Goal: Task Accomplishment & Management: Manage account settings

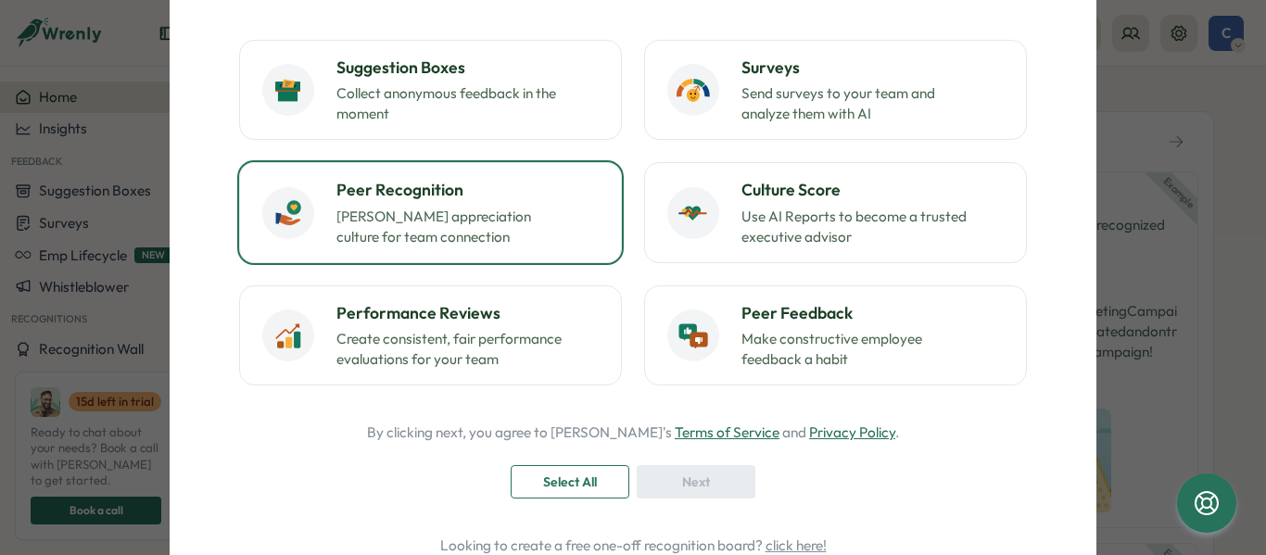
scroll to position [195, 0]
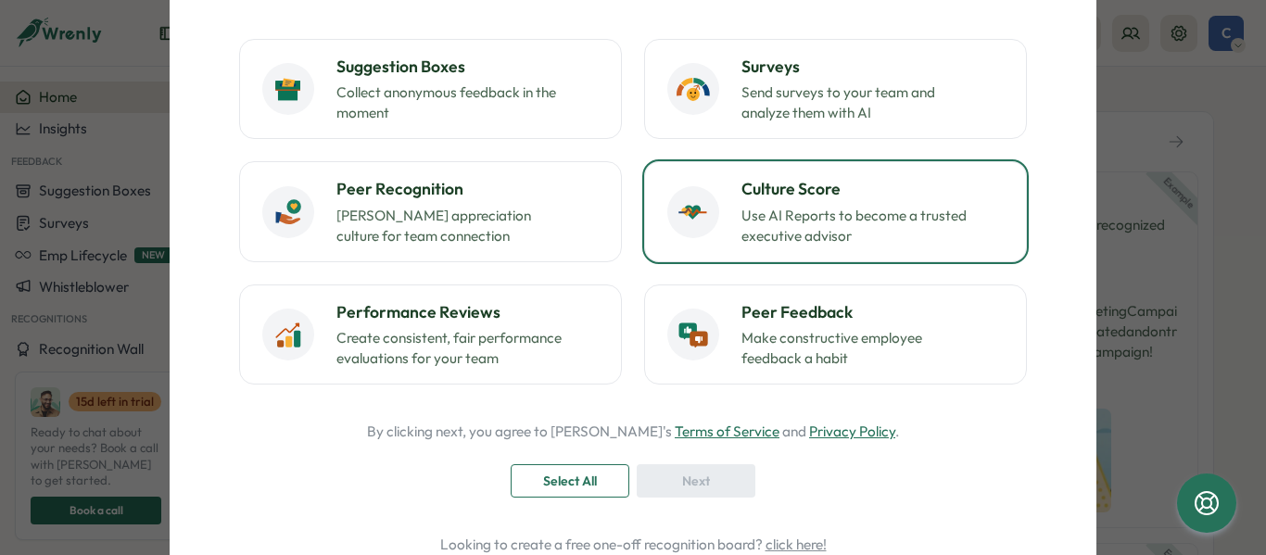
click at [718, 233] on div "Culture Score Use AI Reports to become a trusted executive advisor" at bounding box center [835, 211] width 336 height 69
click at [578, 493] on span "Select All" at bounding box center [570, 481] width 54 height 32
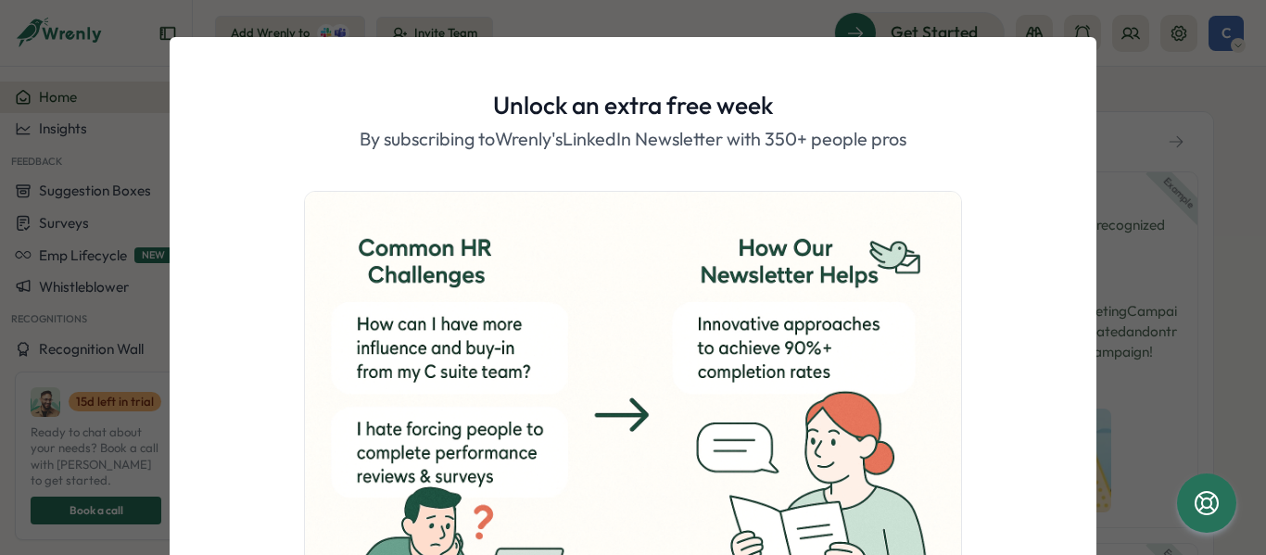
drag, startPoint x: 578, startPoint y: 493, endPoint x: 601, endPoint y: 502, distance: 24.1
click at [601, 502] on div "Unlock an extra free week By subscribing to Wrenly's LinkedIn Newsletter with 3…" at bounding box center [633, 277] width 1266 height 555
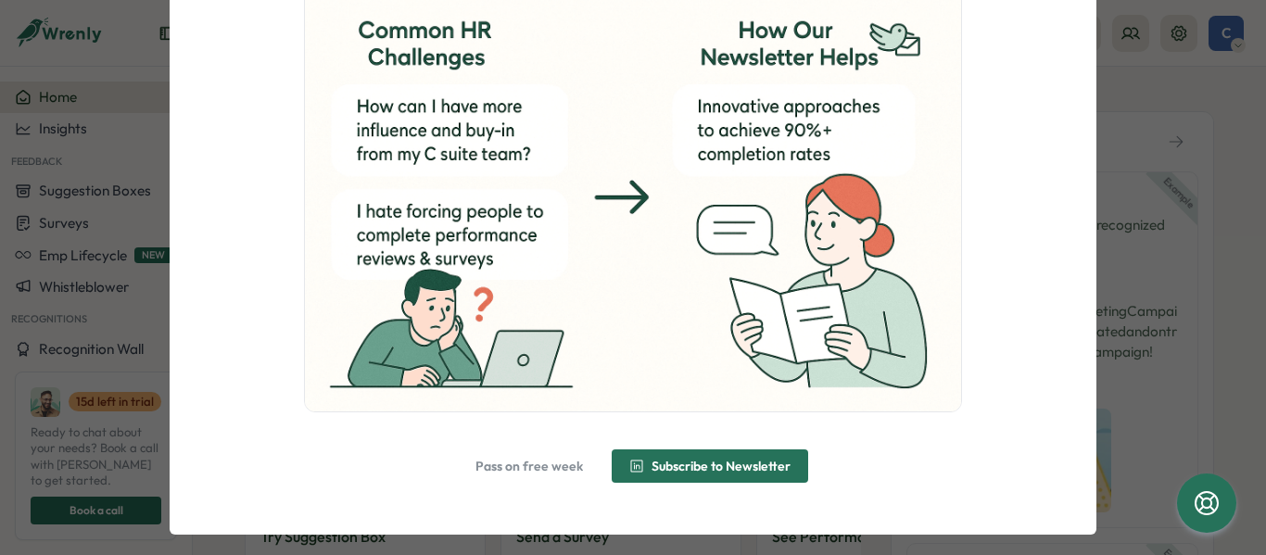
scroll to position [235, 0]
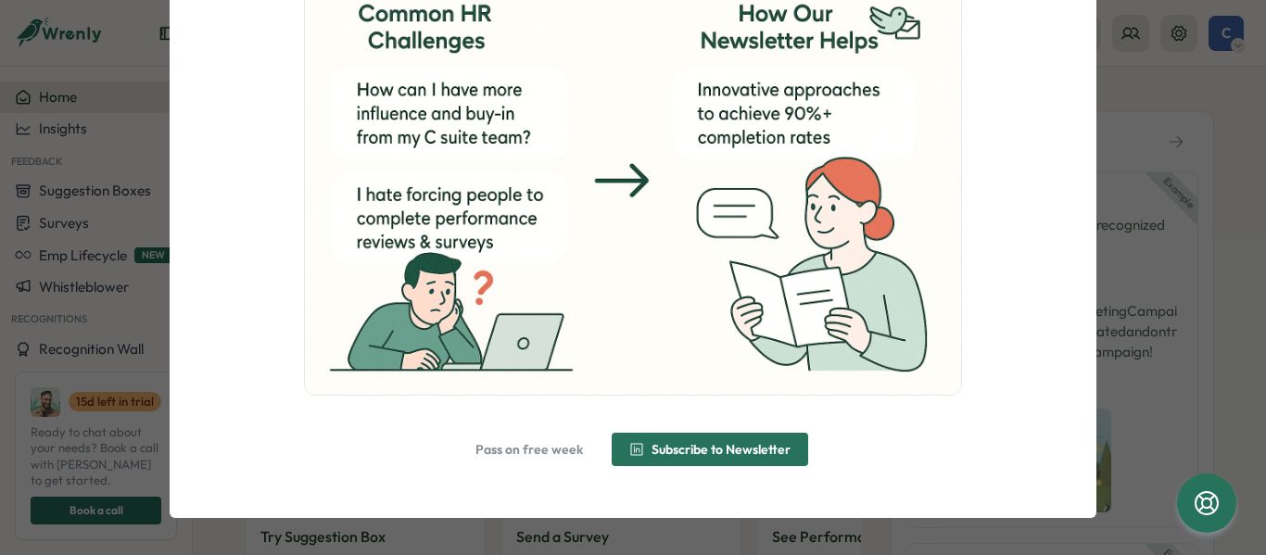
click at [529, 438] on span "Pass on free week" at bounding box center [530, 450] width 108 height 32
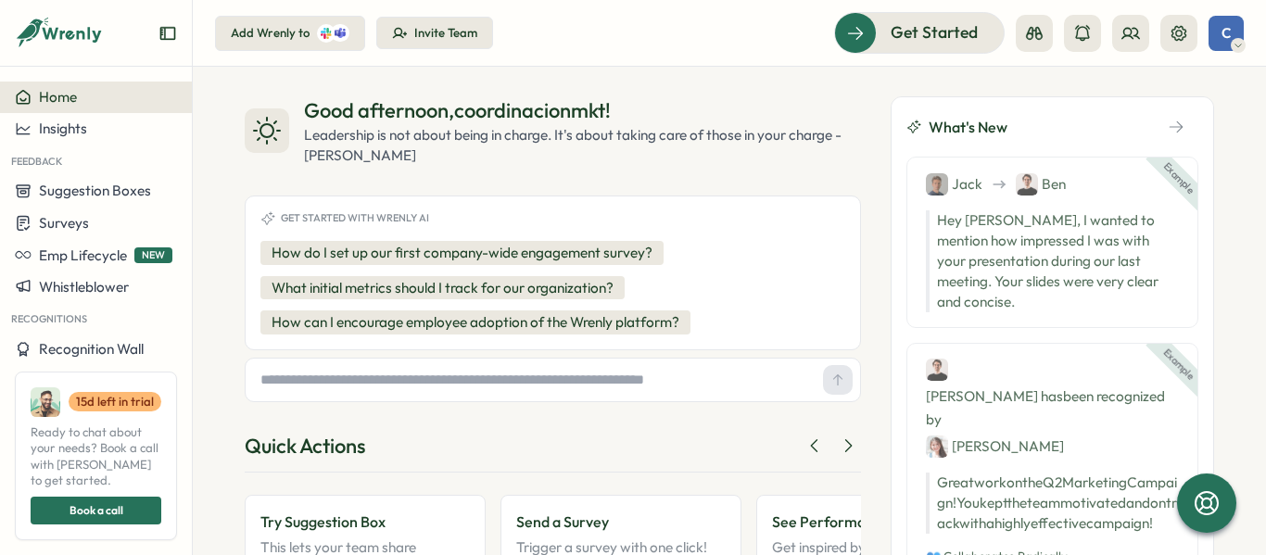
scroll to position [0, 0]
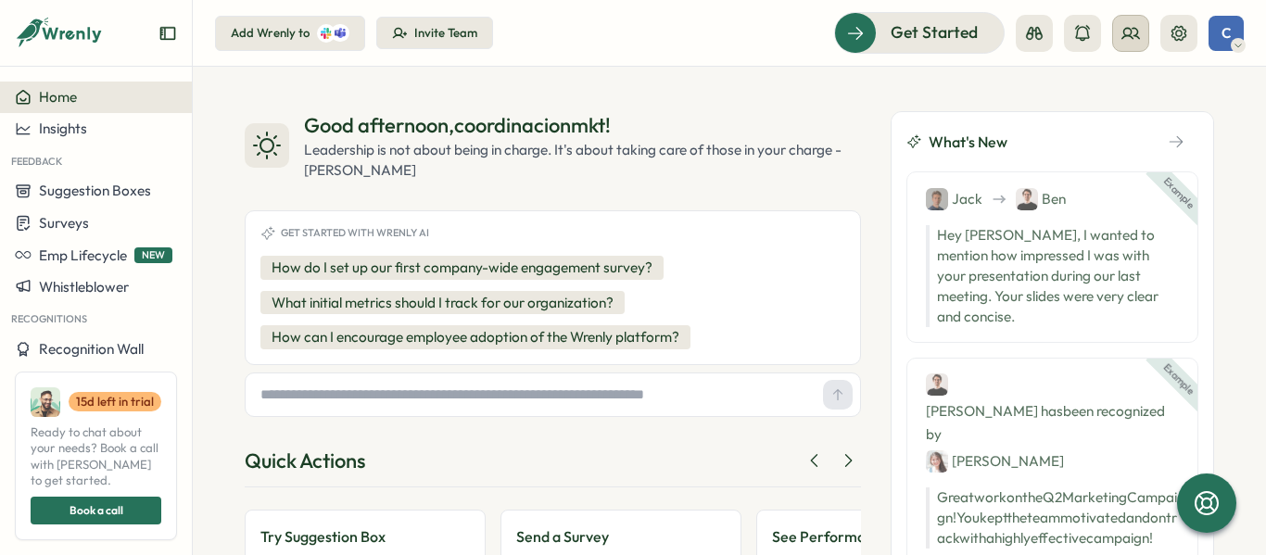
click at [1127, 27] on icon at bounding box center [1131, 33] width 19 height 19
click at [1100, 92] on div "Org Members" at bounding box center [1133, 92] width 117 height 20
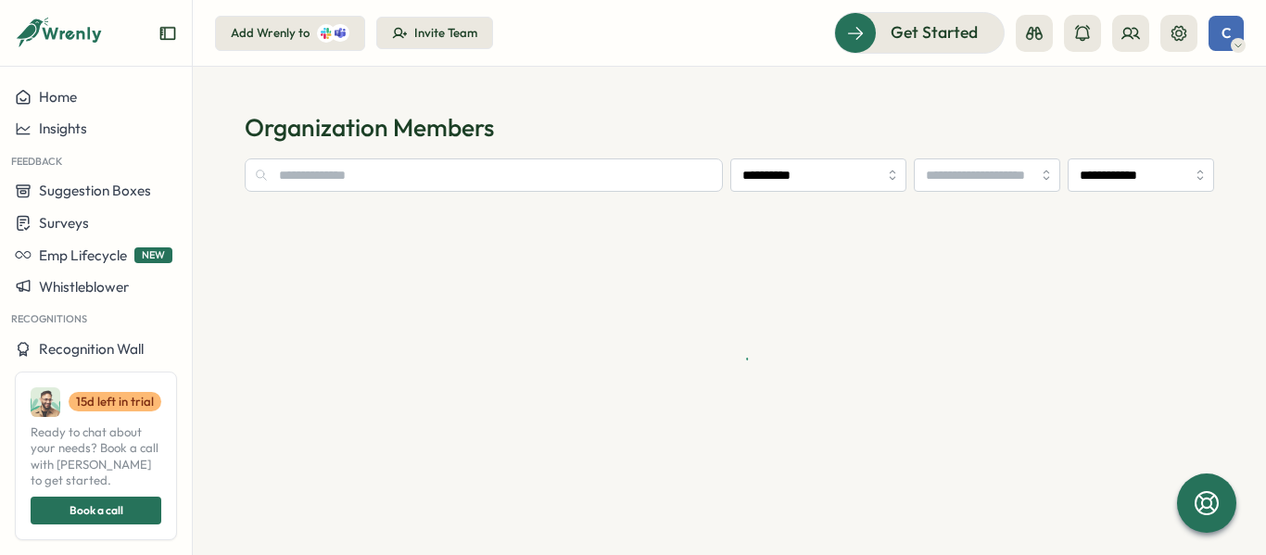
type input "**********"
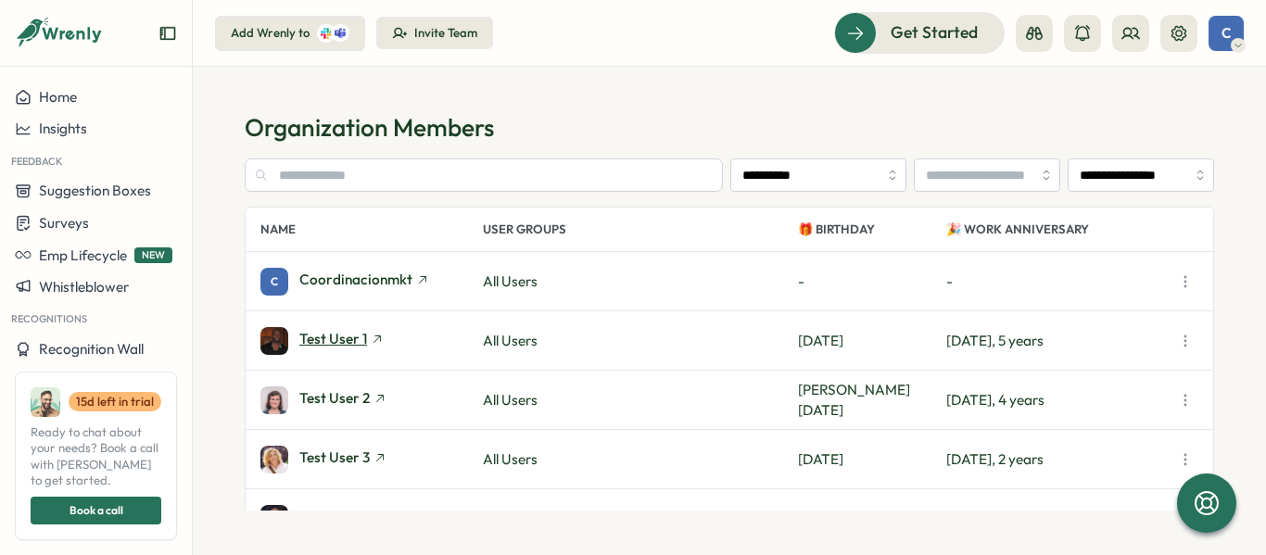
click at [371, 342] on icon at bounding box center [377, 339] width 13 height 13
click at [408, 30] on div "Invite Team" at bounding box center [434, 33] width 85 height 17
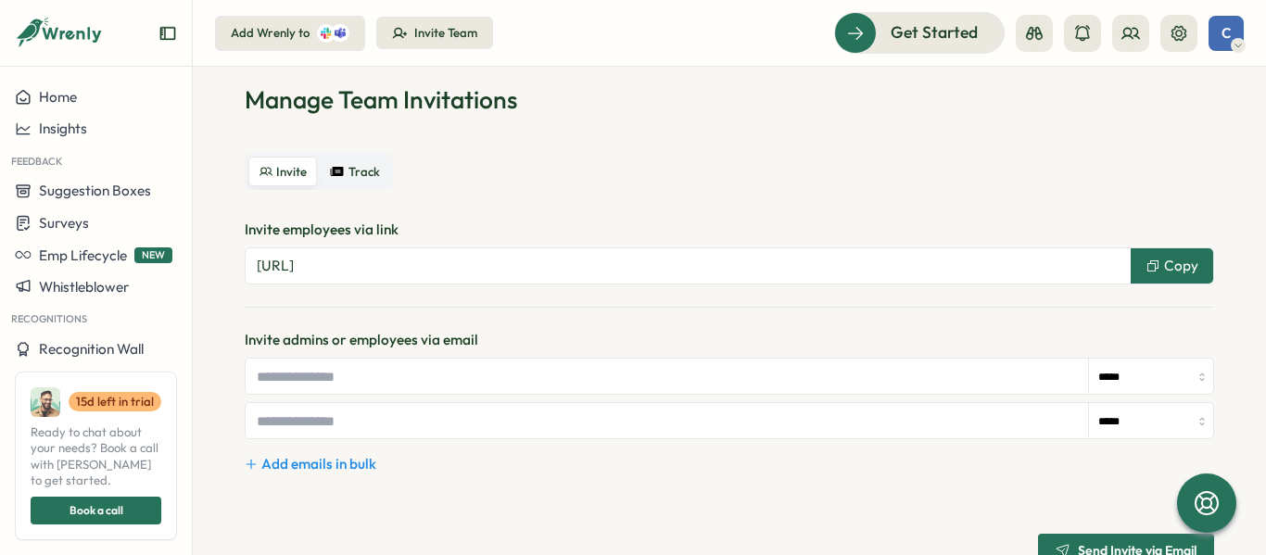
scroll to position [34, 0]
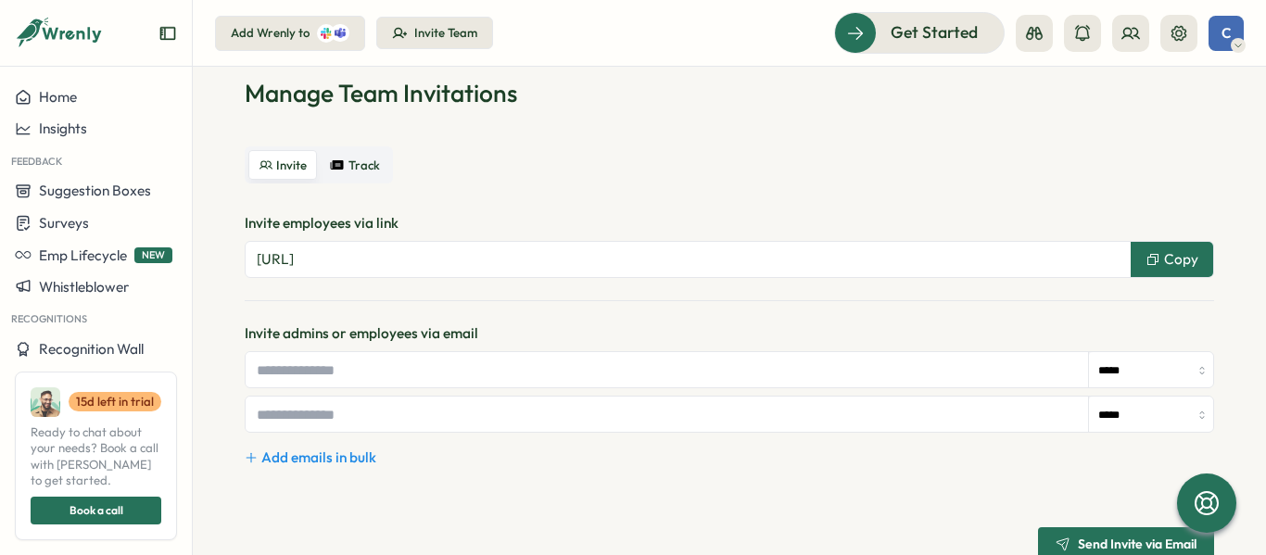
click at [441, 376] on input "text" at bounding box center [668, 369] width 844 height 35
paste input "**********"
click at [261, 371] on input "**********" at bounding box center [668, 369] width 844 height 35
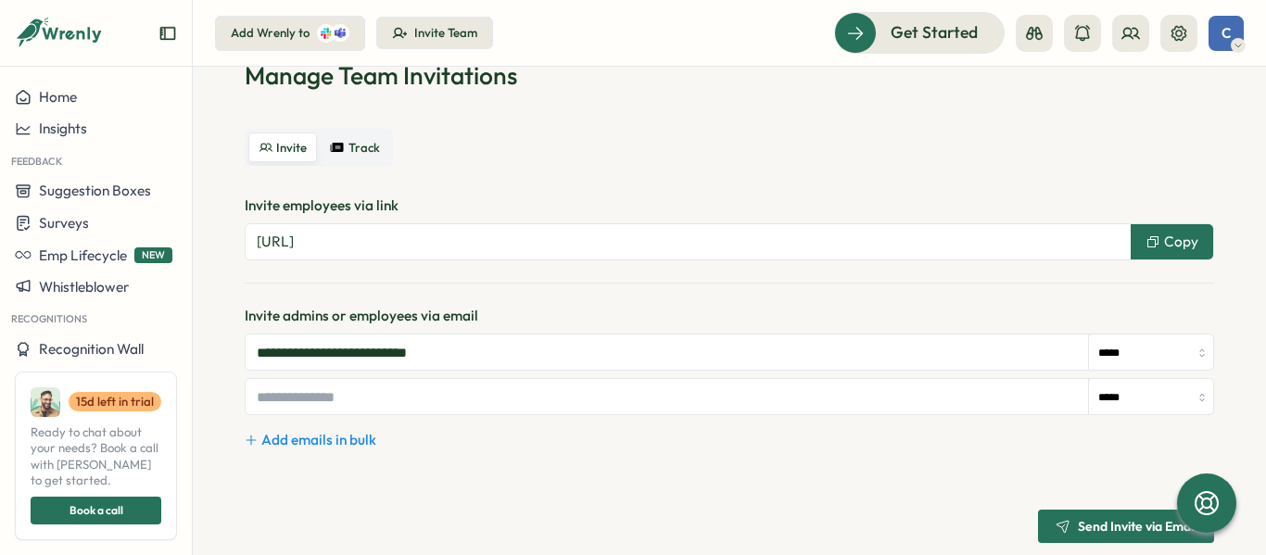
scroll to position [84, 0]
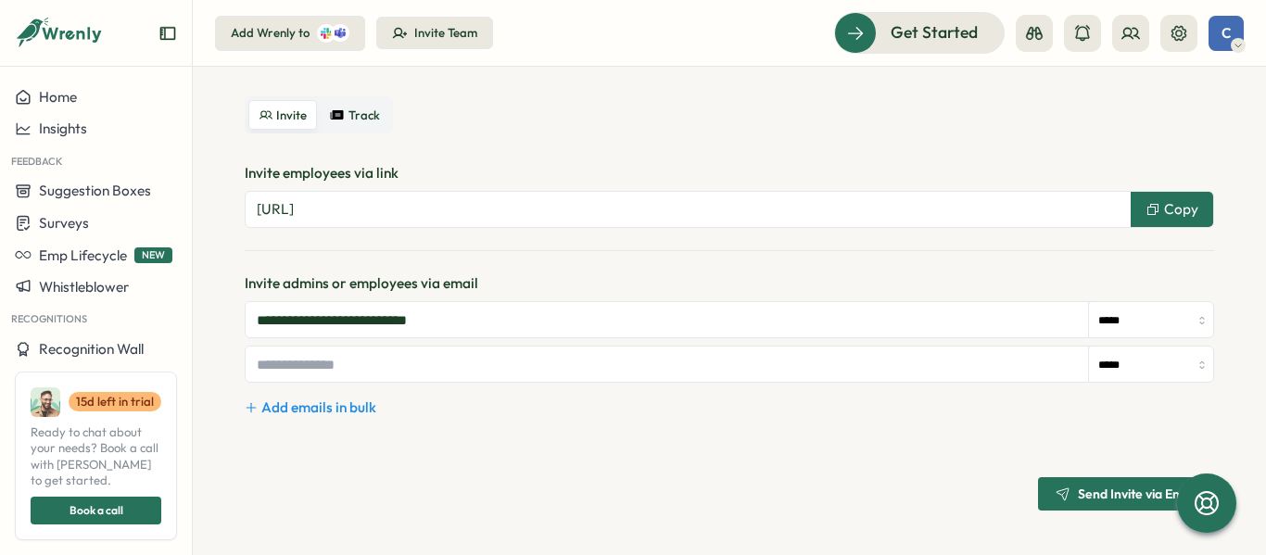
type input "**********"
drag, startPoint x: 1055, startPoint y: 503, endPoint x: 595, endPoint y: 461, distance: 461.7
click at [595, 461] on div "**********" at bounding box center [730, 405] width 970 height 209
click at [1078, 488] on span "Send Invite via Email" at bounding box center [1137, 494] width 119 height 13
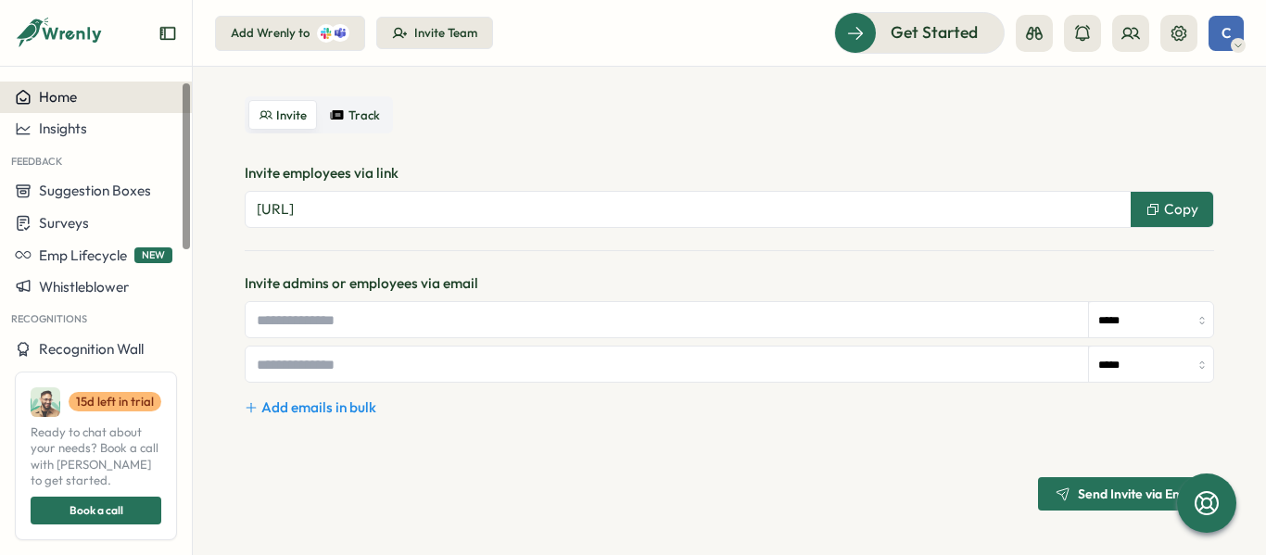
click at [108, 96] on div "Home" at bounding box center [96, 97] width 162 height 17
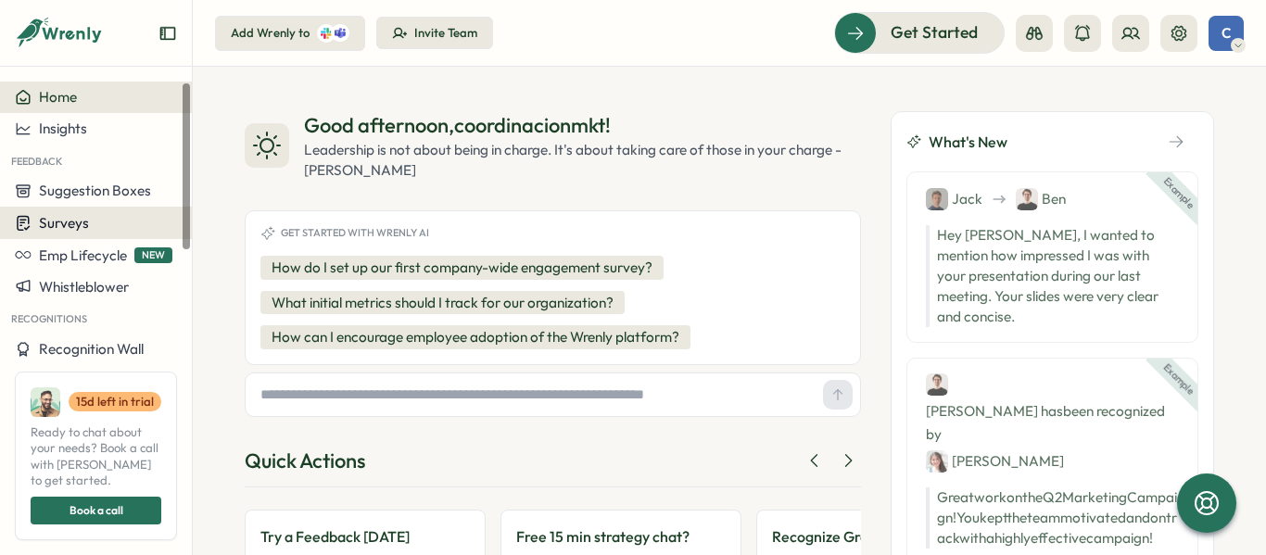
click at [56, 215] on span "Surveys" at bounding box center [64, 223] width 50 height 18
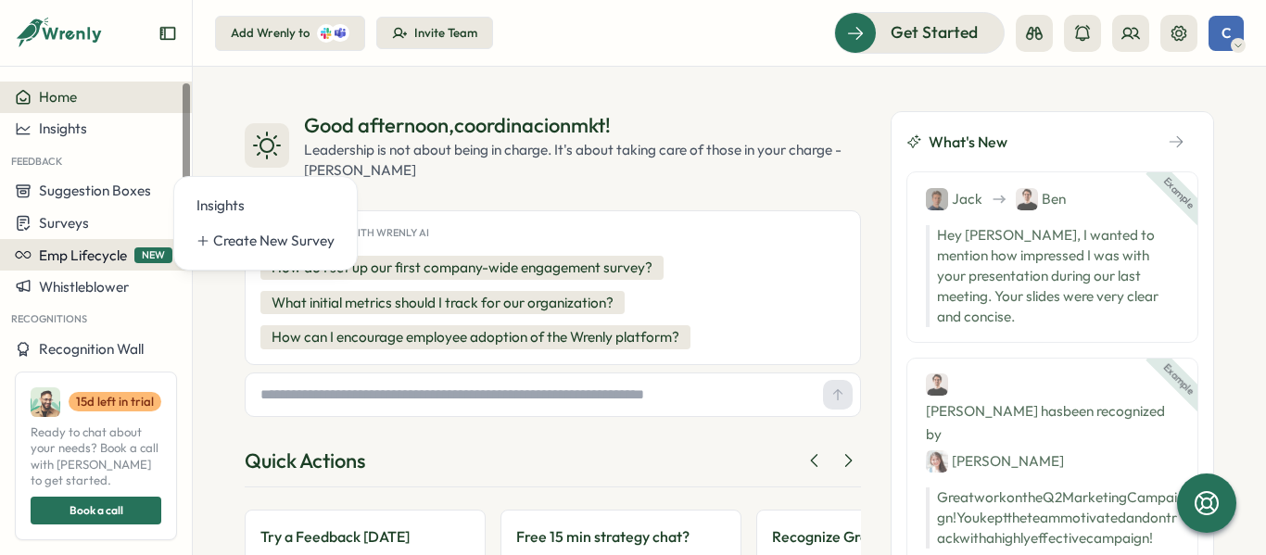
click at [71, 254] on span "Emp Lifecycle" at bounding box center [83, 256] width 88 height 18
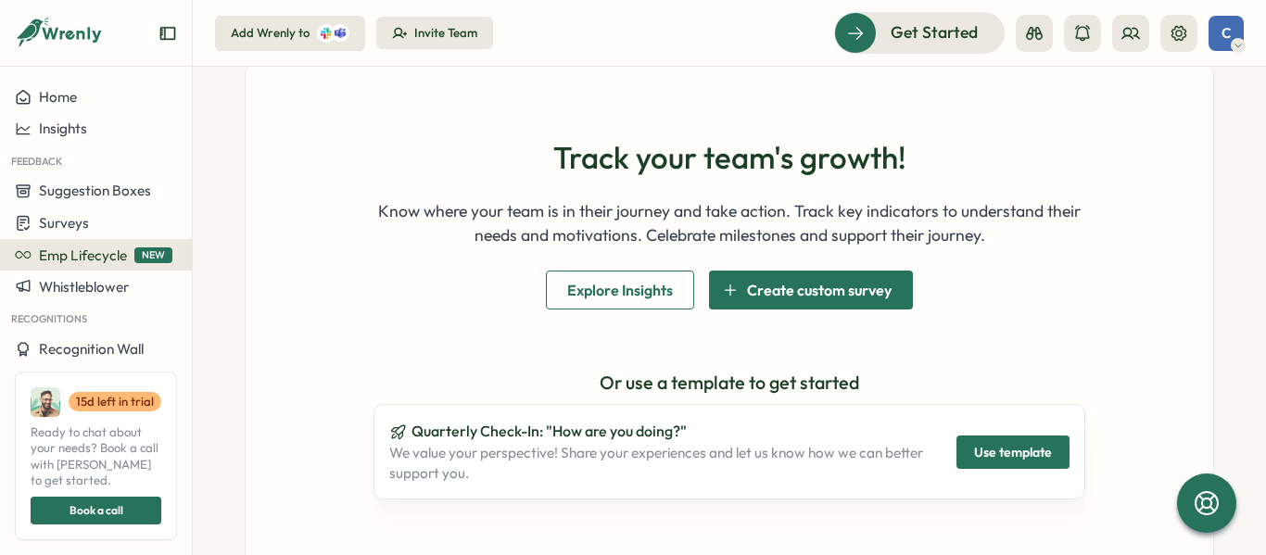
scroll to position [83, 0]
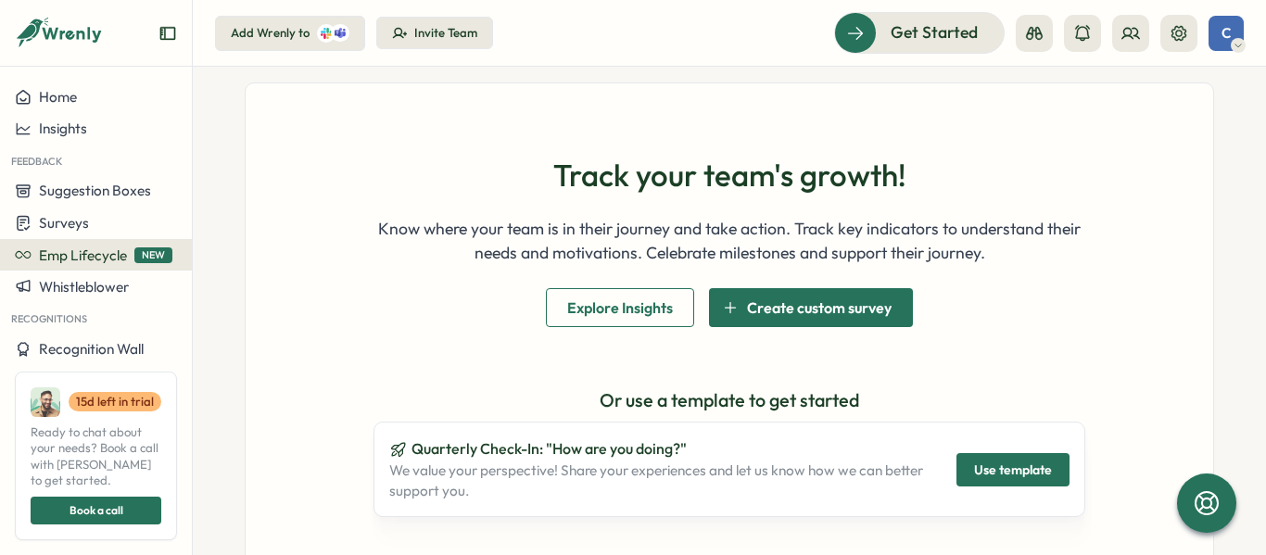
click at [668, 321] on button "Explore Insights" at bounding box center [620, 307] width 148 height 39
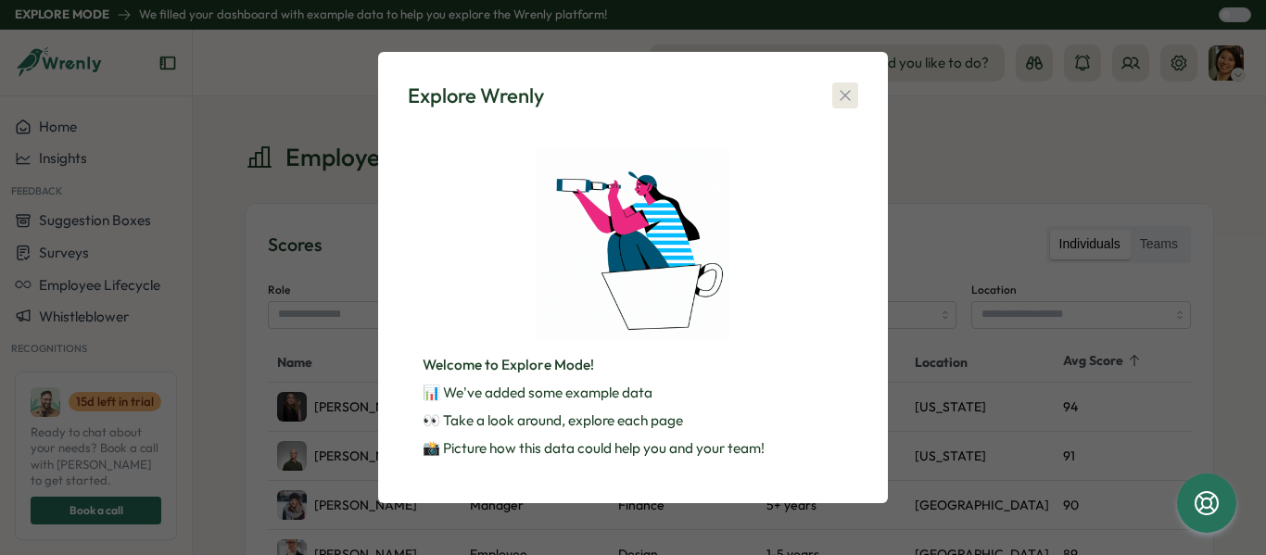
click at [846, 100] on icon "button" at bounding box center [845, 95] width 19 height 19
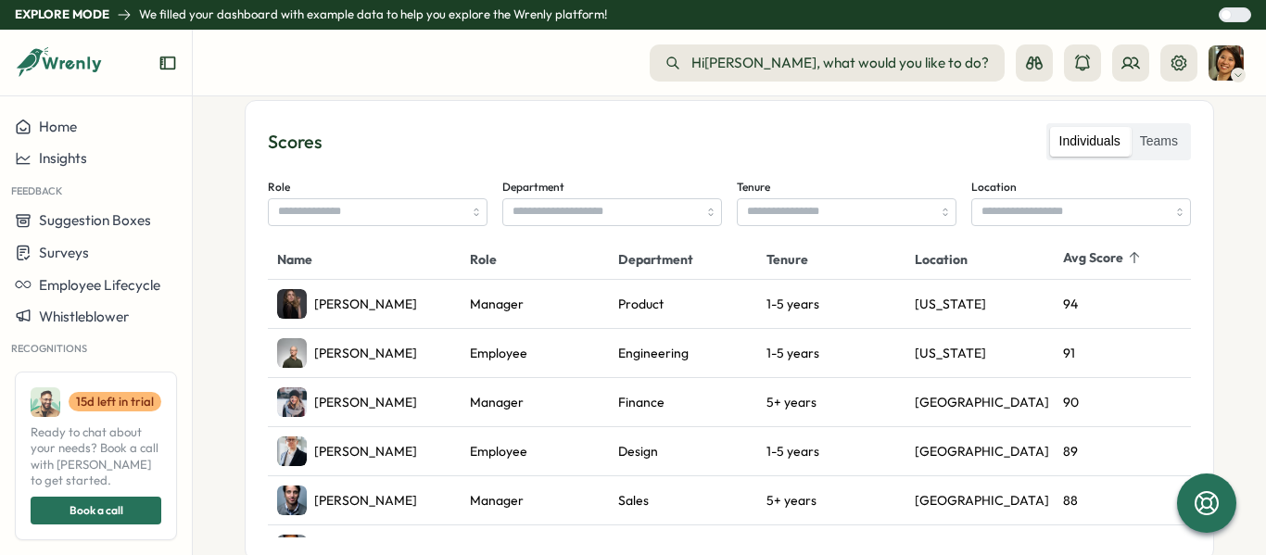
scroll to position [107, 0]
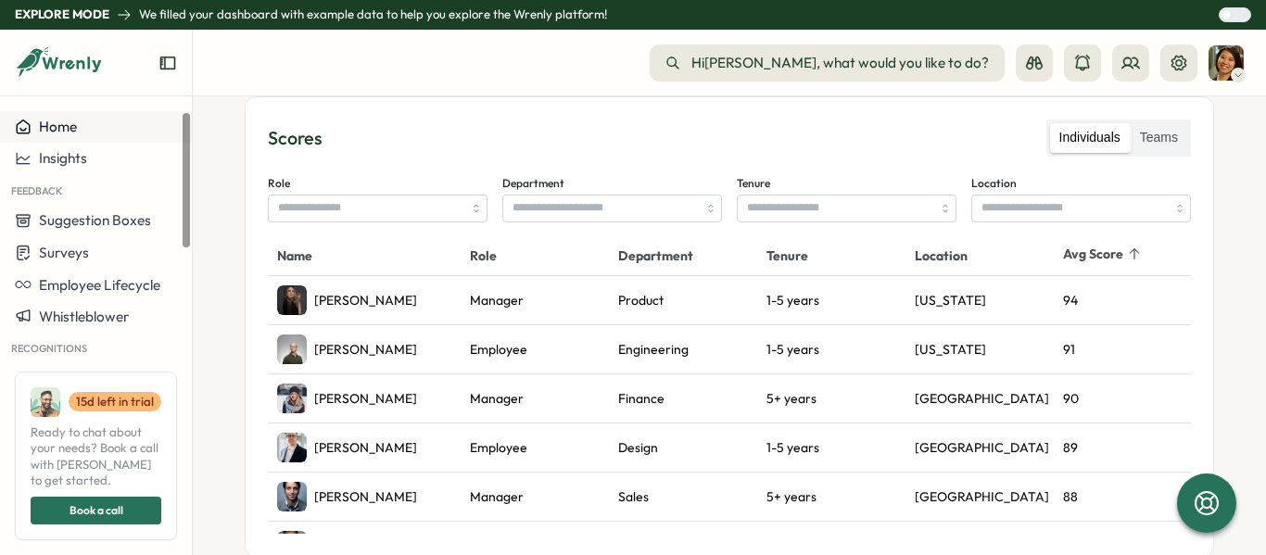
click at [93, 141] on button "Home" at bounding box center [96, 127] width 192 height 32
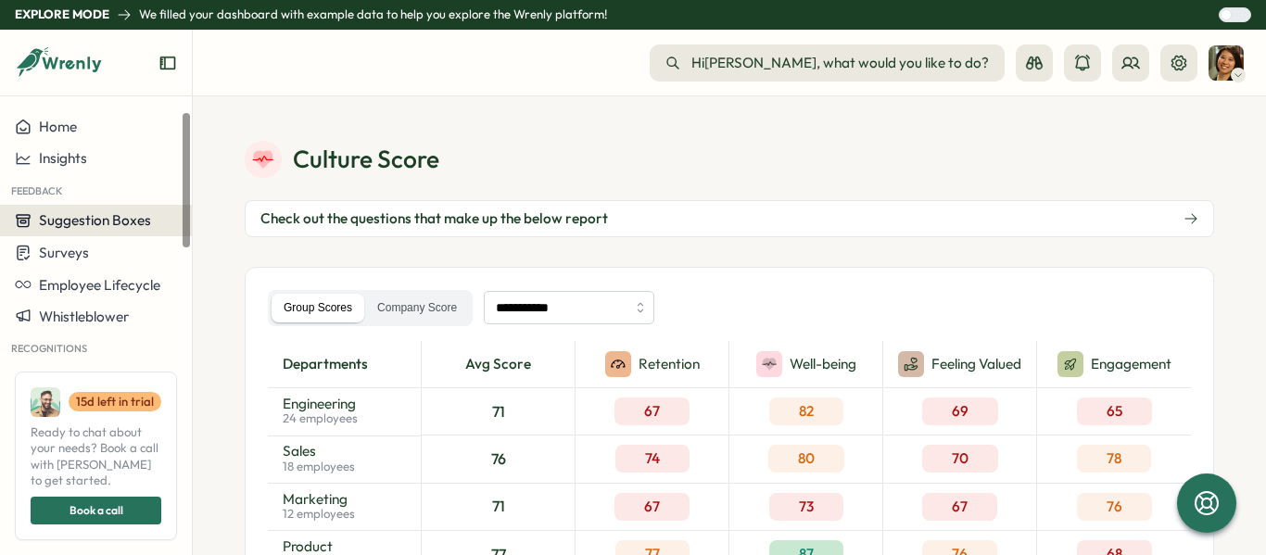
click at [90, 220] on span "Suggestion Boxes" at bounding box center [95, 220] width 112 height 18
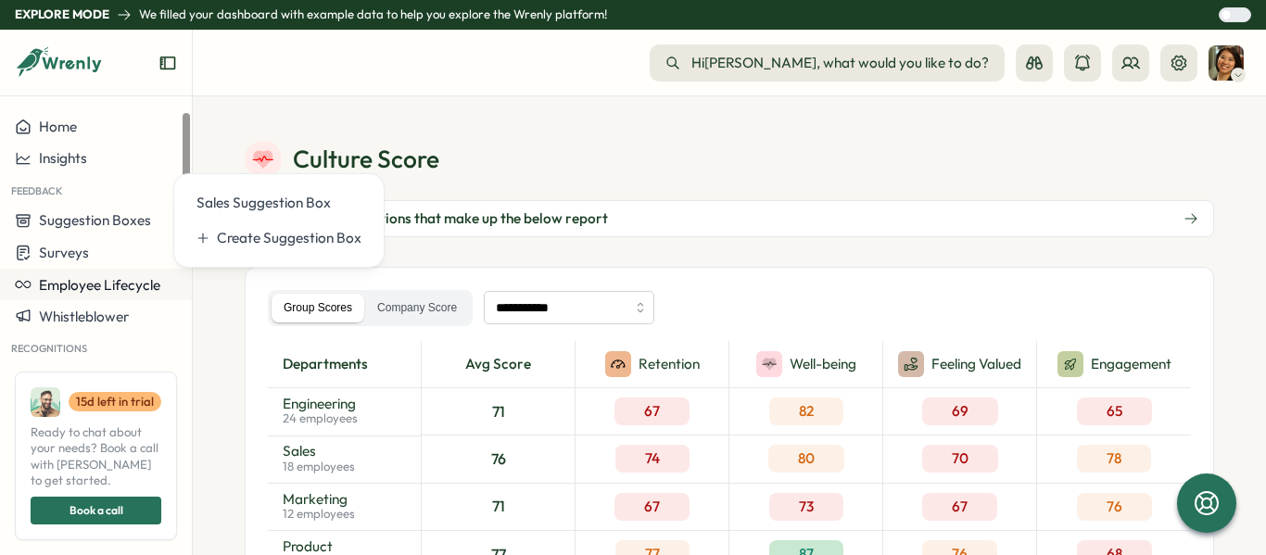
click at [68, 287] on span "Employee Lifecycle" at bounding box center [99, 285] width 121 height 18
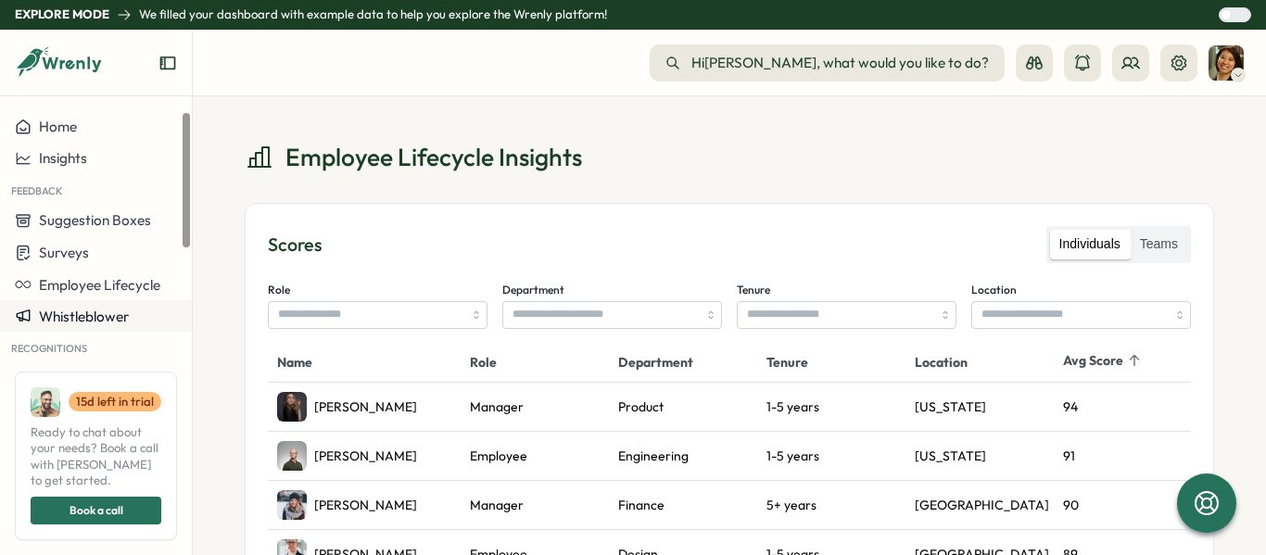
click at [81, 314] on span "Whistleblower" at bounding box center [84, 317] width 90 height 18
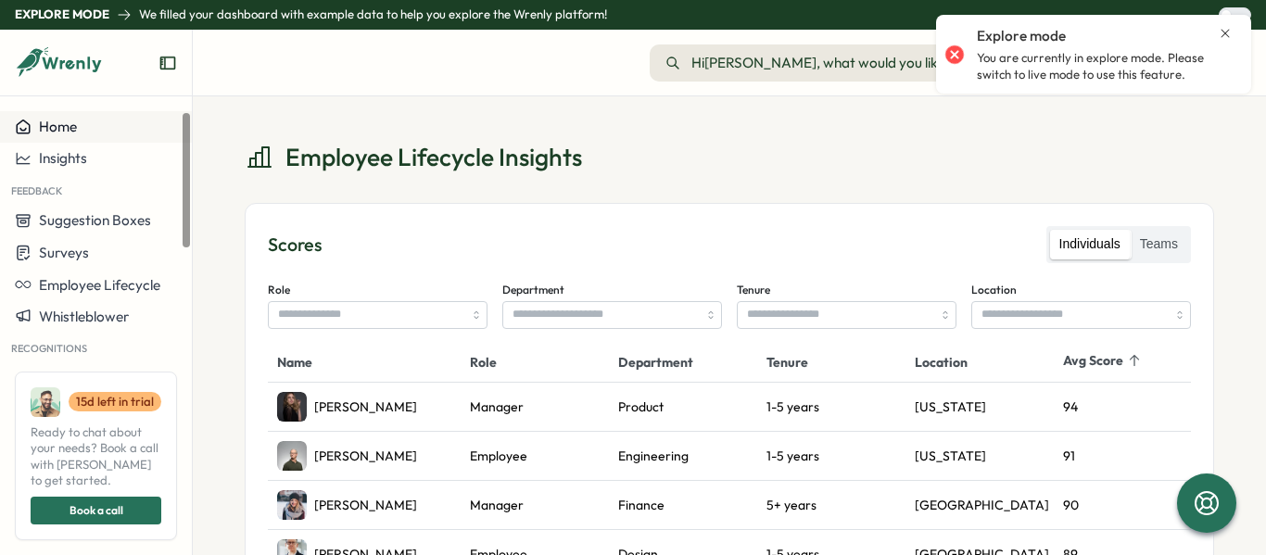
click at [58, 116] on button "Home" at bounding box center [96, 127] width 192 height 32
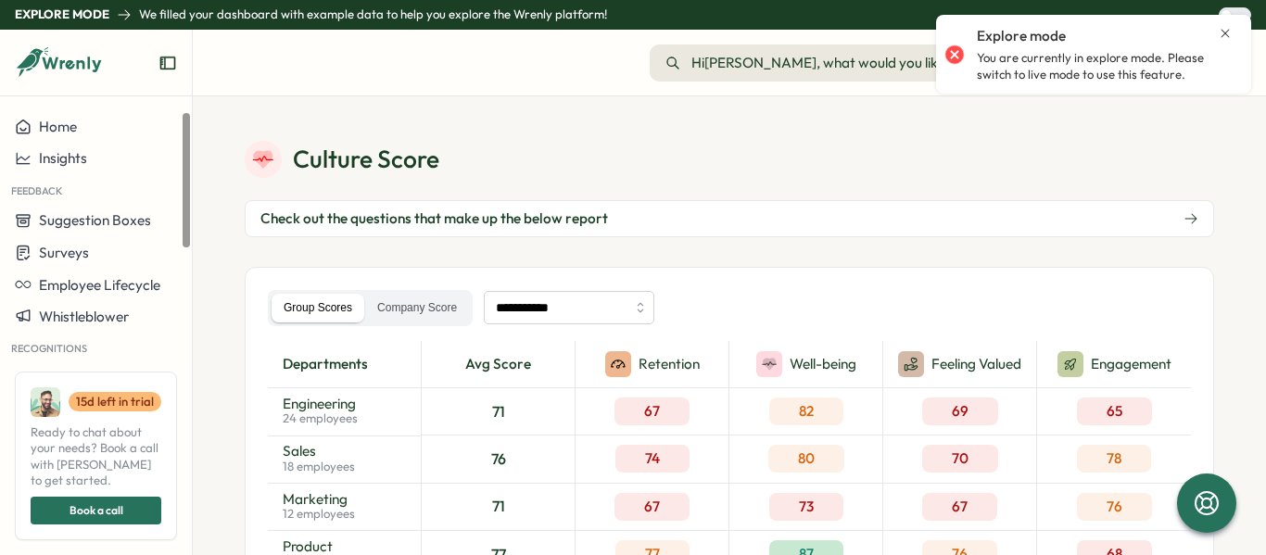
click at [160, 55] on icon "Expand sidebar" at bounding box center [168, 63] width 19 height 19
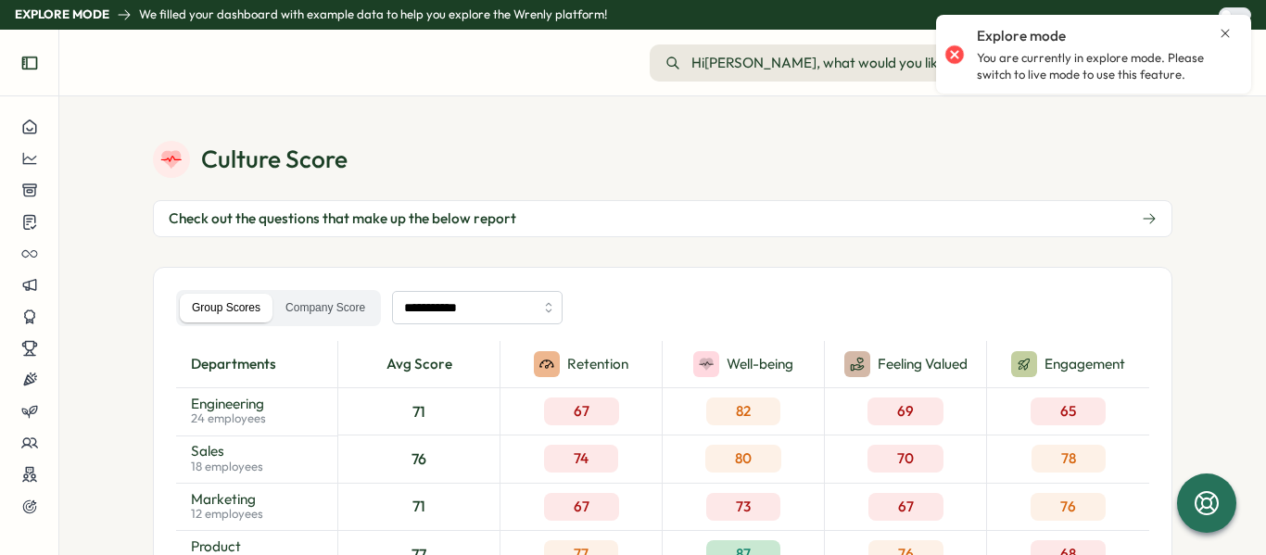
click at [34, 62] on icon "Expand sidebar" at bounding box center [29, 63] width 19 height 19
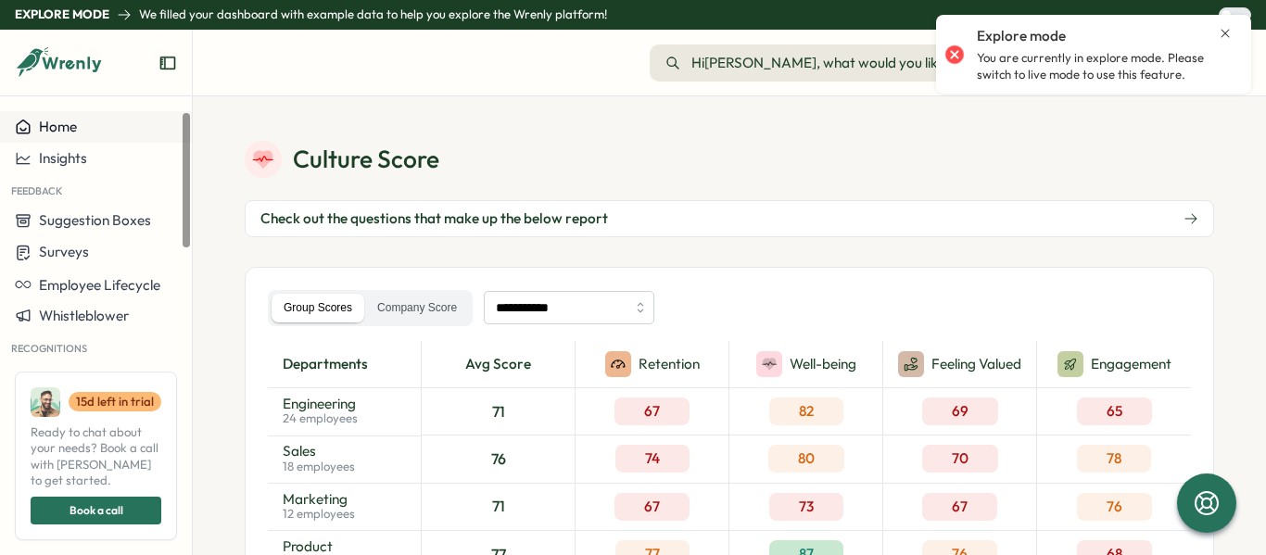
click at [65, 128] on span "Home" at bounding box center [58, 127] width 38 height 18
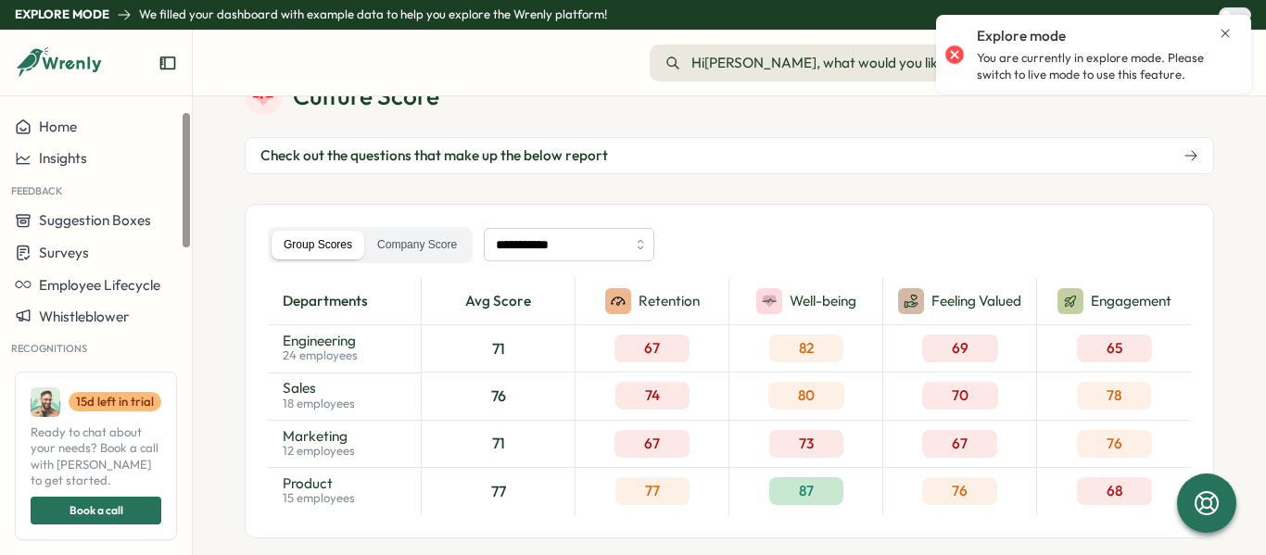
scroll to position [0, 0]
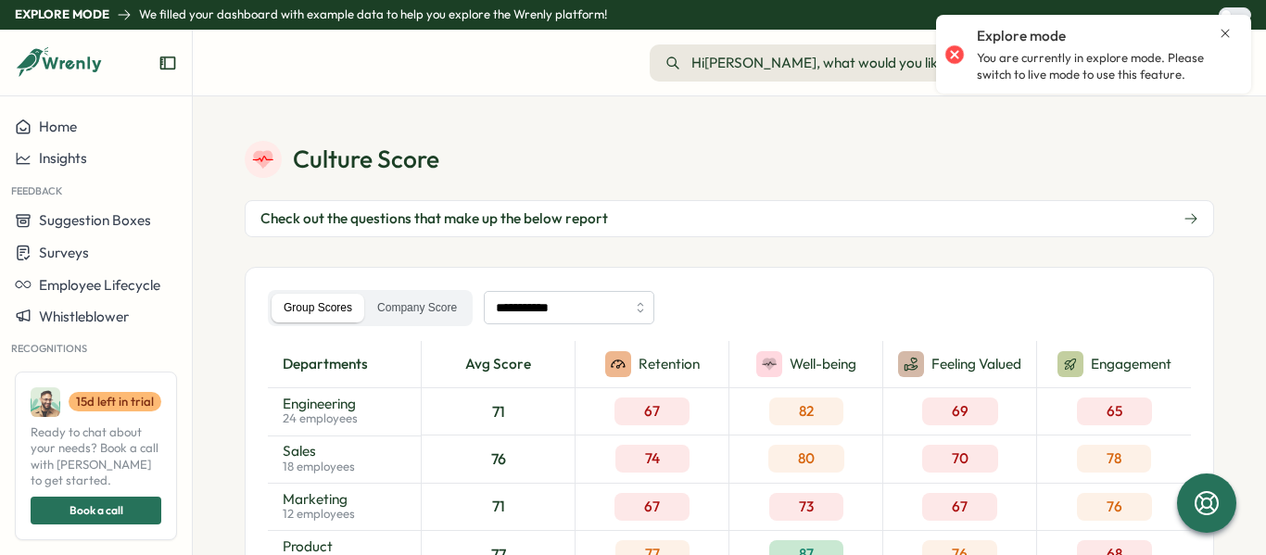
click at [1223, 32] on icon "Close notification" at bounding box center [1225, 33] width 15 height 15
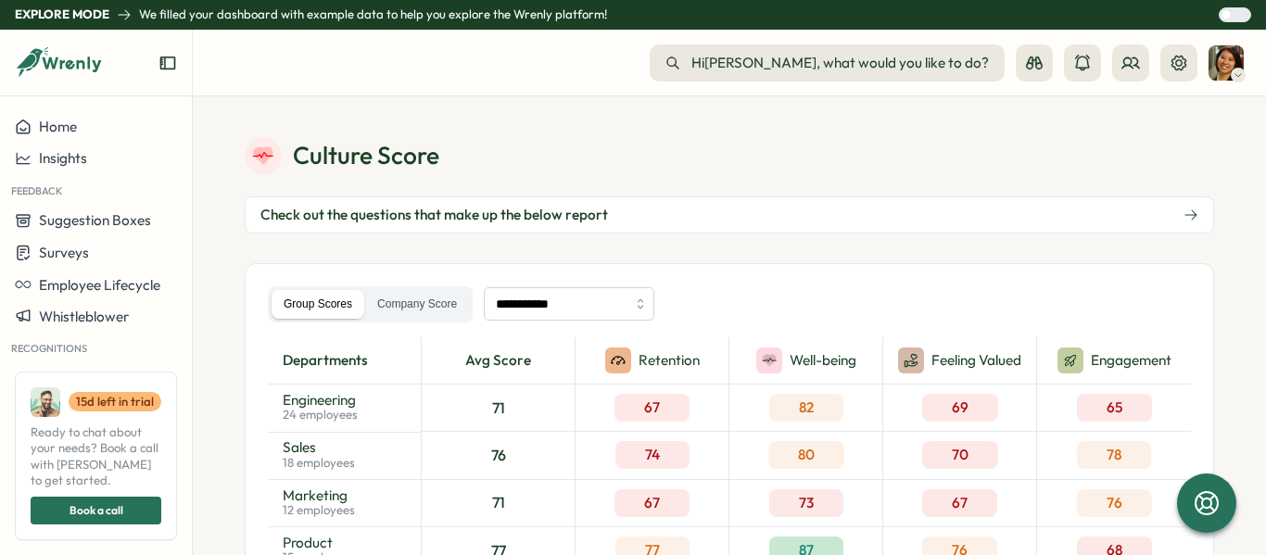
scroll to position [1, 0]
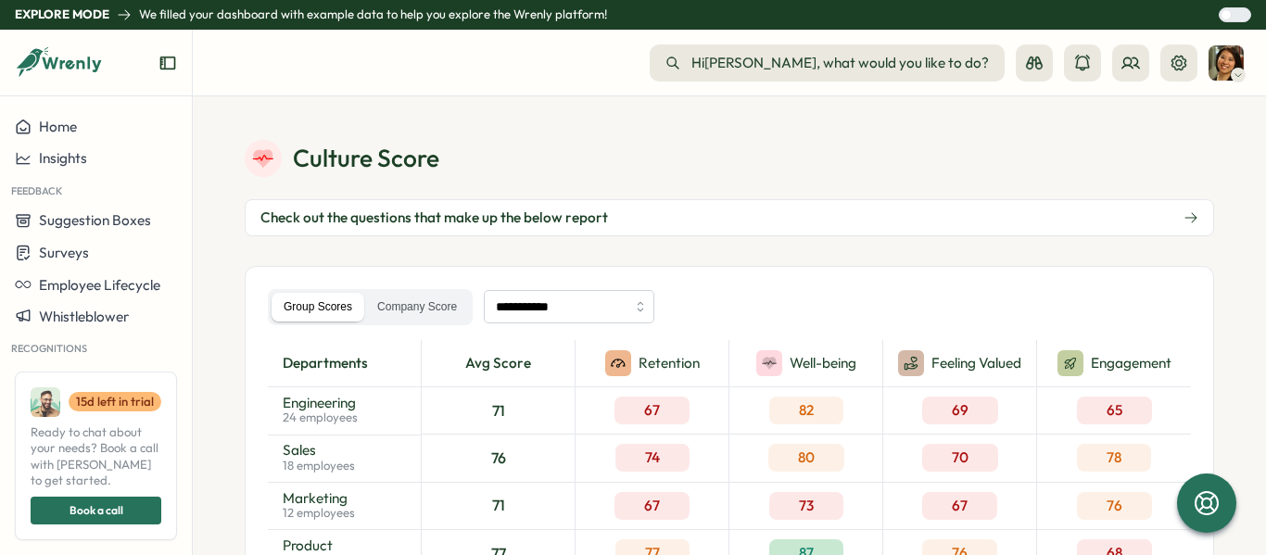
click at [1221, 62] on img at bounding box center [1226, 62] width 35 height 35
click at [1173, 70] on icon at bounding box center [1179, 63] width 19 height 19
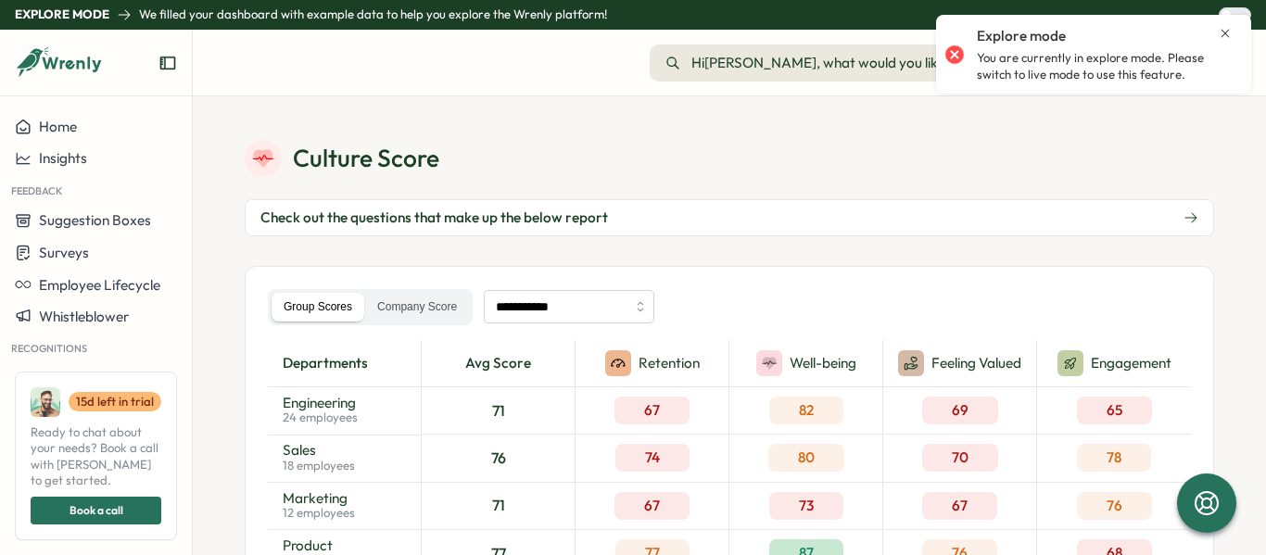
click at [977, 140] on div "Culture Score" at bounding box center [730, 158] width 970 height 37
click at [1223, 25] on div "Explore mode You are currently in explore mode. Please switch to live mode to u…" at bounding box center [1093, 54] width 297 height 64
click at [1219, 39] on icon "Close notification" at bounding box center [1225, 33] width 15 height 15
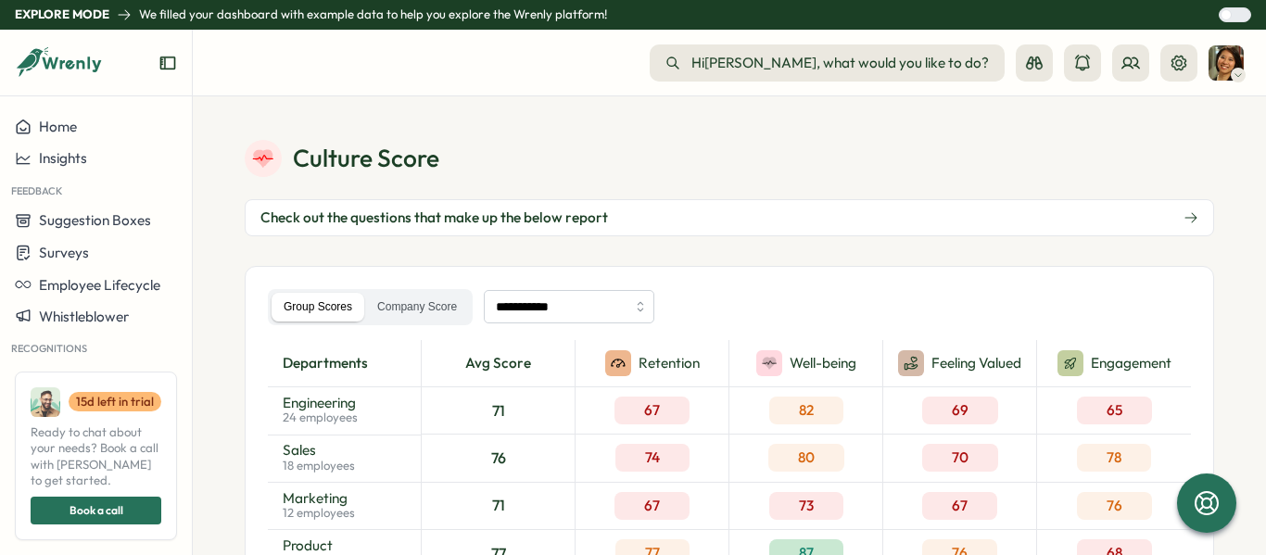
click at [1232, 12] on div at bounding box center [1241, 14] width 19 height 13
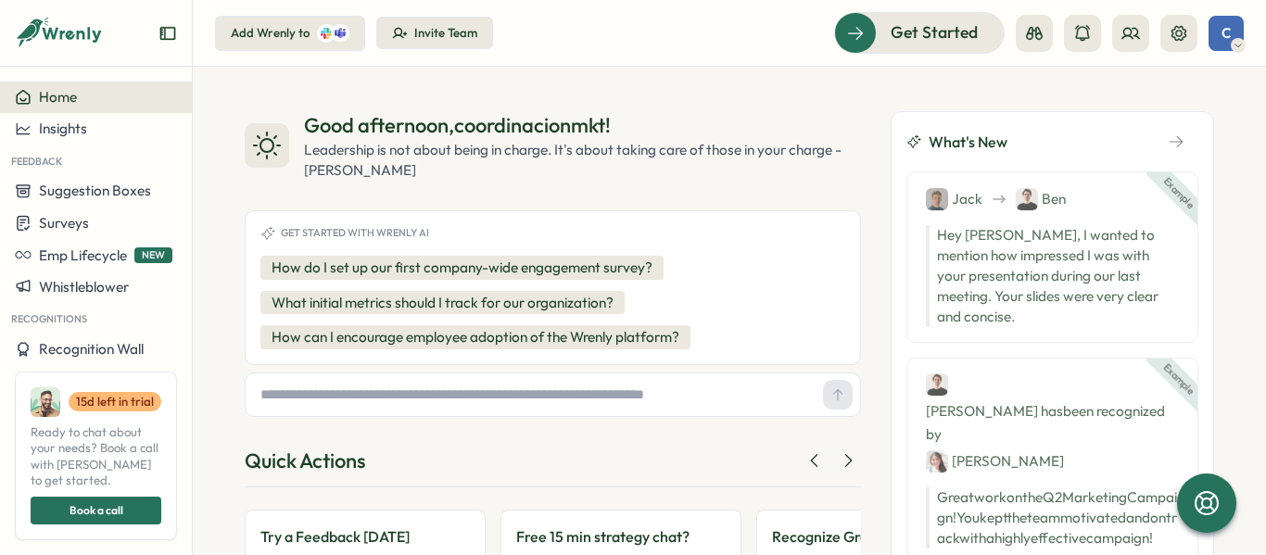
click at [1230, 33] on span "C" at bounding box center [1226, 33] width 9 height 16
click at [1182, 95] on div "Edit Profile" at bounding box center [1195, 91] width 92 height 20
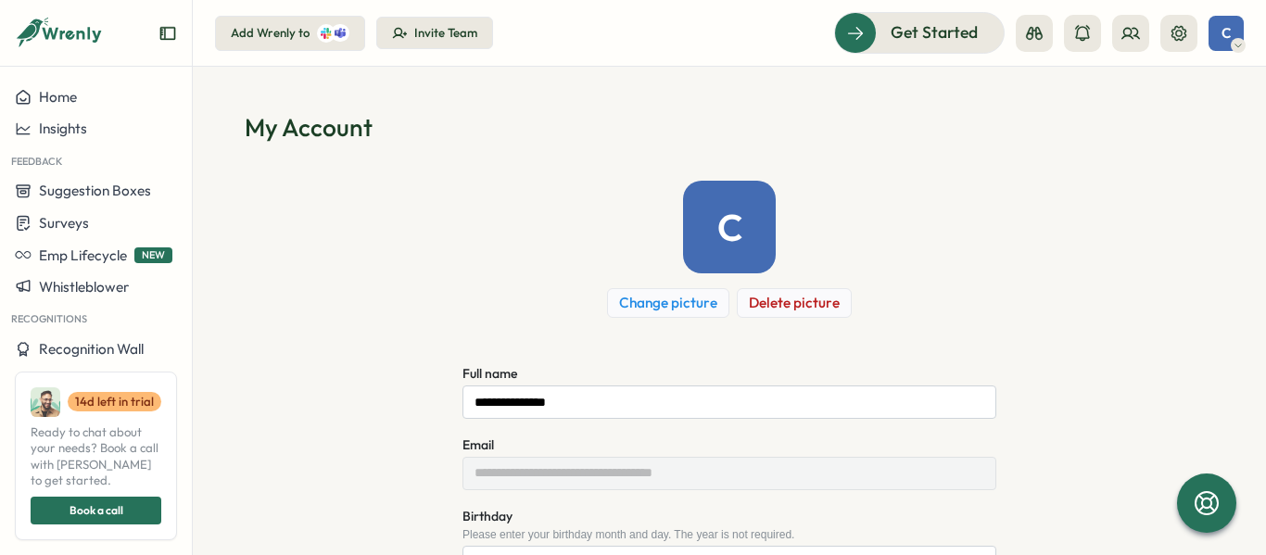
click at [627, 317] on button "Change picture" at bounding box center [668, 303] width 122 height 30
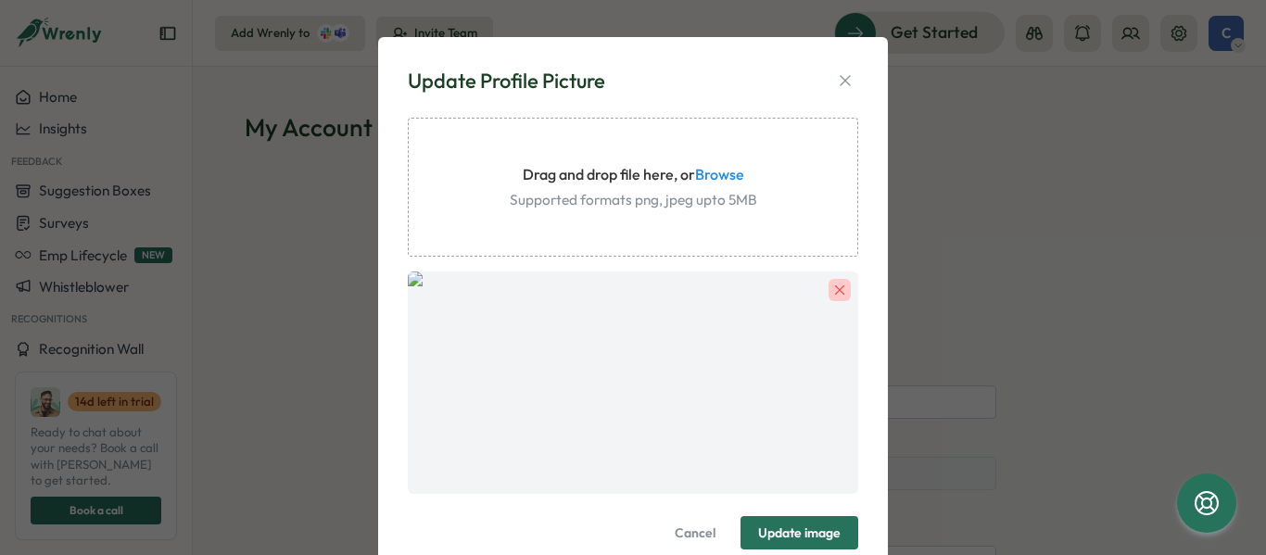
click at [770, 526] on span "Update image" at bounding box center [799, 532] width 82 height 13
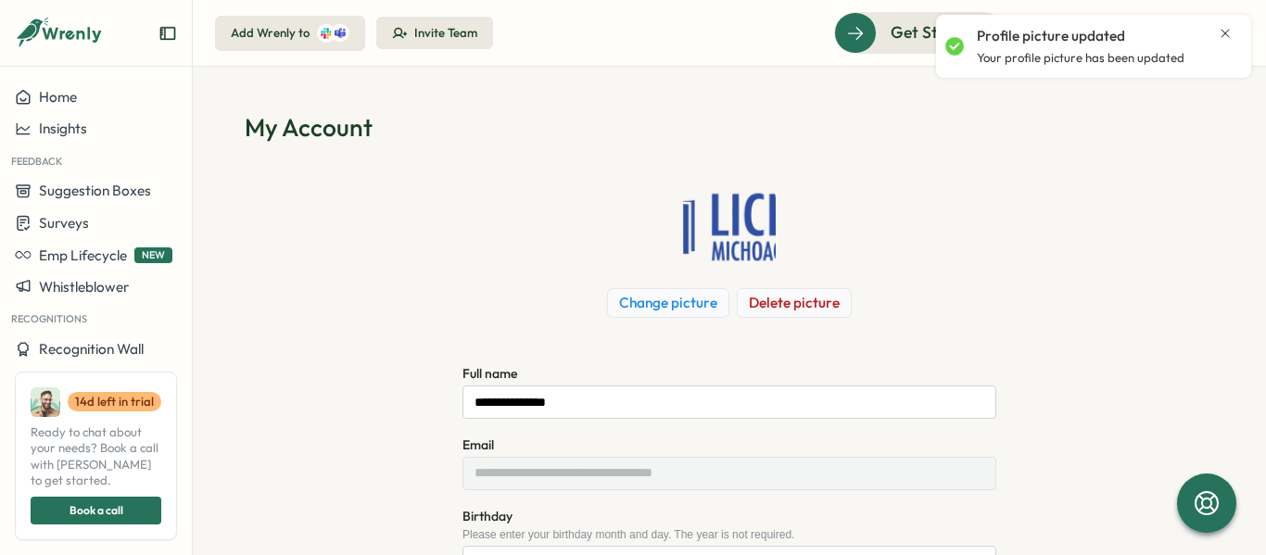
scroll to position [32, 0]
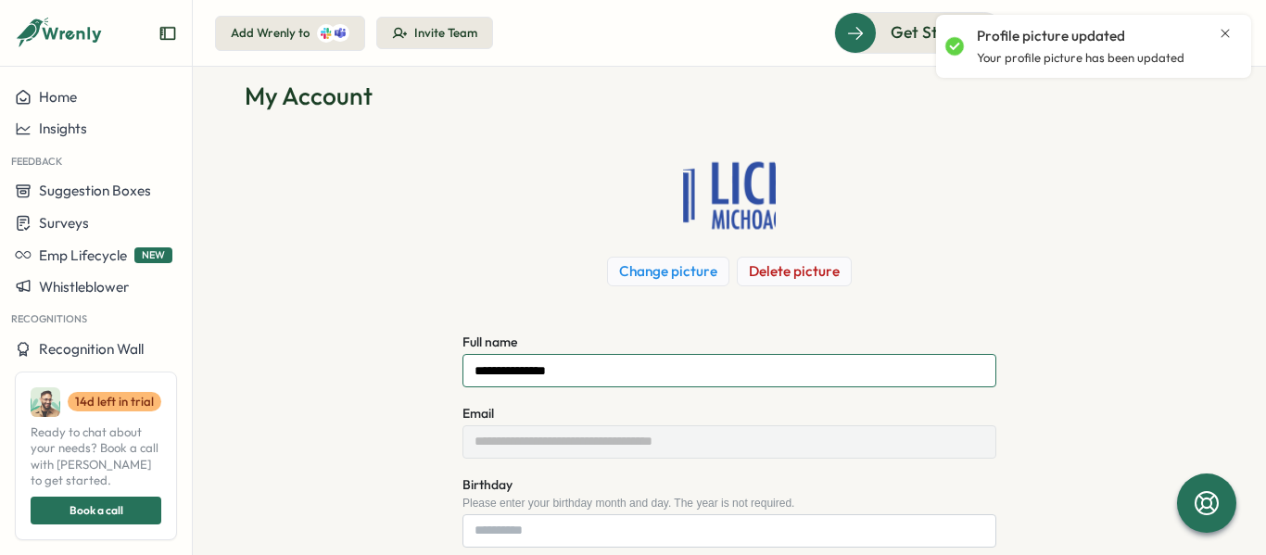
drag, startPoint x: 573, startPoint y: 370, endPoint x: 354, endPoint y: 383, distance: 219.1
click at [354, 383] on div "**********" at bounding box center [730, 417] width 970 height 537
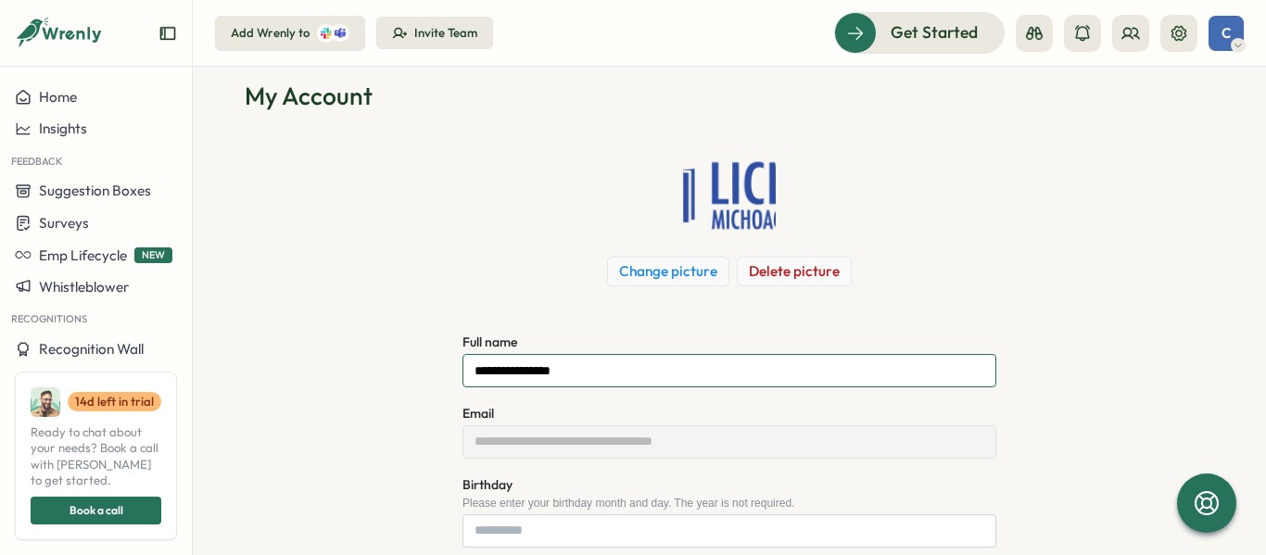
type input "**********"
click at [308, 356] on div "**********" at bounding box center [730, 417] width 970 height 537
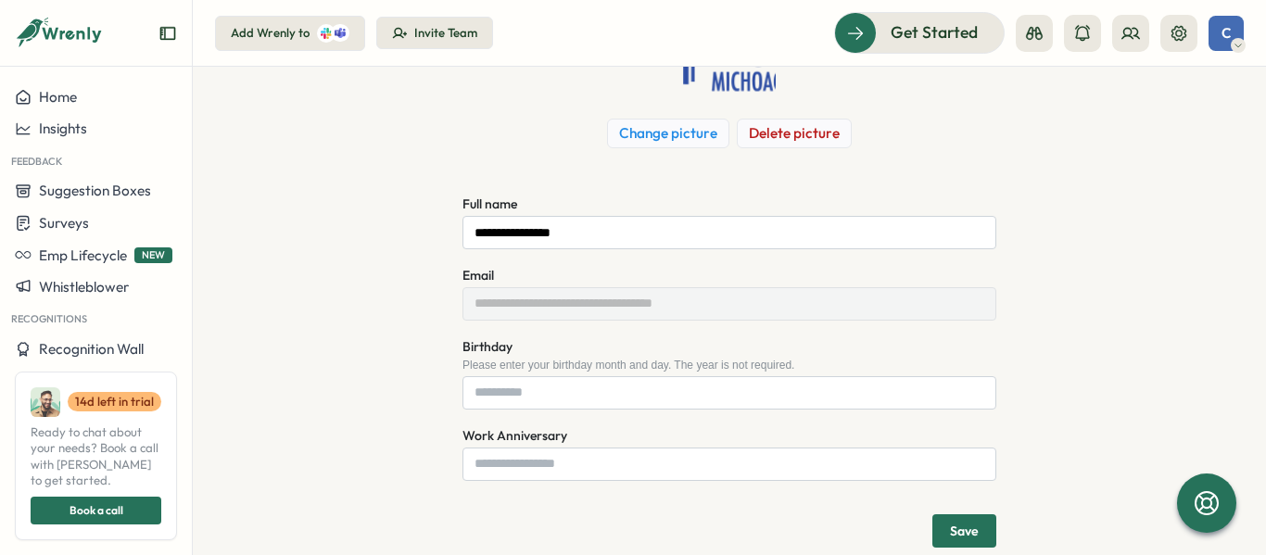
scroll to position [207, 0]
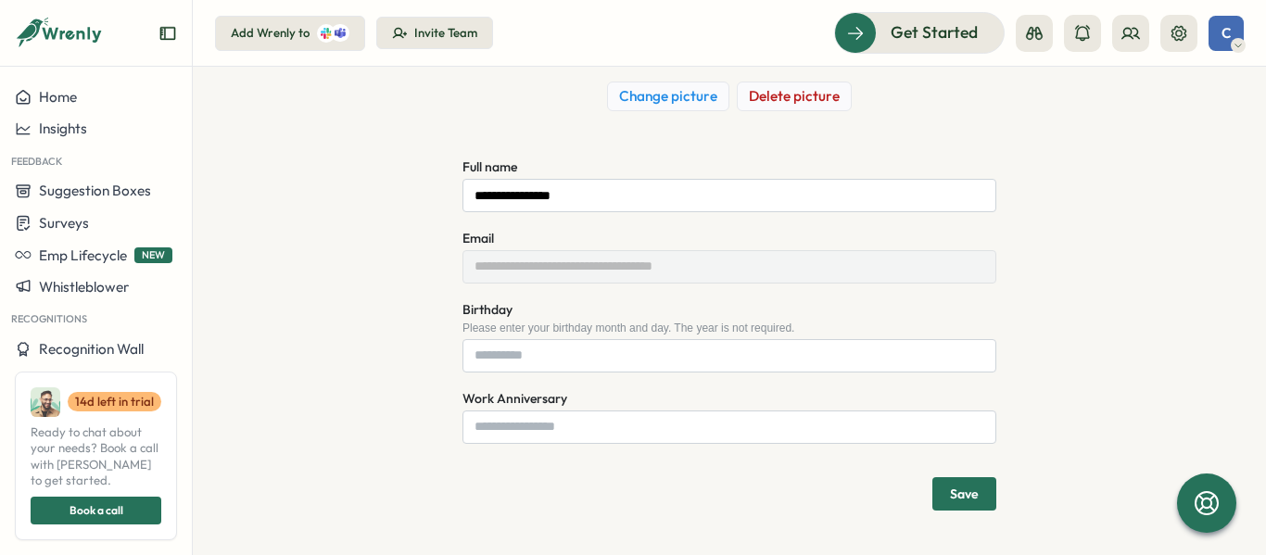
click at [937, 500] on button "Save" at bounding box center [964, 493] width 64 height 33
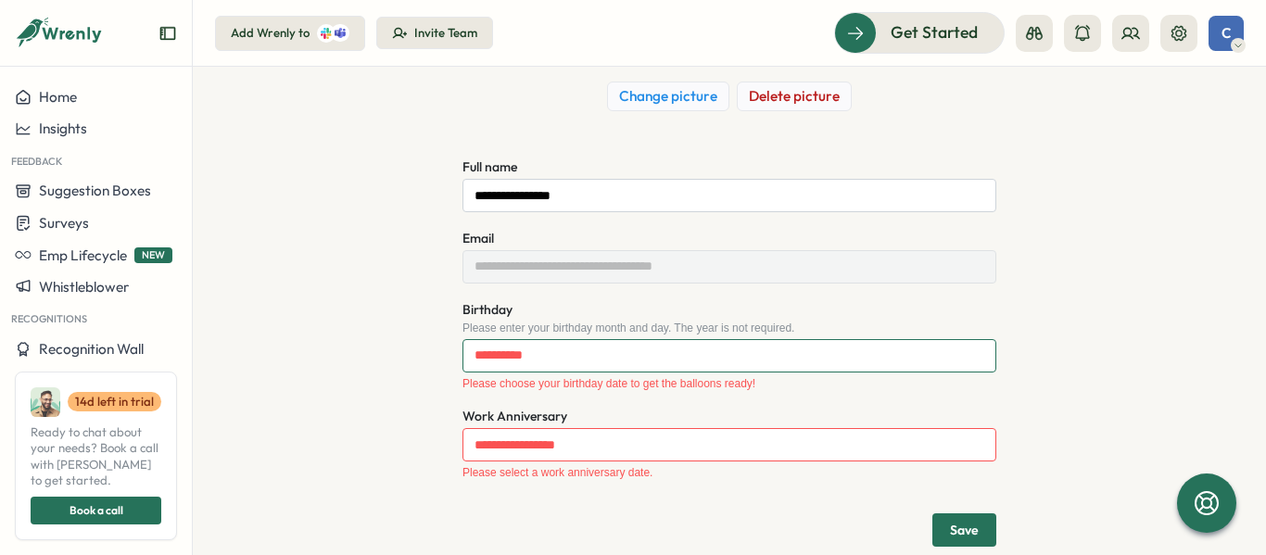
click at [628, 364] on input "Birthday" at bounding box center [730, 355] width 534 height 33
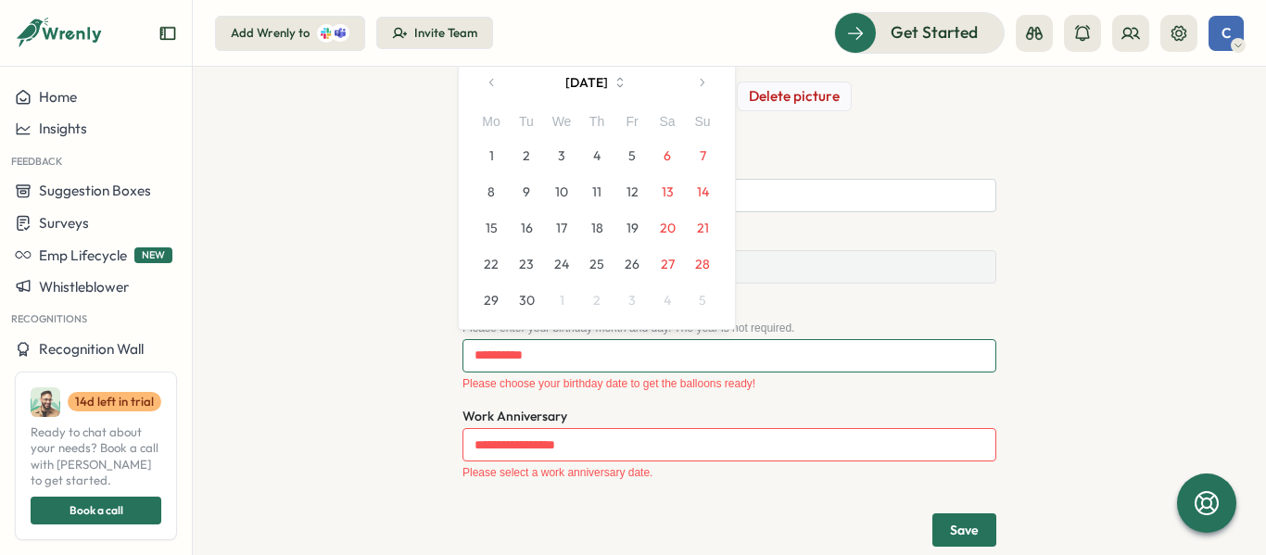
click at [565, 346] on input "Birthday" at bounding box center [730, 355] width 534 height 33
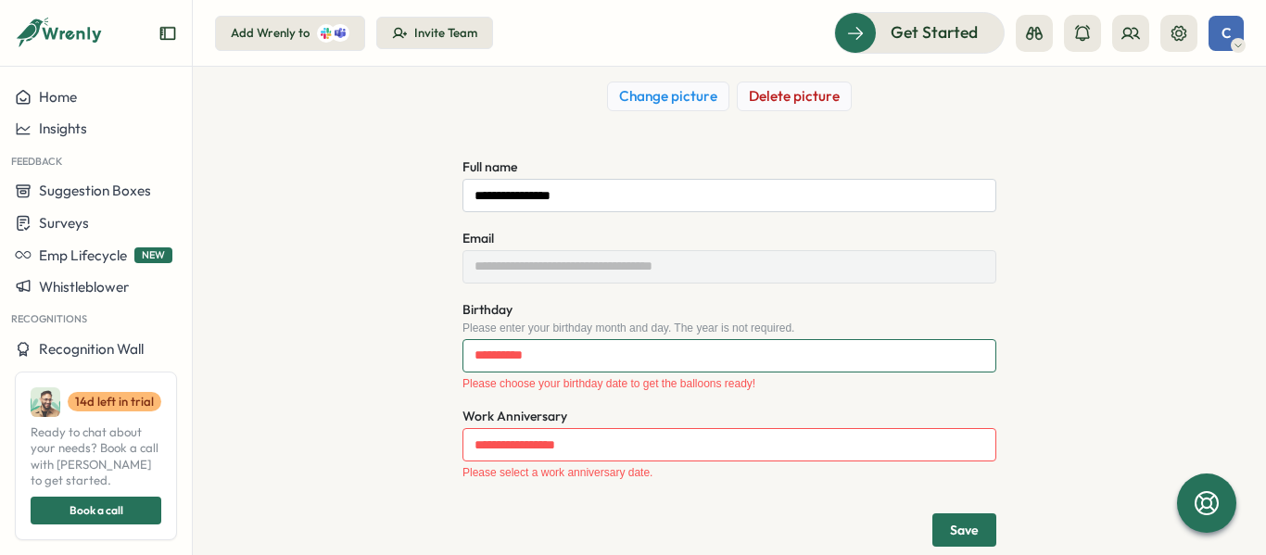
click at [509, 357] on input "Birthday" at bounding box center [730, 355] width 534 height 33
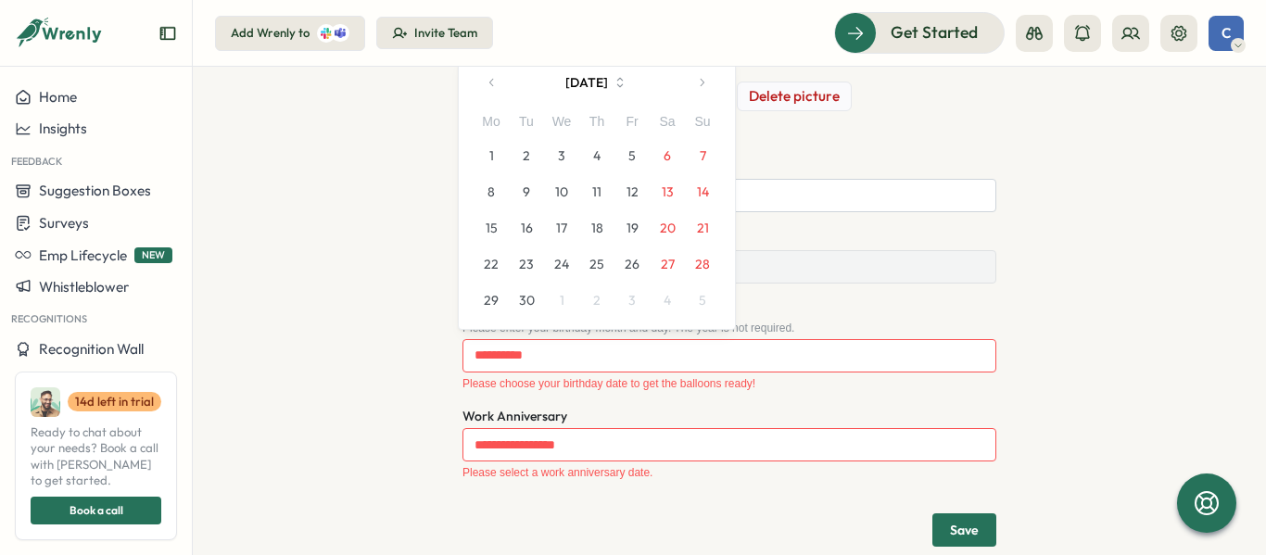
click at [526, 222] on button "16" at bounding box center [526, 227] width 35 height 35
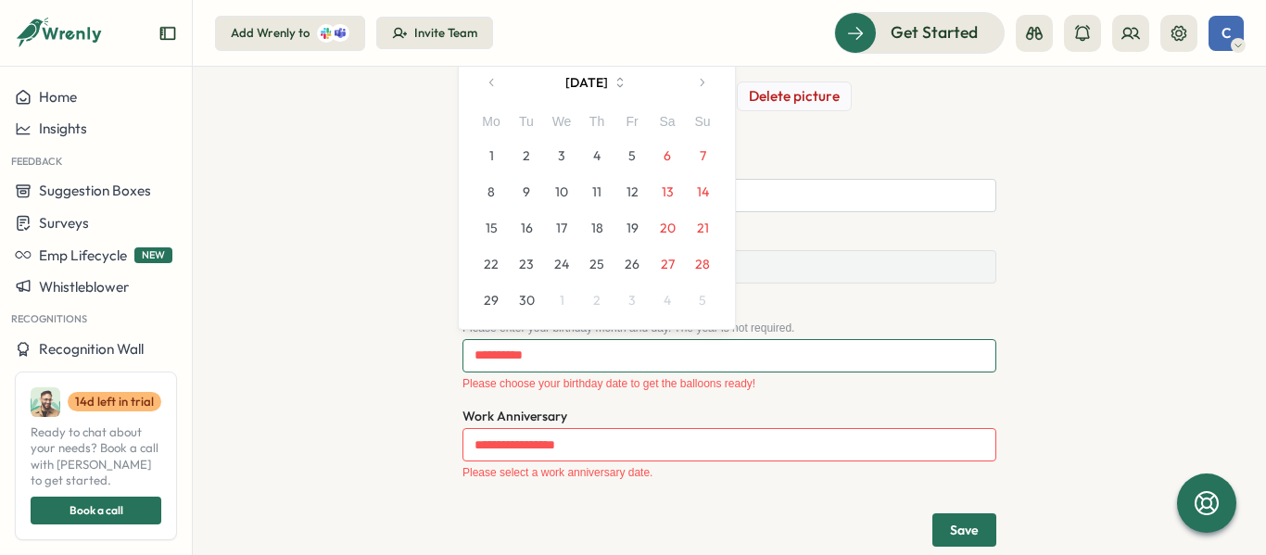
type input "******"
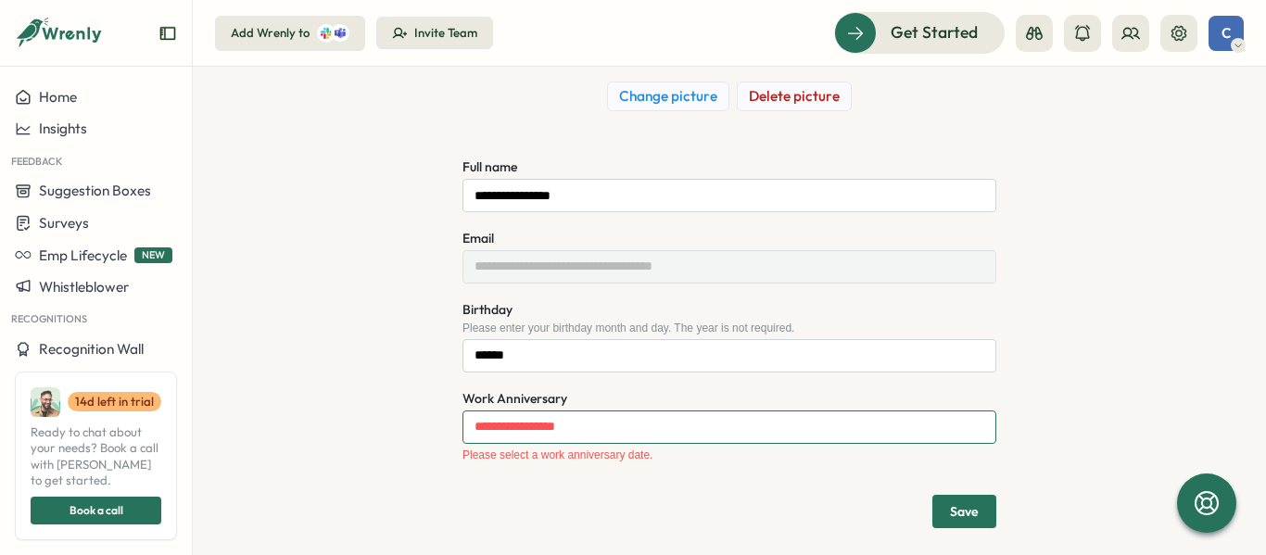
click at [526, 433] on input "Work Anniversary" at bounding box center [730, 427] width 534 height 33
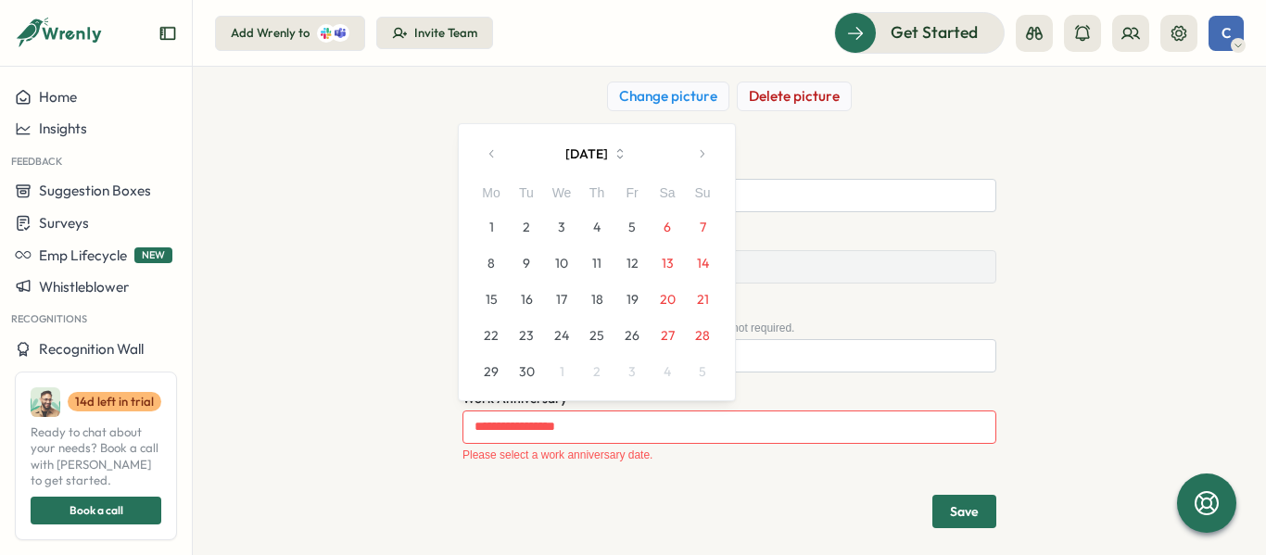
click at [534, 362] on button "30" at bounding box center [526, 371] width 35 height 35
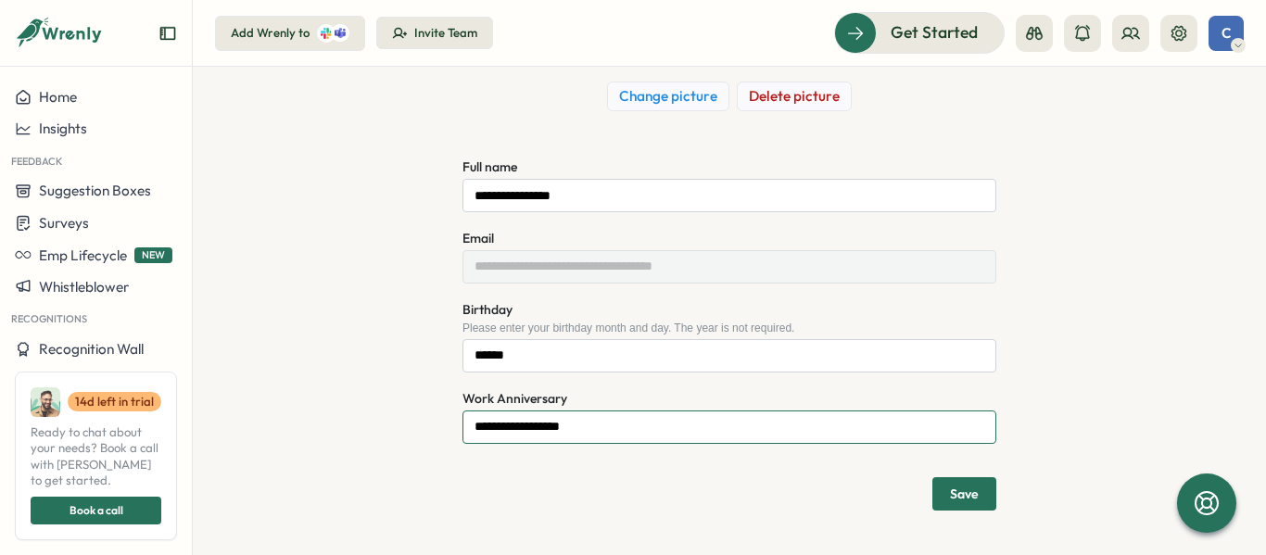
click at [559, 417] on input "**********" at bounding box center [730, 427] width 534 height 33
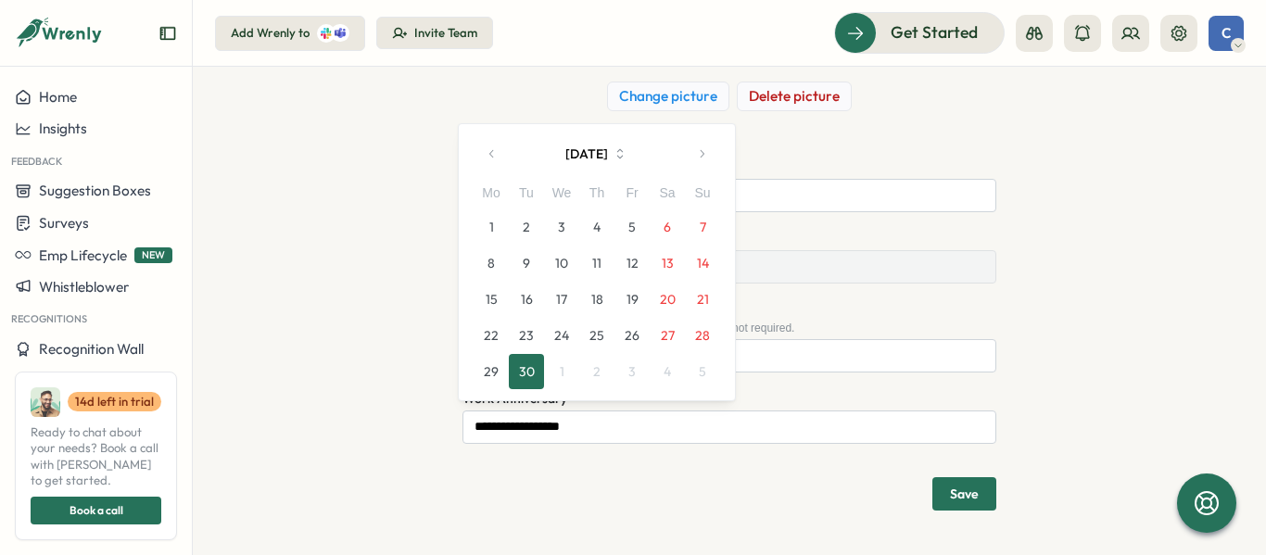
click at [666, 289] on button "20" at bounding box center [667, 299] width 35 height 35
type input "**********"
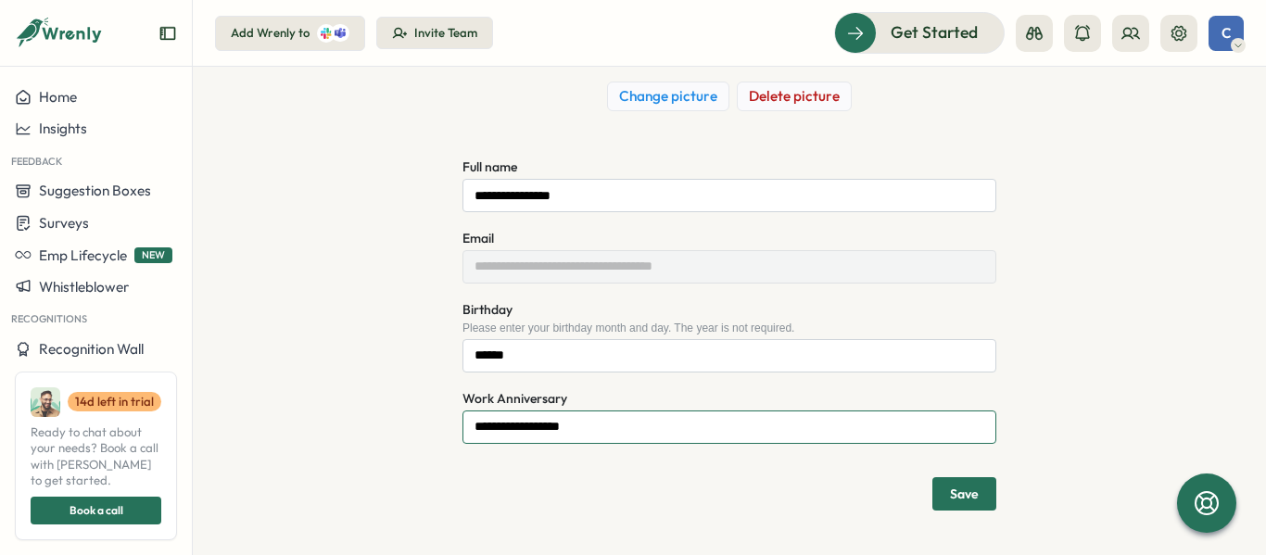
click at [629, 435] on input "**********" at bounding box center [730, 427] width 534 height 33
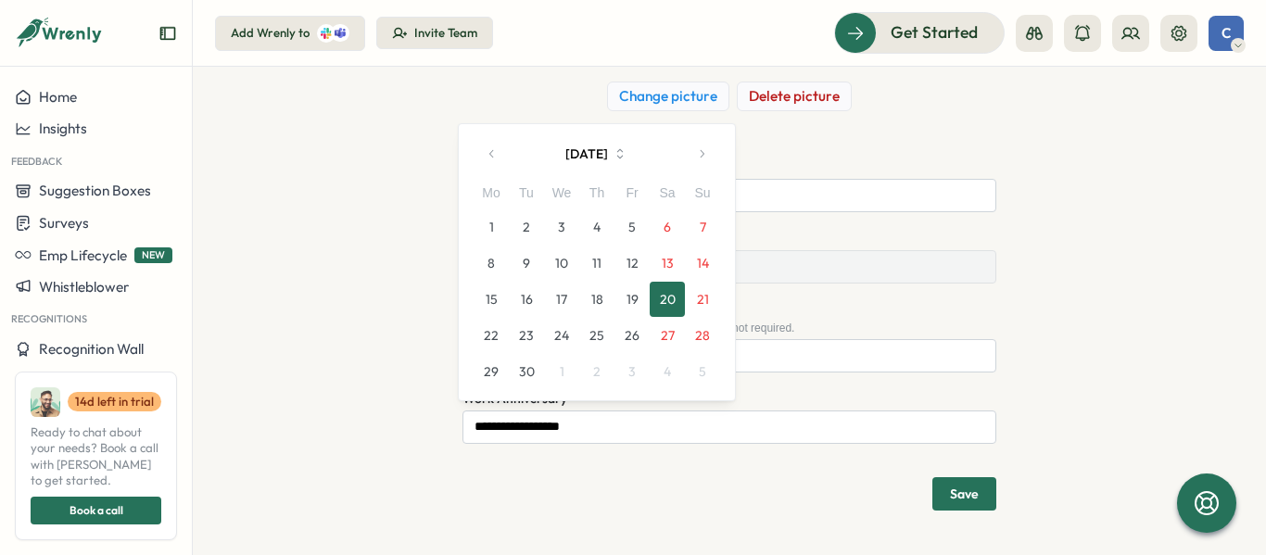
click at [407, 361] on div "**********" at bounding box center [730, 242] width 970 height 537
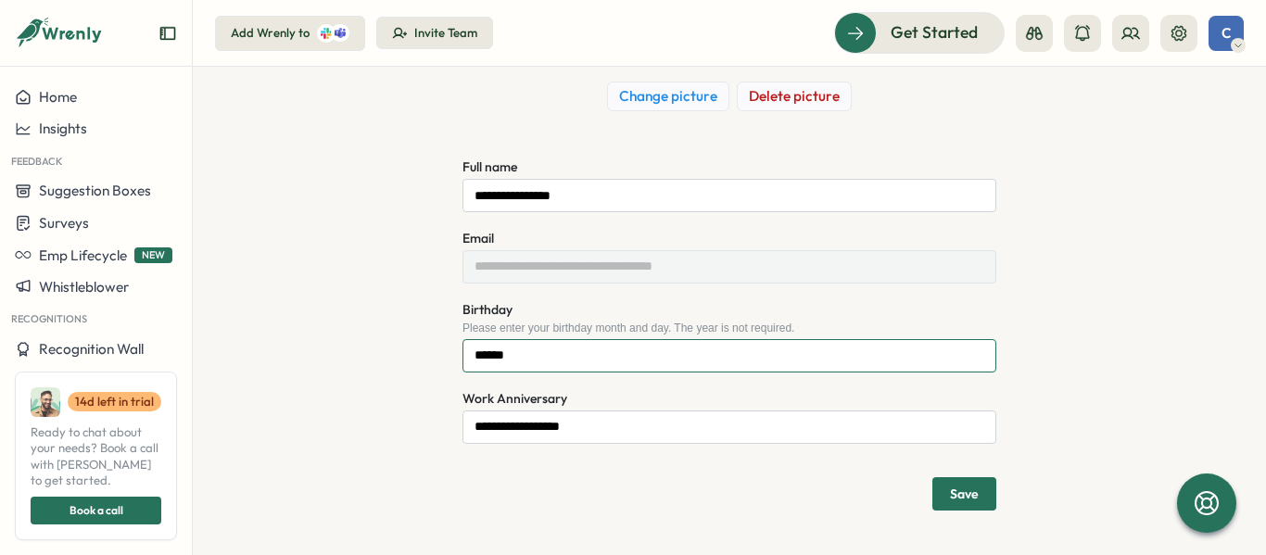
click at [481, 352] on input "******" at bounding box center [730, 355] width 534 height 33
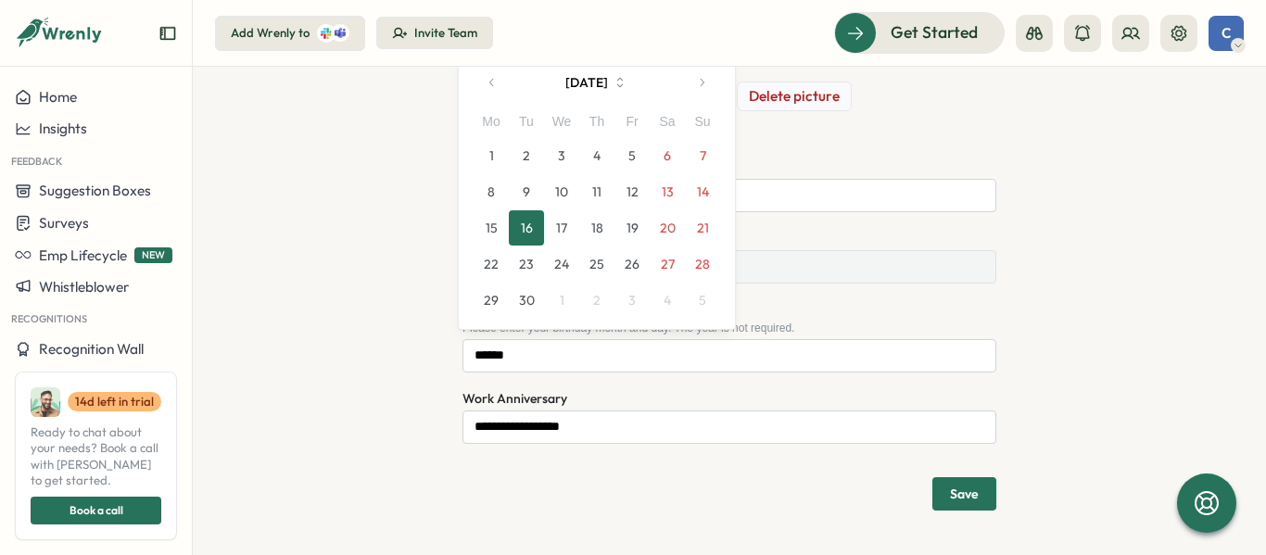
click at [638, 76] on button "September 2025" at bounding box center [597, 82] width 172 height 37
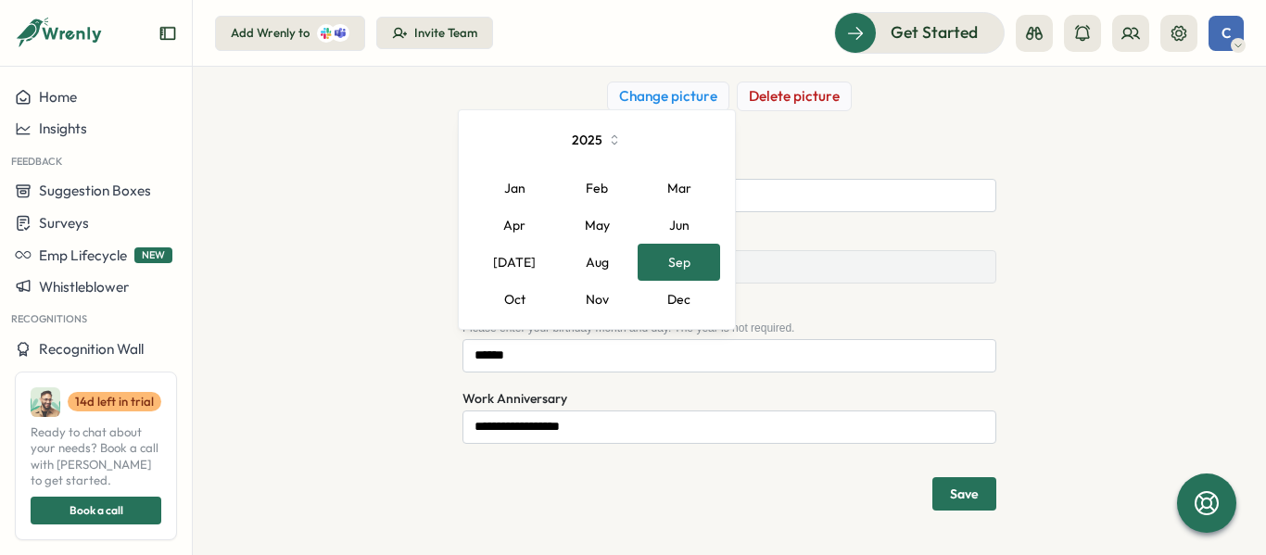
click at [601, 250] on button "Aug" at bounding box center [597, 262] width 82 height 37
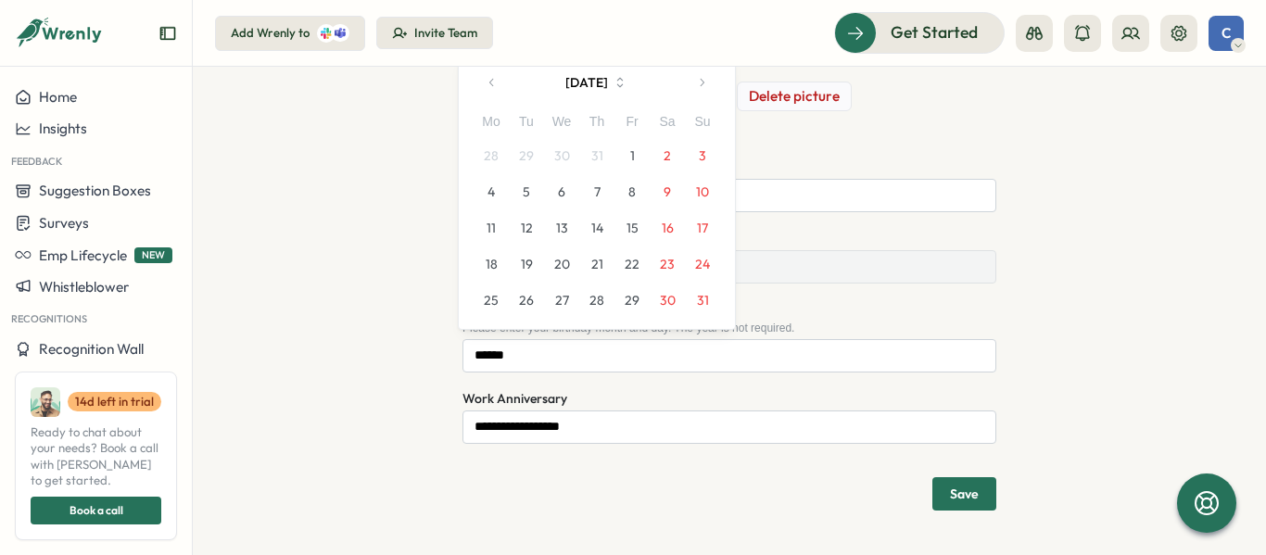
click at [531, 203] on button "5" at bounding box center [526, 191] width 35 height 35
type input "******"
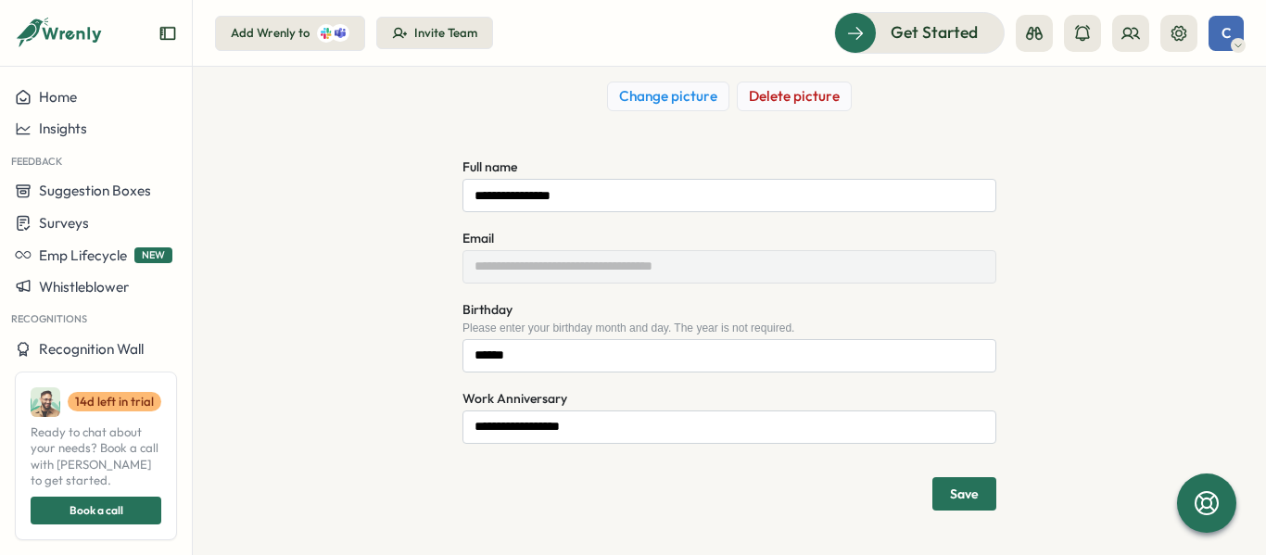
click at [956, 492] on span "Save" at bounding box center [964, 494] width 29 height 13
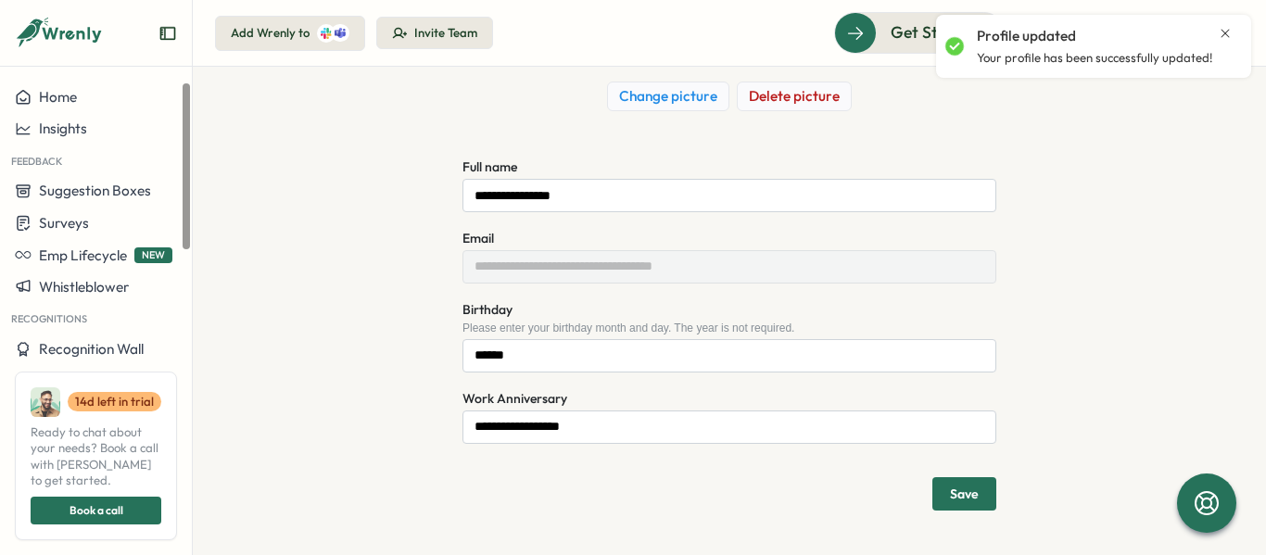
click at [406, 155] on div "**********" at bounding box center [730, 242] width 970 height 537
click at [1234, 42] on div "Profile updated Your profile has been successfully updated!" at bounding box center [1093, 46] width 297 height 48
click at [1227, 35] on icon "Close notification" at bounding box center [1226, 33] width 8 height 8
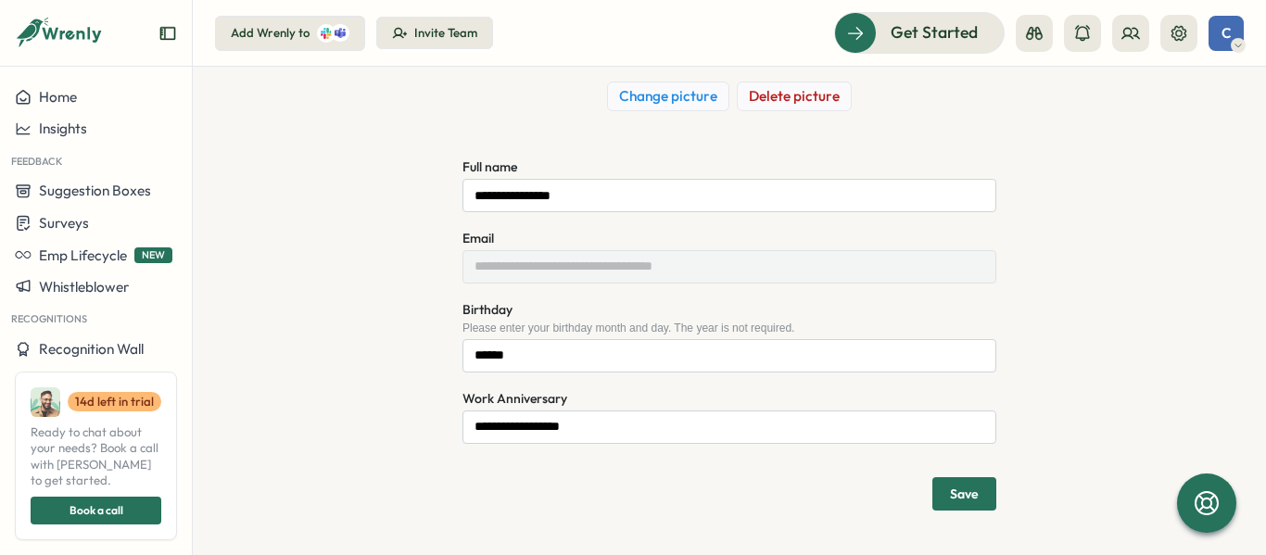
click at [1142, 36] on div "Profile updated" at bounding box center [1105, 36] width 256 height 20
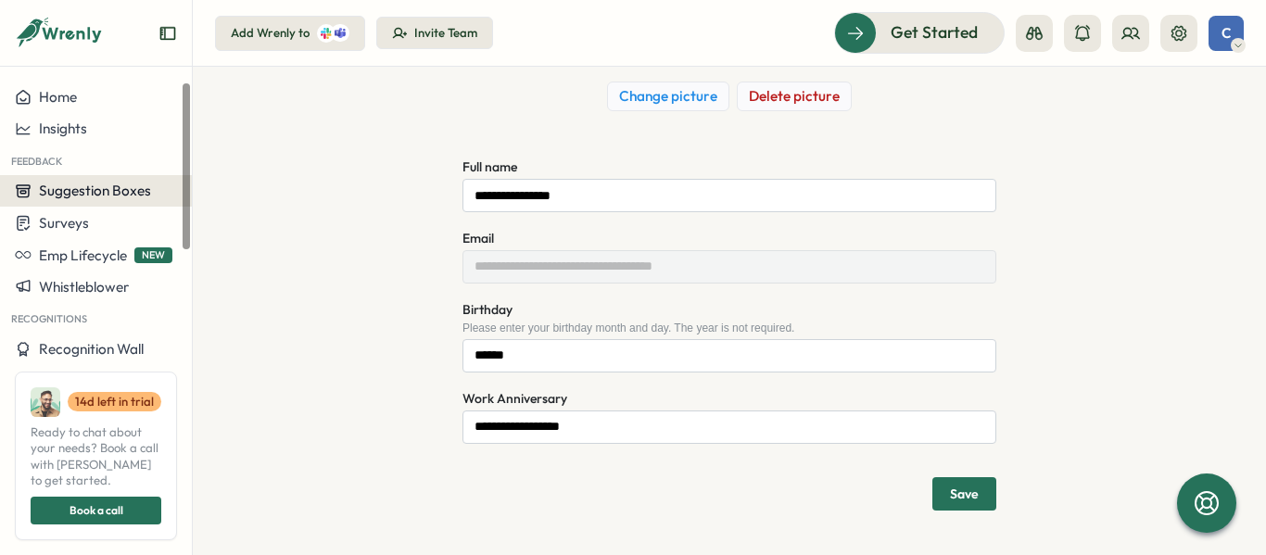
click at [84, 195] on span "Suggestion Boxes" at bounding box center [95, 191] width 112 height 18
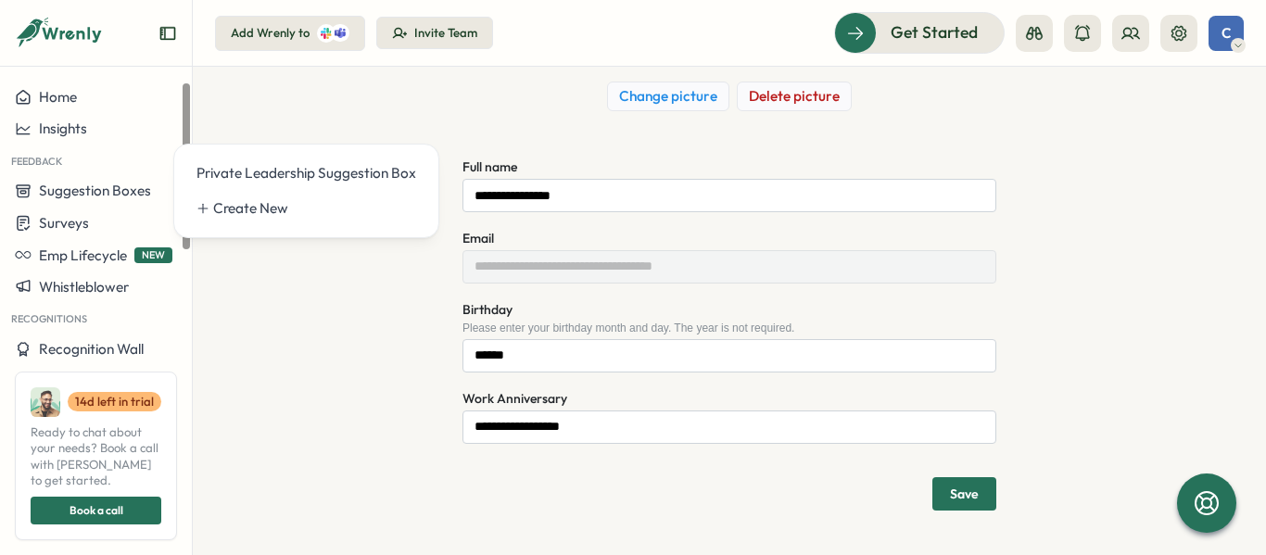
click at [272, 82] on div "**********" at bounding box center [730, 242] width 970 height 537
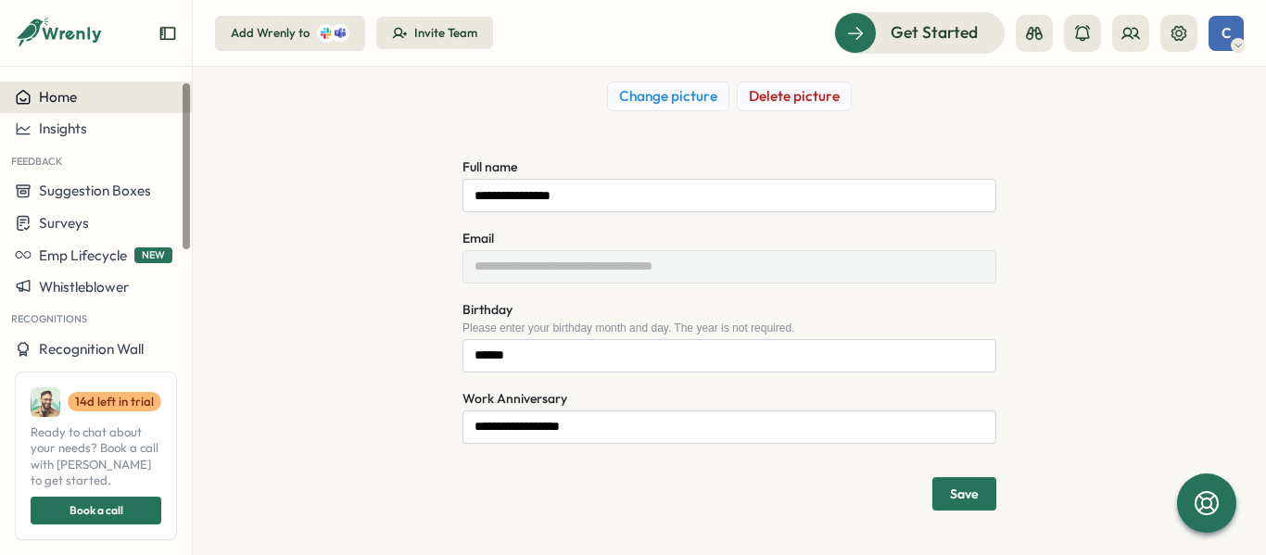
click at [95, 99] on div "Home" at bounding box center [96, 97] width 162 height 17
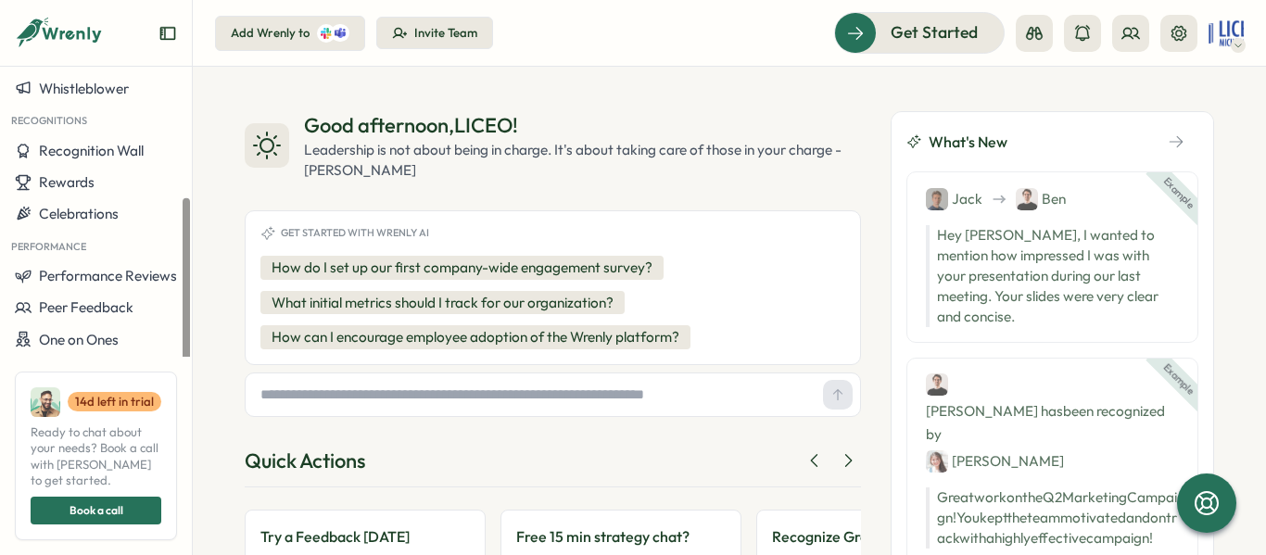
scroll to position [201, 0]
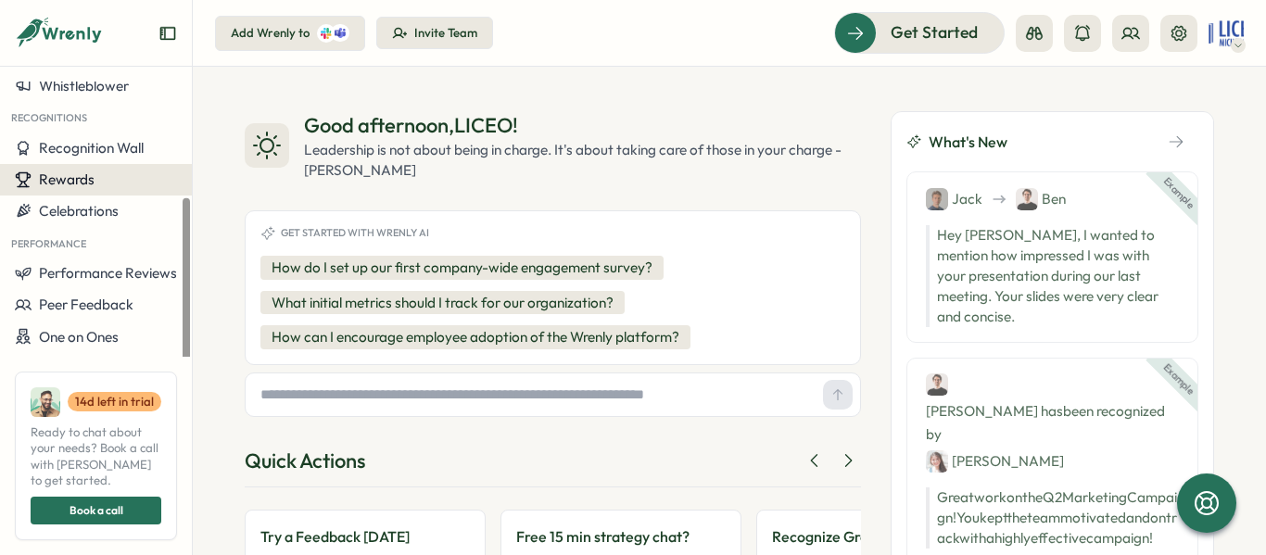
click at [95, 193] on button "Rewards" at bounding box center [96, 180] width 192 height 32
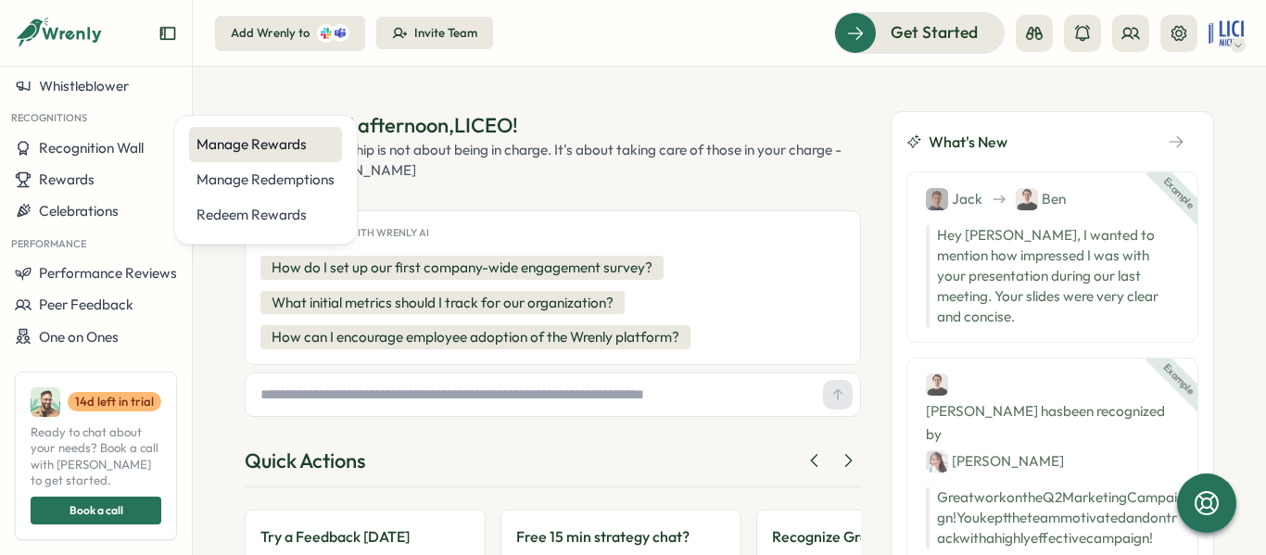
click at [210, 153] on div "Manage Rewards" at bounding box center [266, 144] width 138 height 20
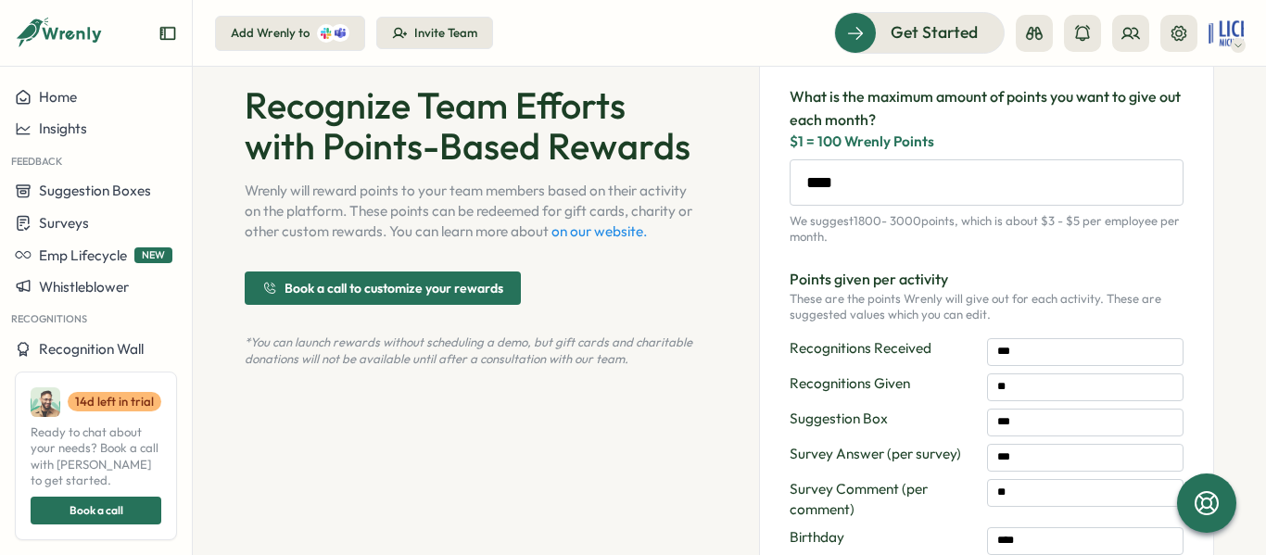
click at [1238, 120] on section "Recognize Team Efforts with Points-Based Rewards Wrenly will reward points to y…" at bounding box center [729, 311] width 1073 height 488
click at [1228, 32] on img at bounding box center [1226, 33] width 35 height 35
click at [1198, 90] on div "Edit Profile" at bounding box center [1195, 91] width 92 height 20
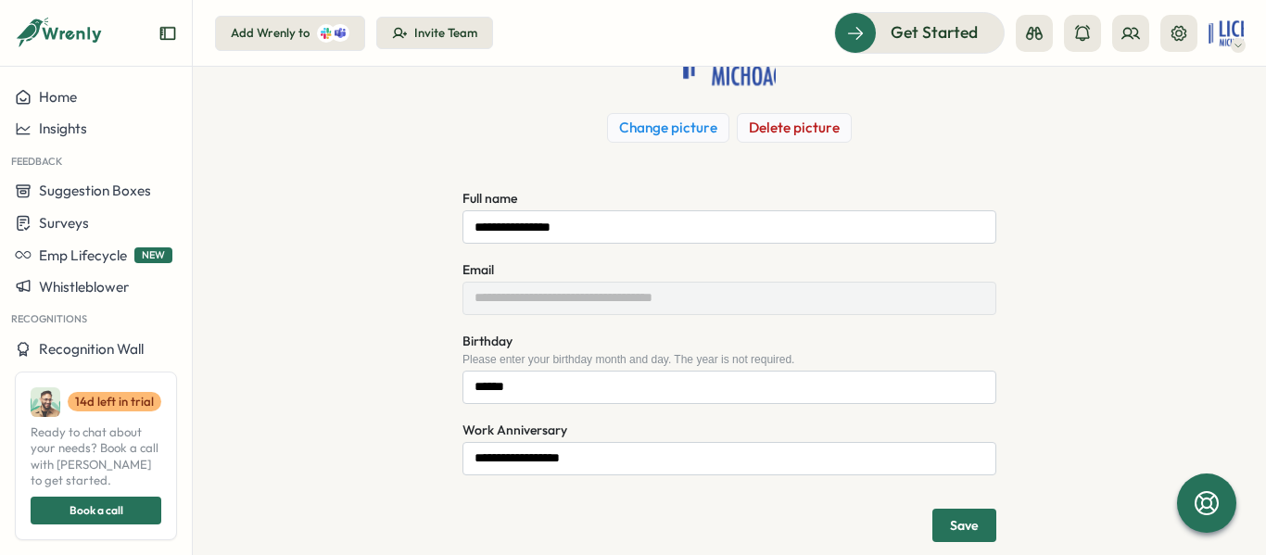
scroll to position [207, 0]
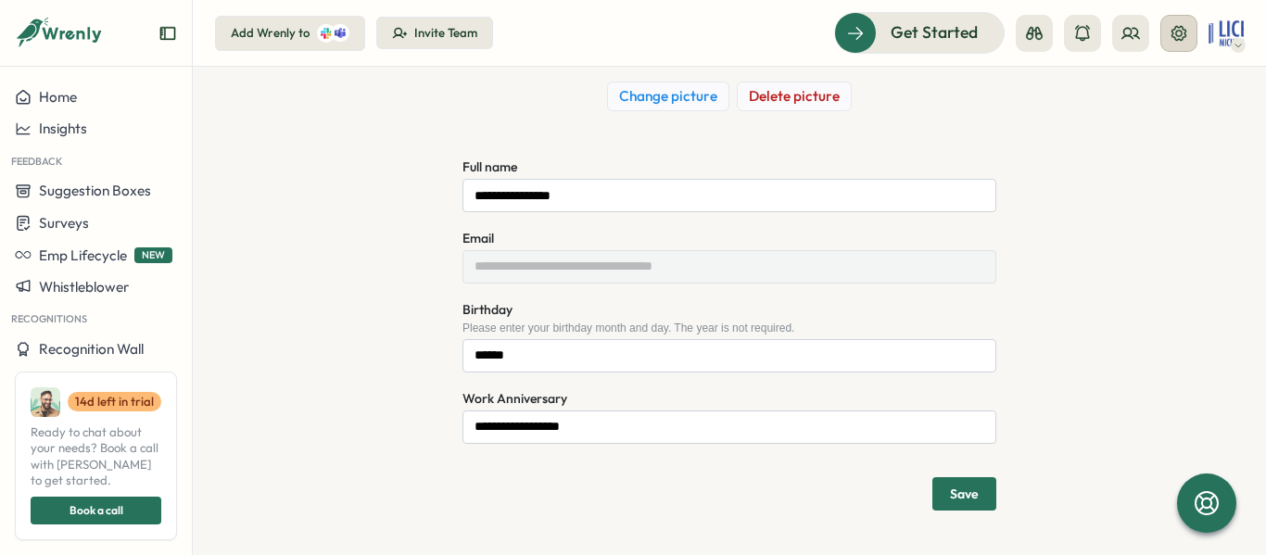
click at [1180, 44] on button at bounding box center [1179, 33] width 37 height 37
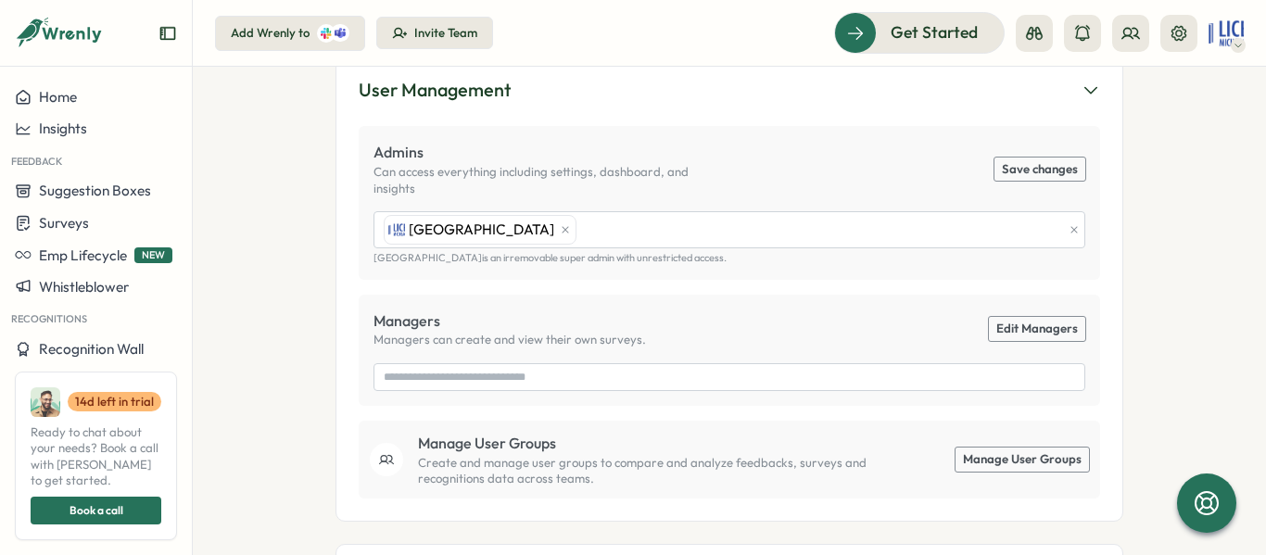
scroll to position [328, 0]
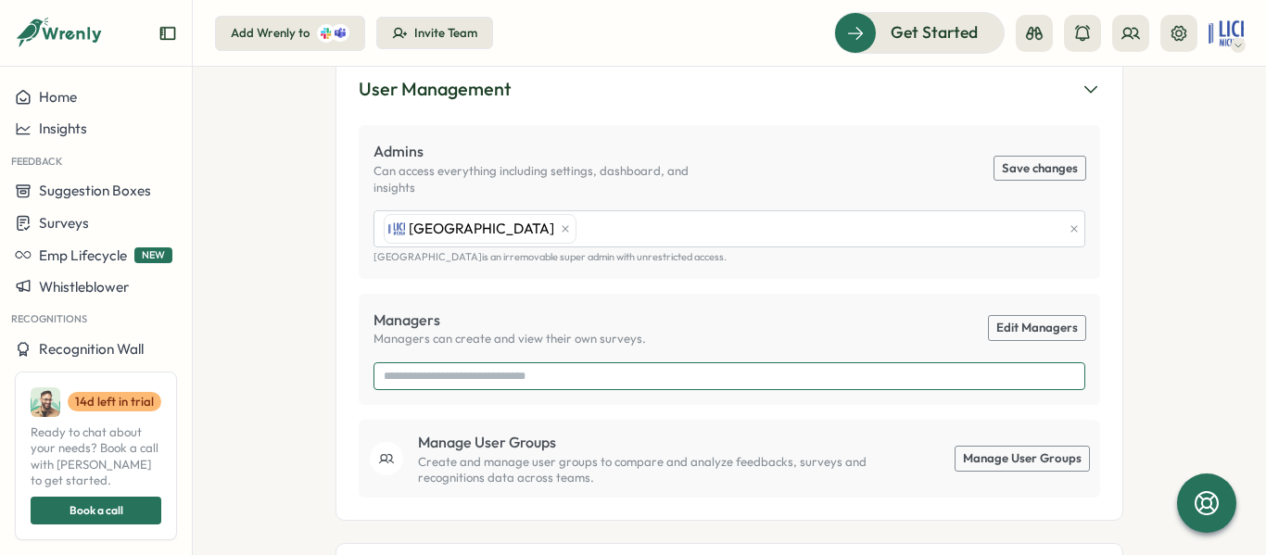
click at [560, 382] on input "search" at bounding box center [729, 376] width 691 height 26
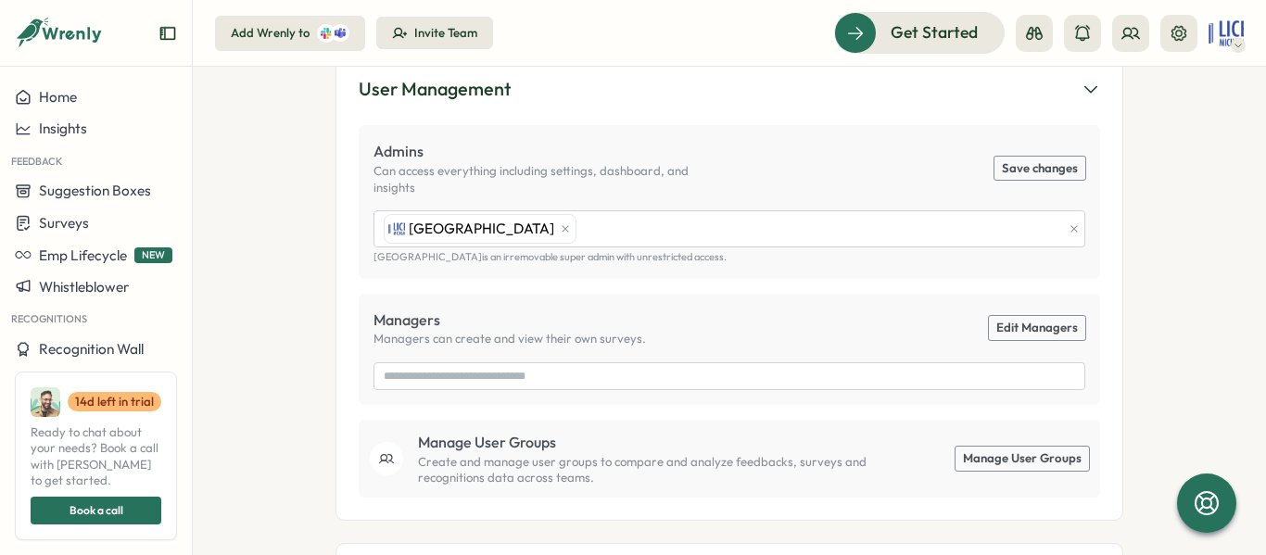
click at [1016, 323] on link "Edit Managers" at bounding box center [1037, 328] width 96 height 24
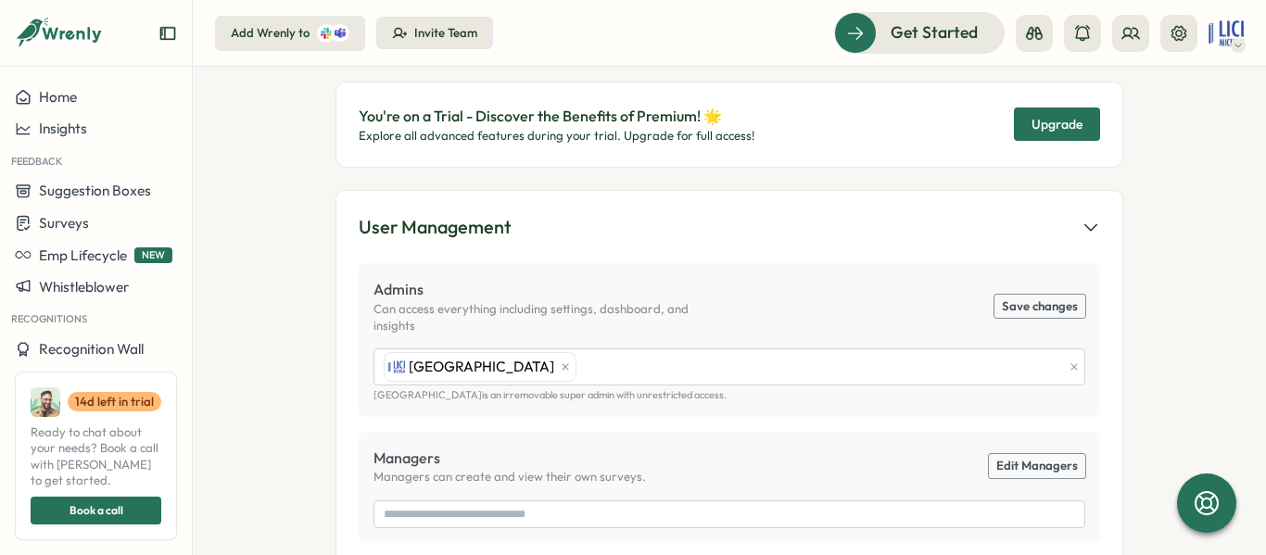
scroll to position [192, 0]
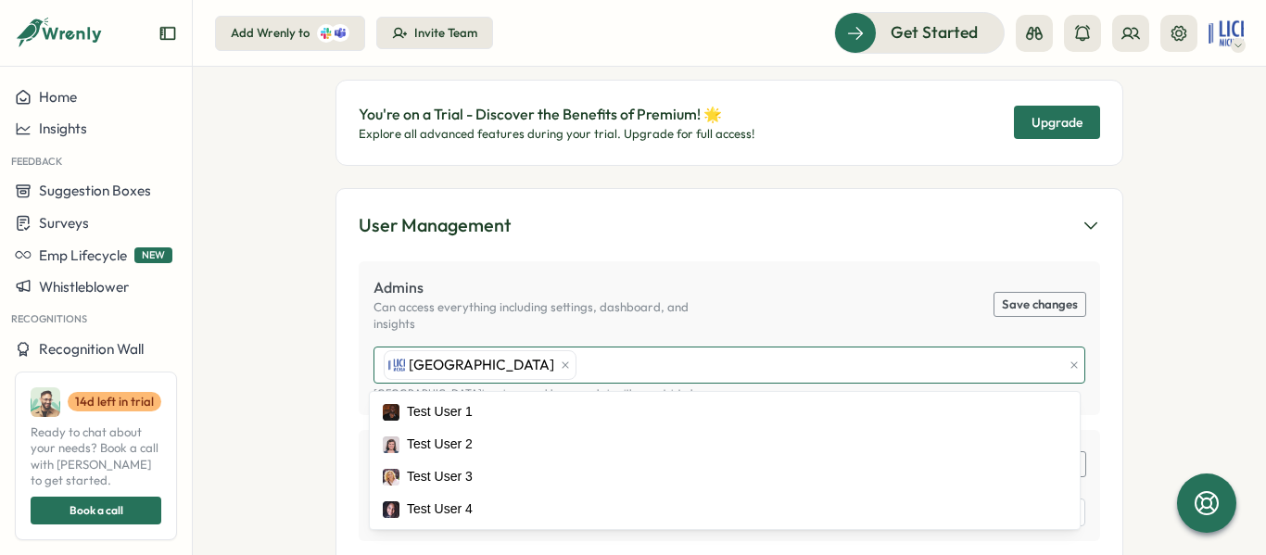
click at [625, 370] on div "[GEOGRAPHIC_DATA]" at bounding box center [720, 365] width 683 height 35
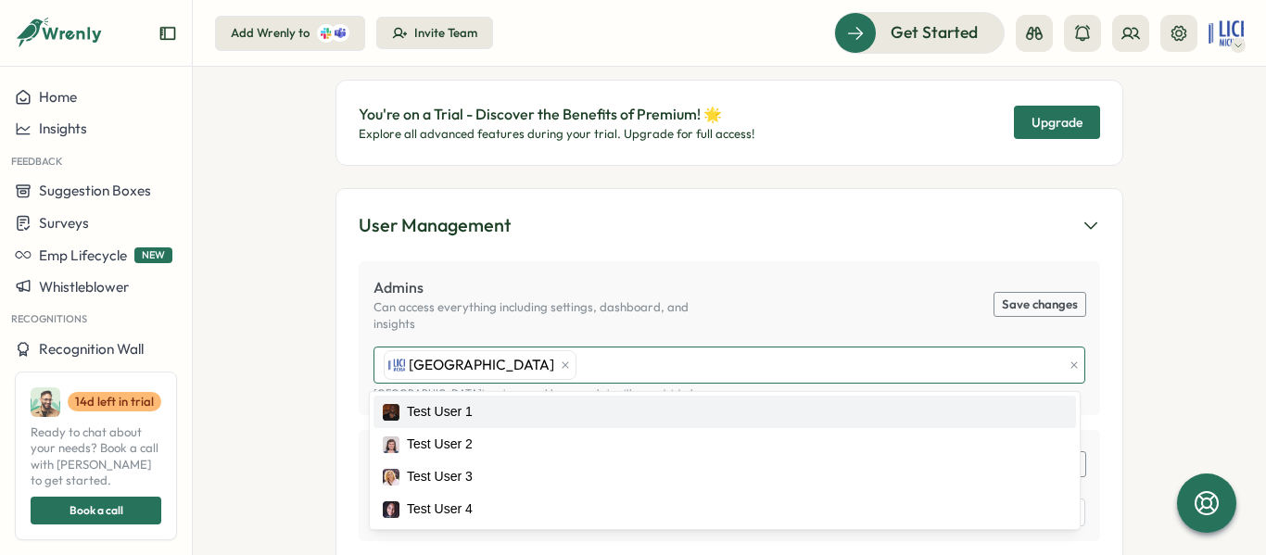
click at [621, 354] on div "[GEOGRAPHIC_DATA]" at bounding box center [720, 365] width 683 height 35
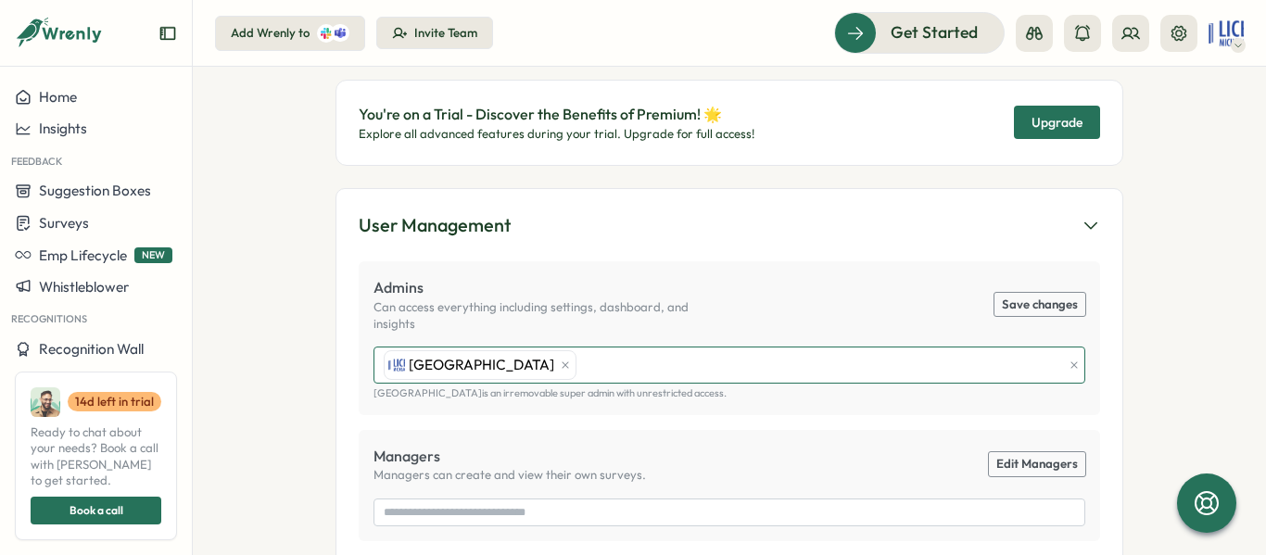
click at [614, 359] on div "[GEOGRAPHIC_DATA]" at bounding box center [720, 365] width 683 height 35
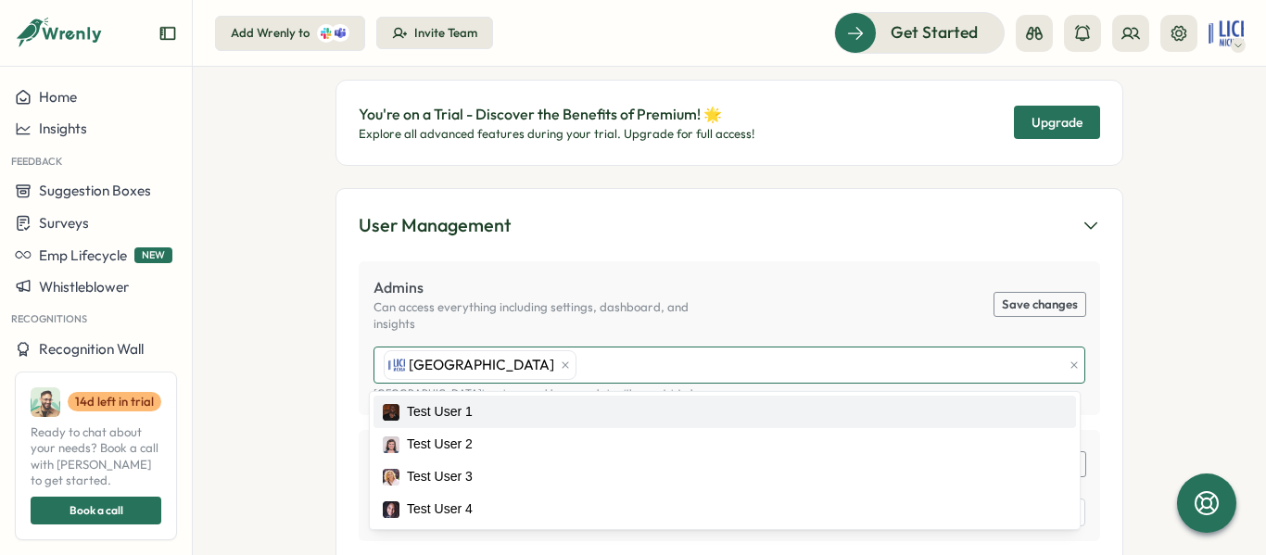
paste input "**********"
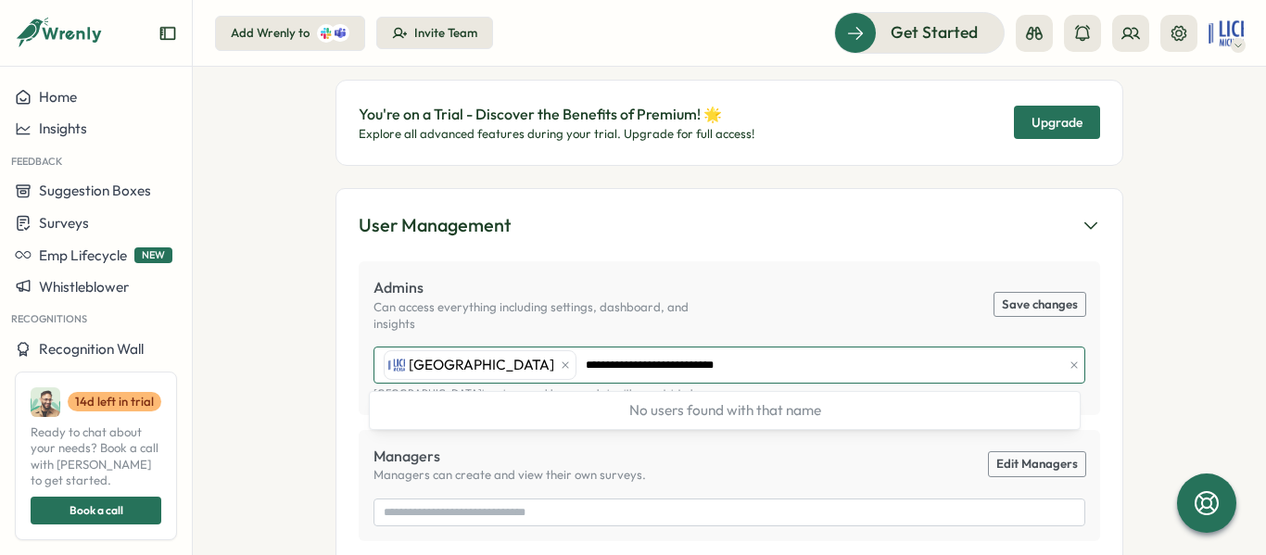
type input "**********"
click at [831, 321] on div "Admins Can access everything including settings, dashboard, and insights Save c…" at bounding box center [730, 304] width 712 height 56
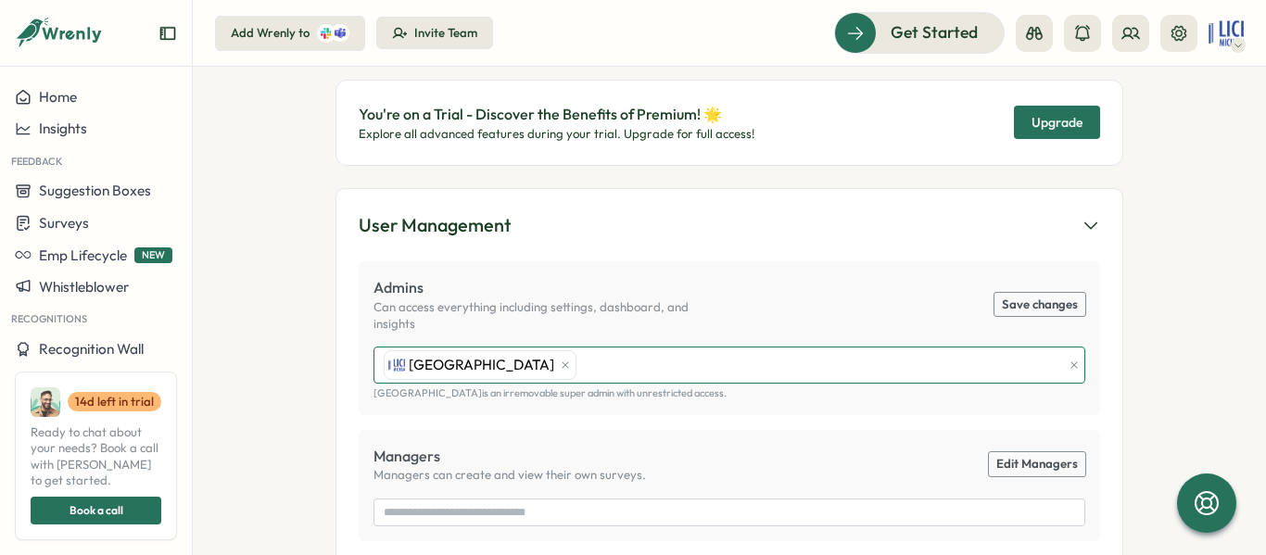
click at [721, 368] on div "**********" at bounding box center [720, 365] width 683 height 35
drag, startPoint x: 742, startPoint y: 364, endPoint x: 592, endPoint y: 366, distance: 150.2
click at [592, 366] on div "**********" at bounding box center [720, 365] width 683 height 35
click at [743, 299] on div "Admins Can access everything including settings, dashboard, and insights Save c…" at bounding box center [730, 304] width 712 height 56
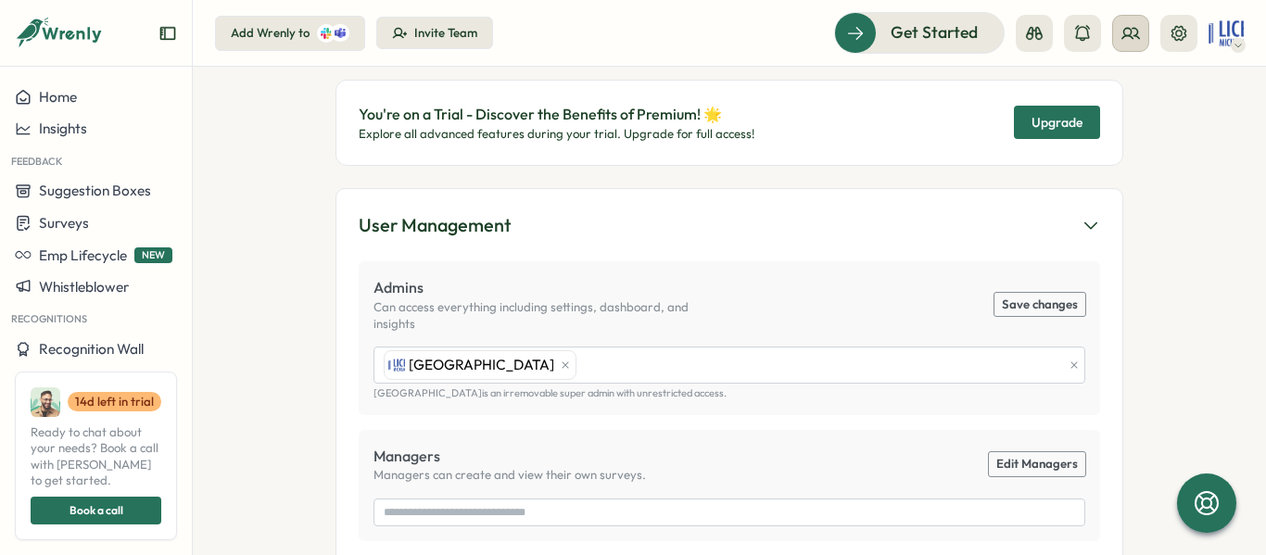
click at [1119, 44] on button at bounding box center [1130, 33] width 37 height 37
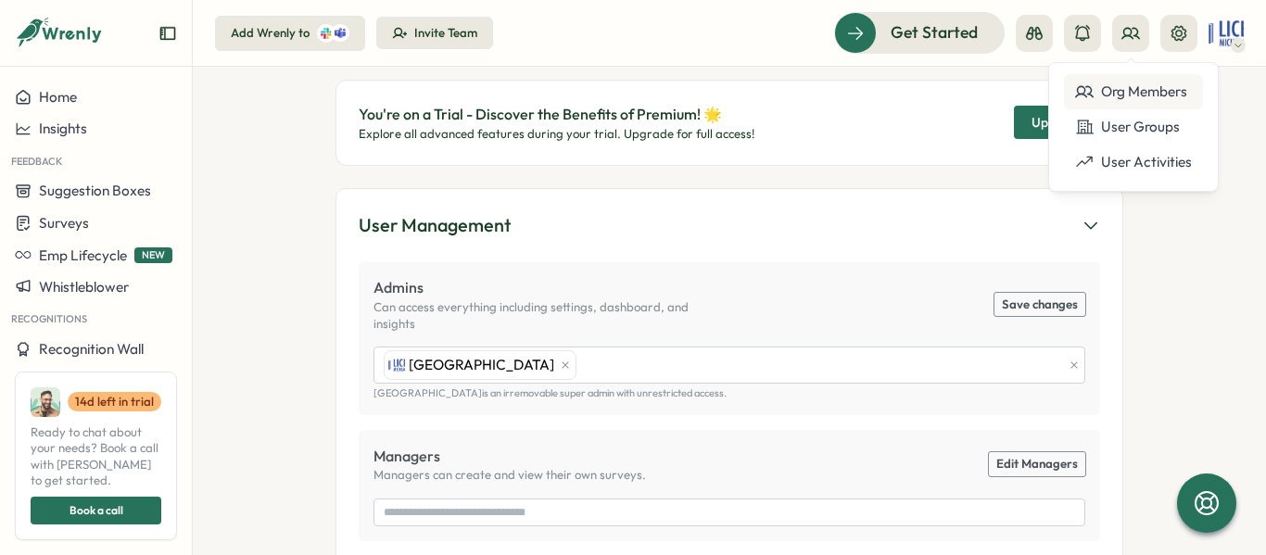
click at [1109, 83] on div "Org Members" at bounding box center [1133, 92] width 117 height 20
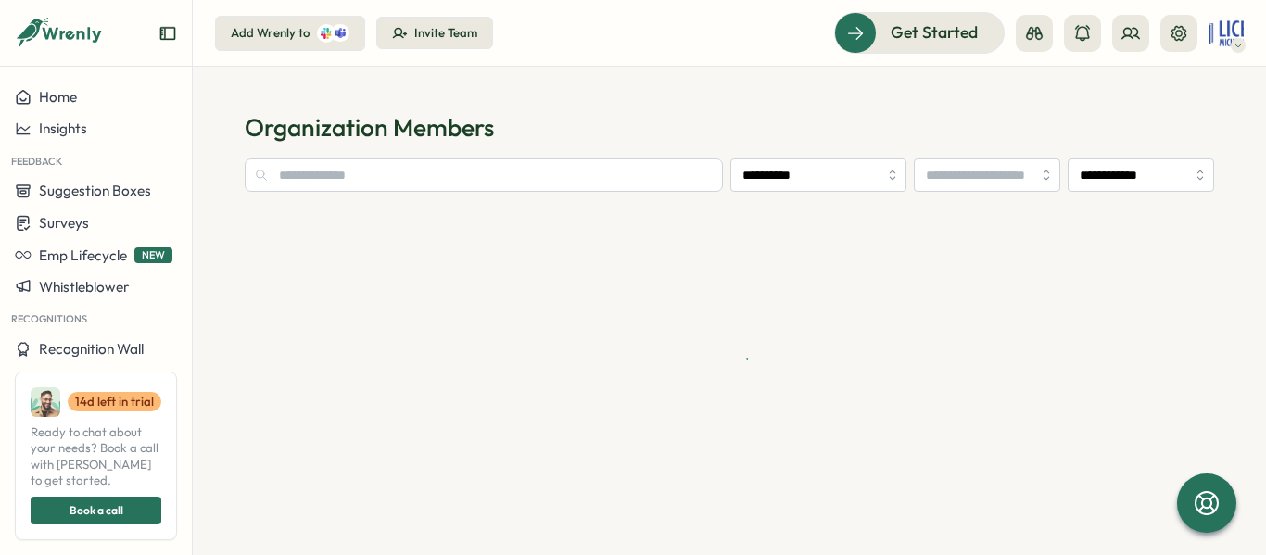
type input "**********"
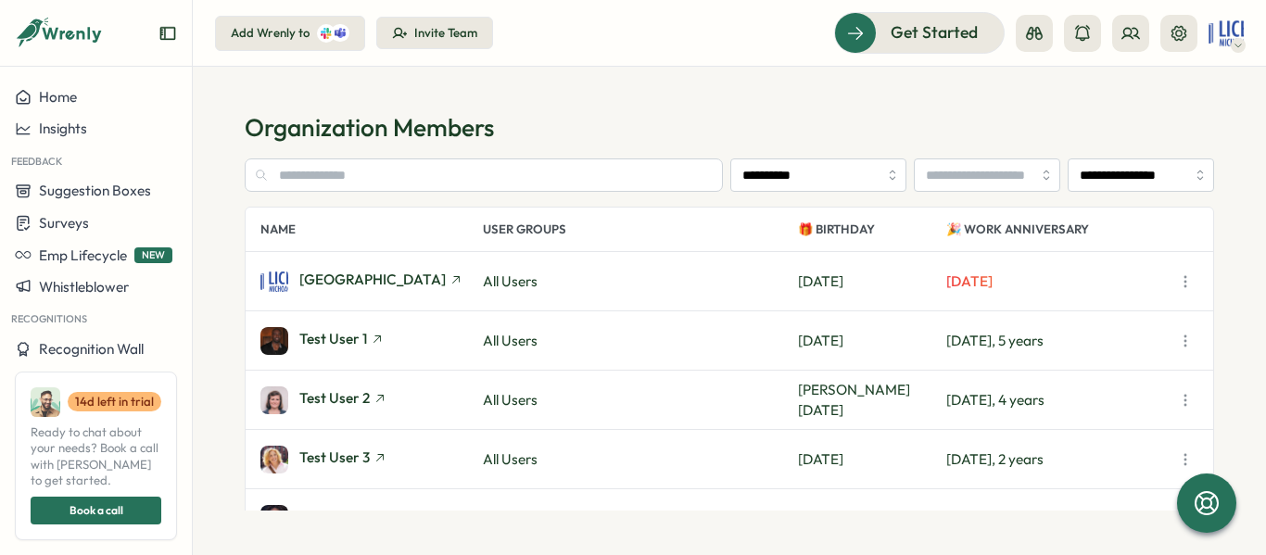
click at [1191, 334] on icon "button" at bounding box center [1185, 341] width 19 height 19
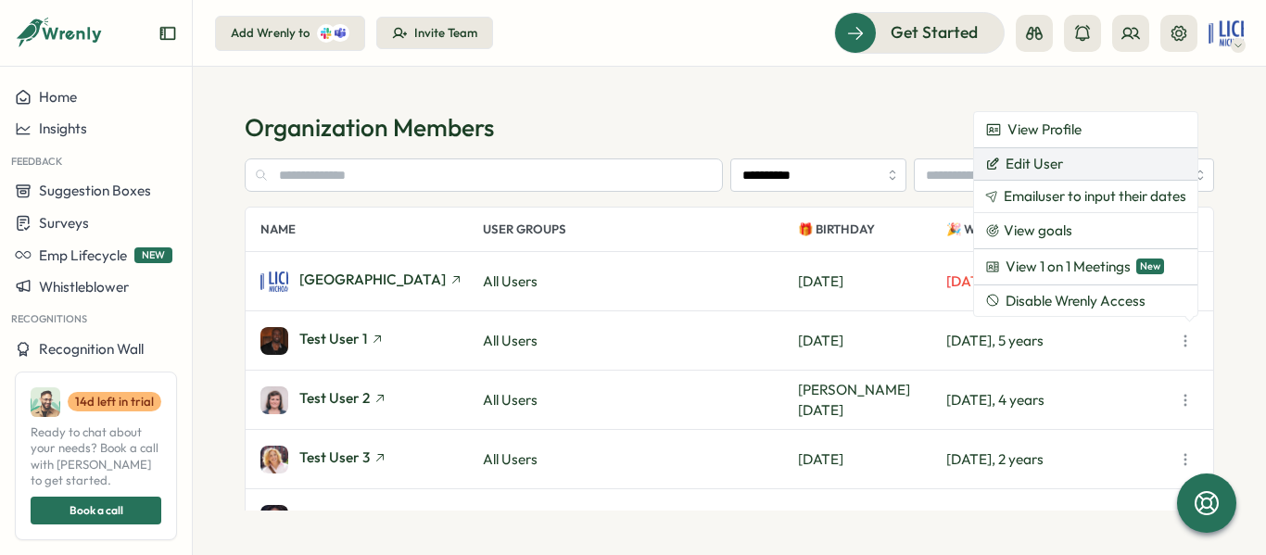
click at [1036, 164] on span "Edit User" at bounding box center [1034, 164] width 57 height 17
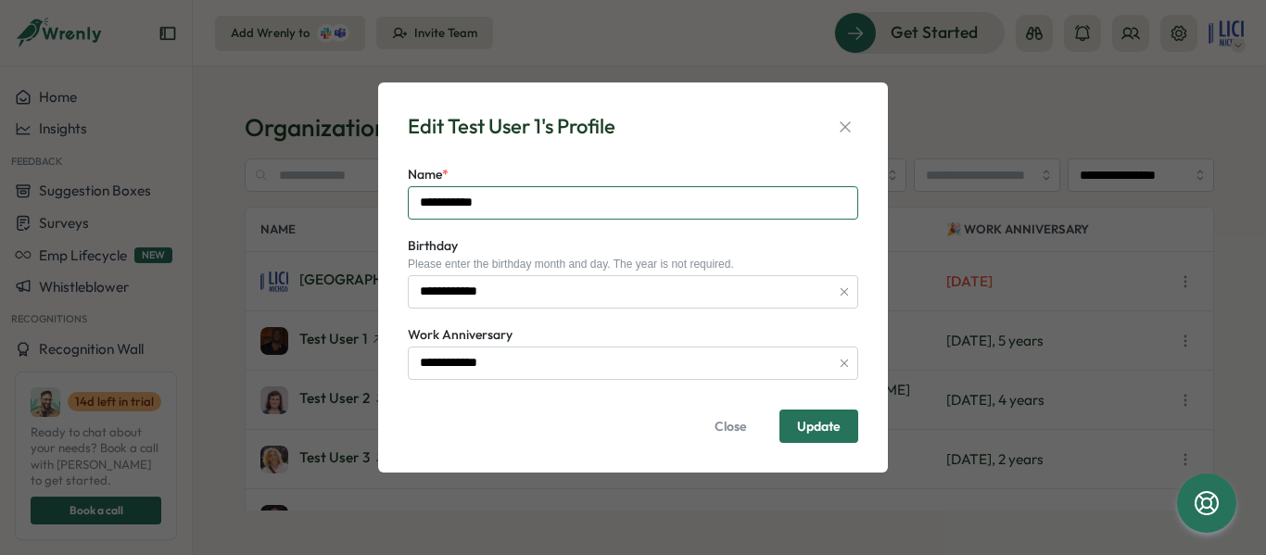
drag, startPoint x: 509, startPoint y: 197, endPoint x: 326, endPoint y: 189, distance: 182.8
click at [326, 189] on div "**********" at bounding box center [633, 277] width 1266 height 555
type input "*********"
click at [820, 429] on span "Update" at bounding box center [819, 426] width 44 height 13
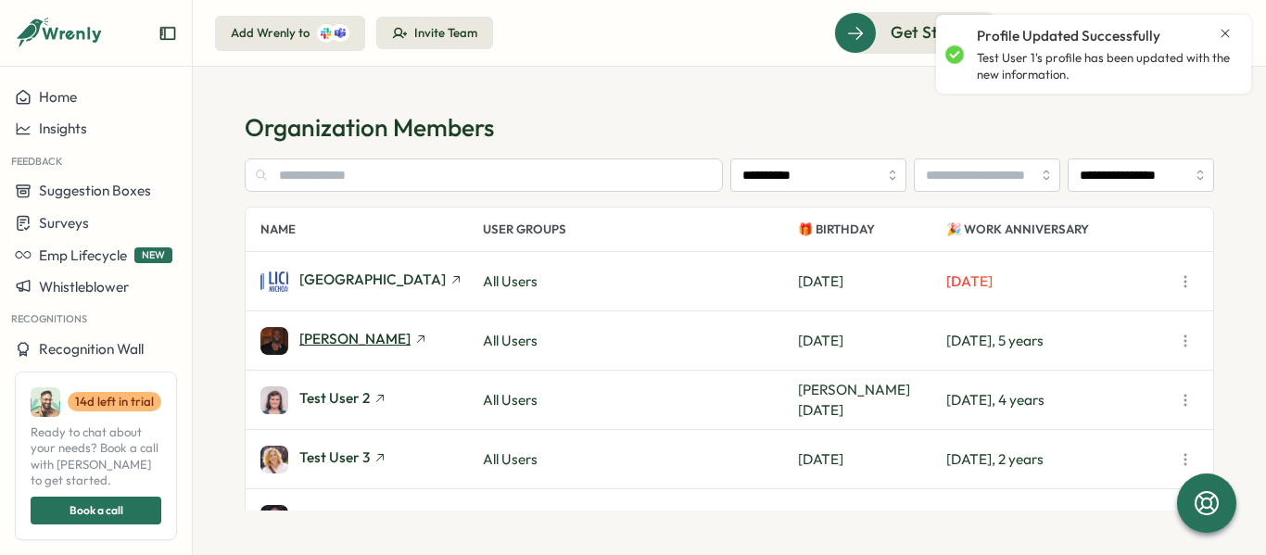
click at [414, 335] on icon at bounding box center [420, 339] width 13 height 13
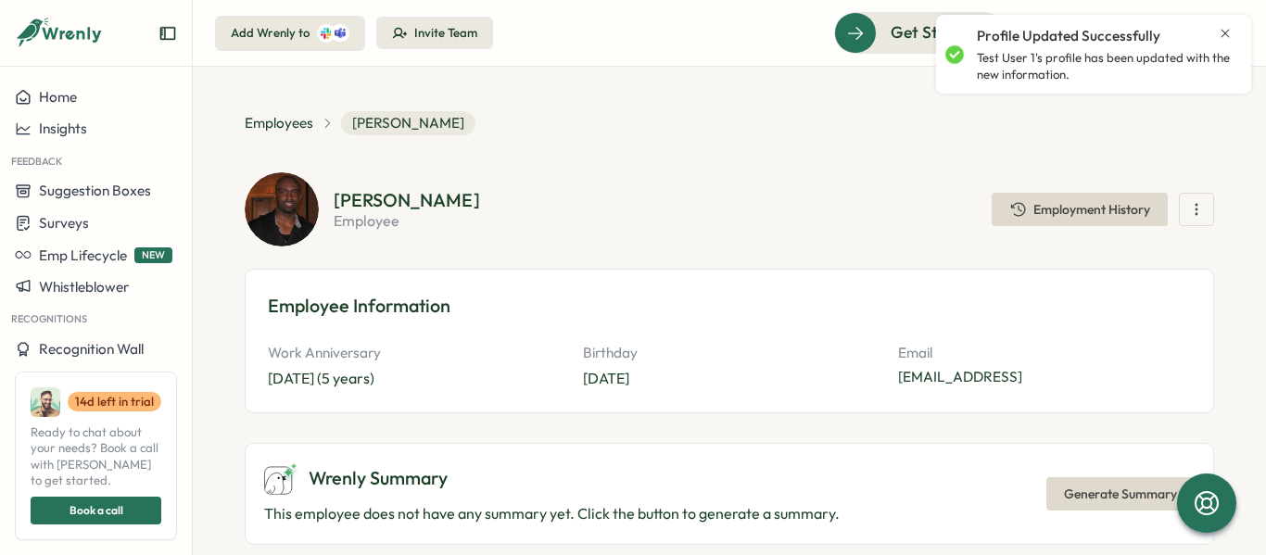
click at [1187, 217] on icon "button" at bounding box center [1196, 209] width 19 height 19
click at [999, 376] on p "[EMAIL_ADDRESS]" at bounding box center [1044, 377] width 293 height 20
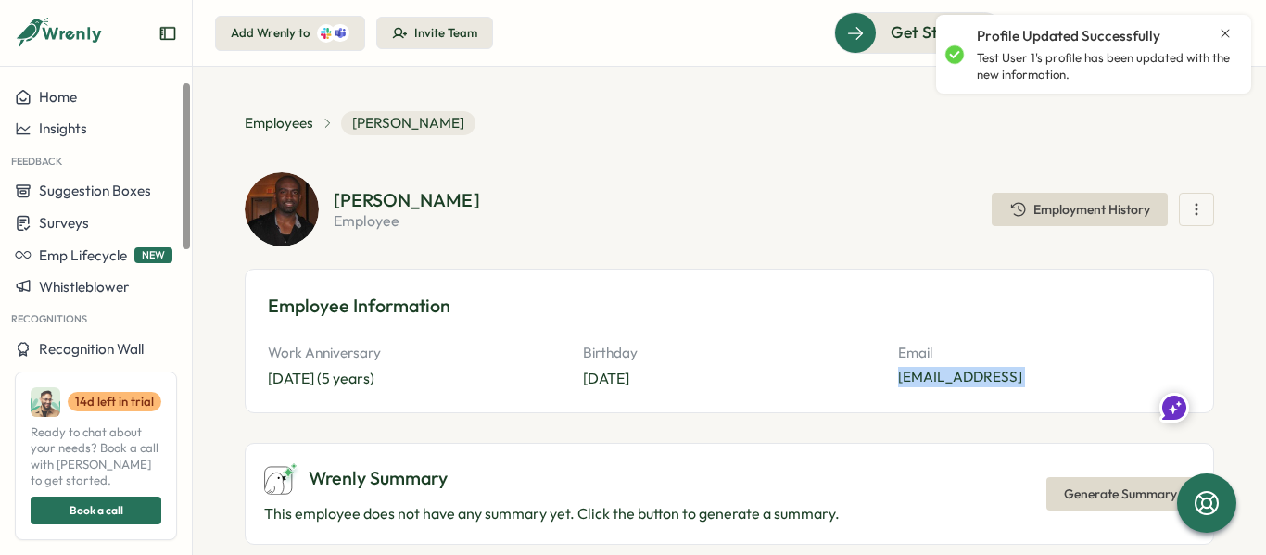
scroll to position [76, 0]
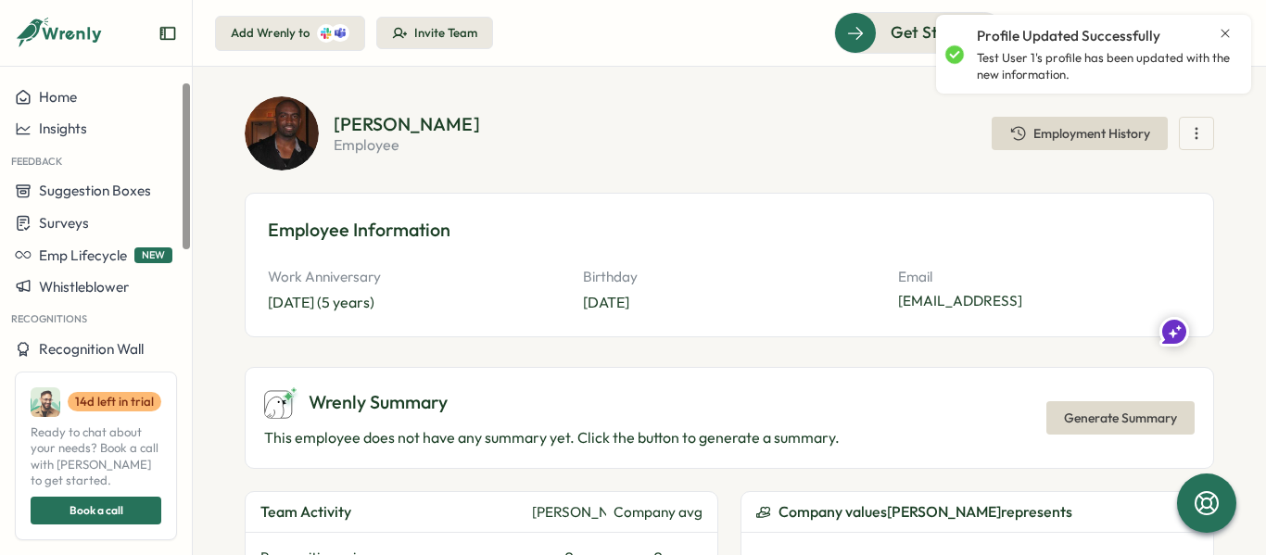
click at [622, 332] on div "Employee Information Work Anniversary Aug 17, 2020 (5 years) Birthday Dec 16 Em…" at bounding box center [730, 265] width 970 height 145
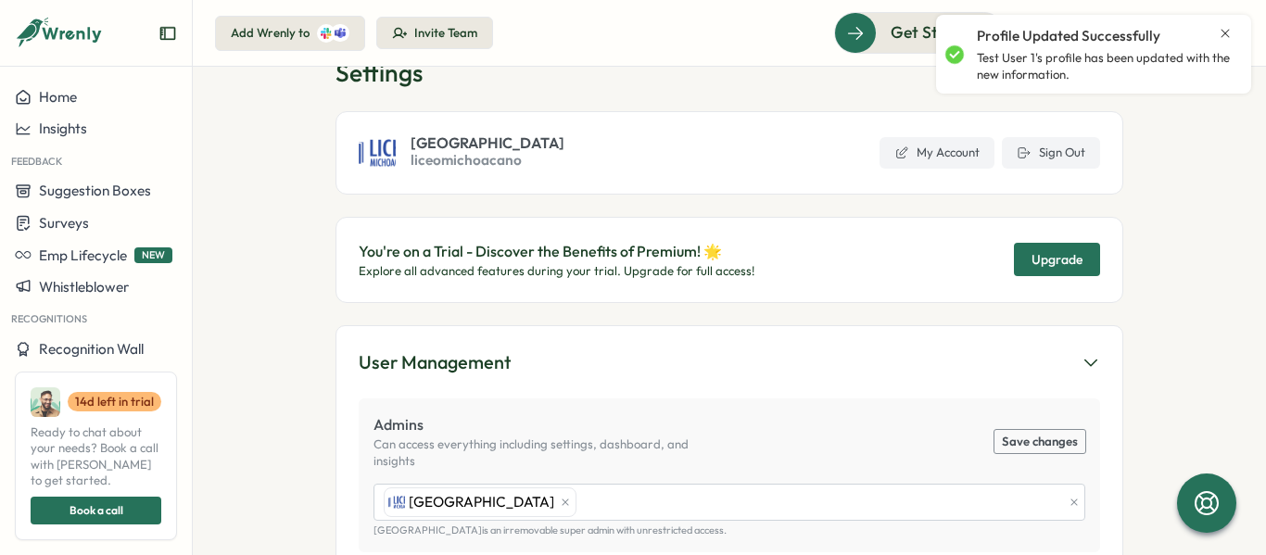
scroll to position [52, 0]
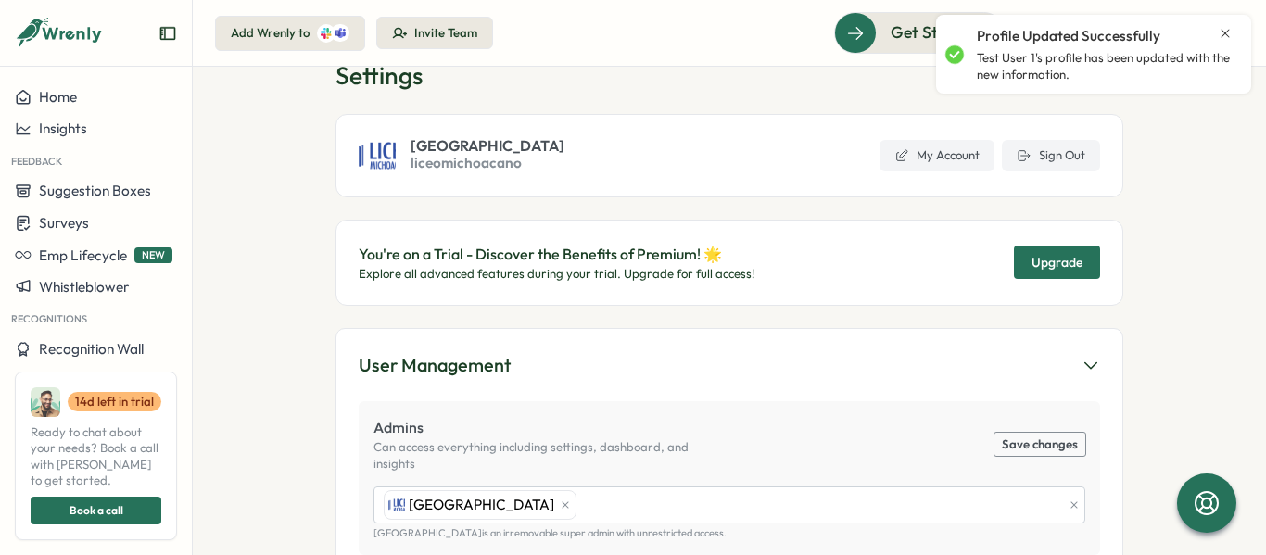
click at [1222, 34] on icon "Close notification" at bounding box center [1225, 33] width 15 height 15
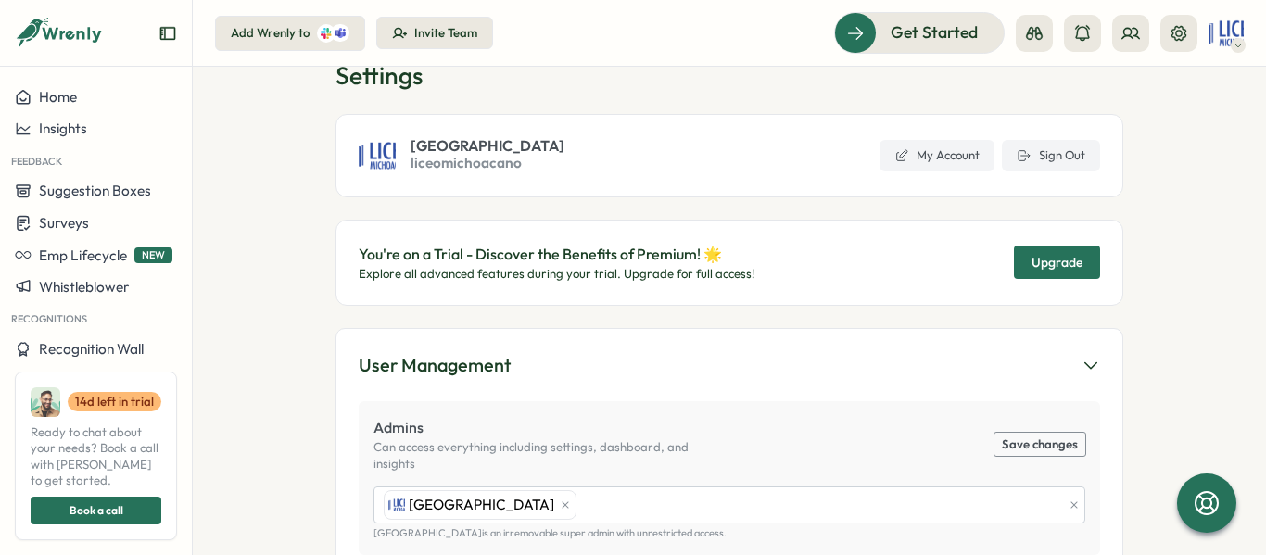
click at [1138, 31] on p "Profile Updated Successfully" at bounding box center [1069, 36] width 184 height 20
click at [1117, 50] on button at bounding box center [1130, 33] width 37 height 37
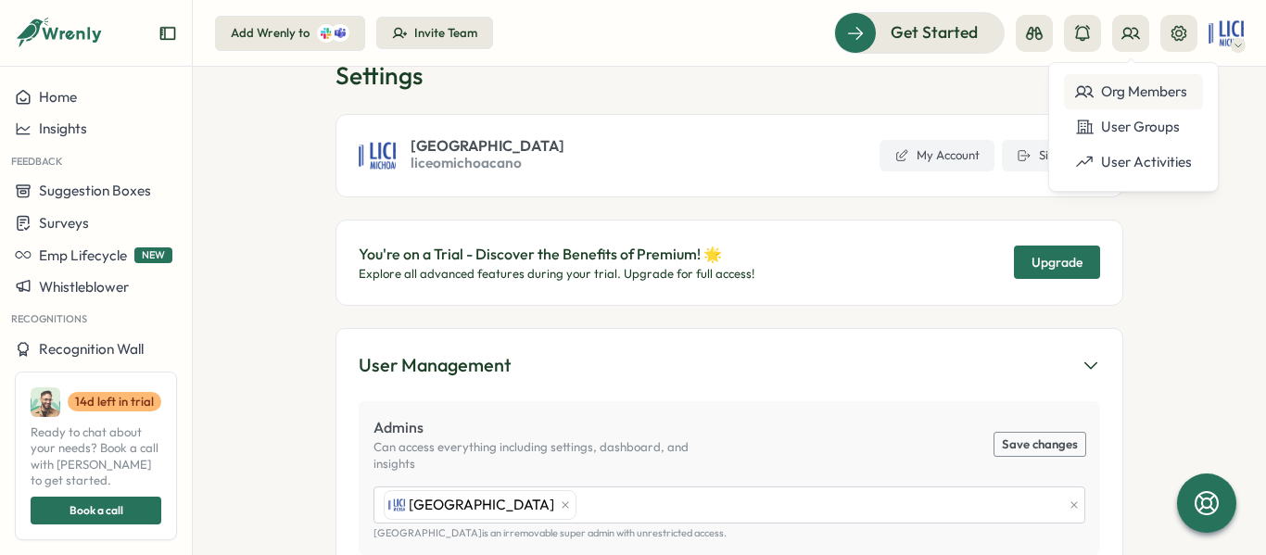
click at [1111, 89] on div "Org Members" at bounding box center [1133, 92] width 117 height 20
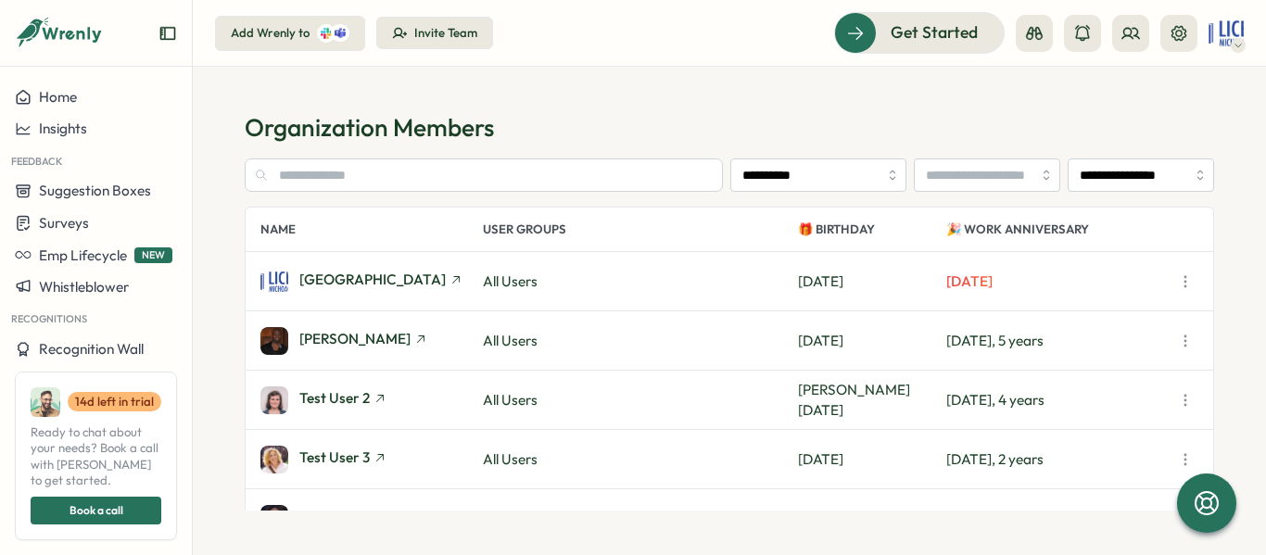
click at [1187, 283] on icon "button" at bounding box center [1185, 282] width 19 height 19
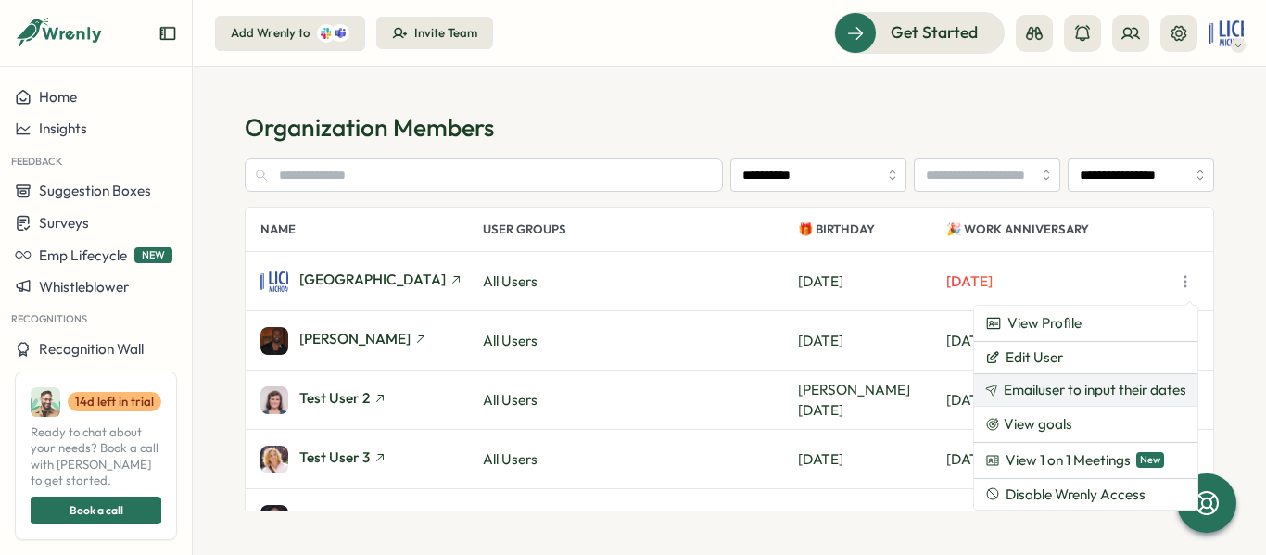
click at [1066, 382] on span "Email user to input their dates" at bounding box center [1095, 390] width 183 height 17
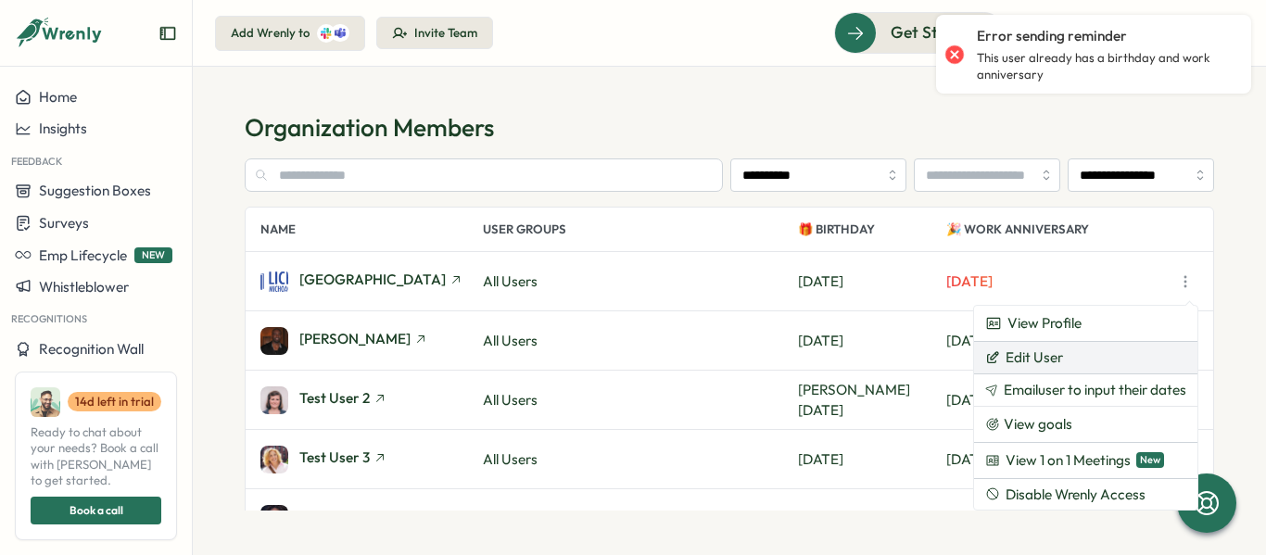
click at [1066, 356] on button "Edit User" at bounding box center [1085, 358] width 223 height 32
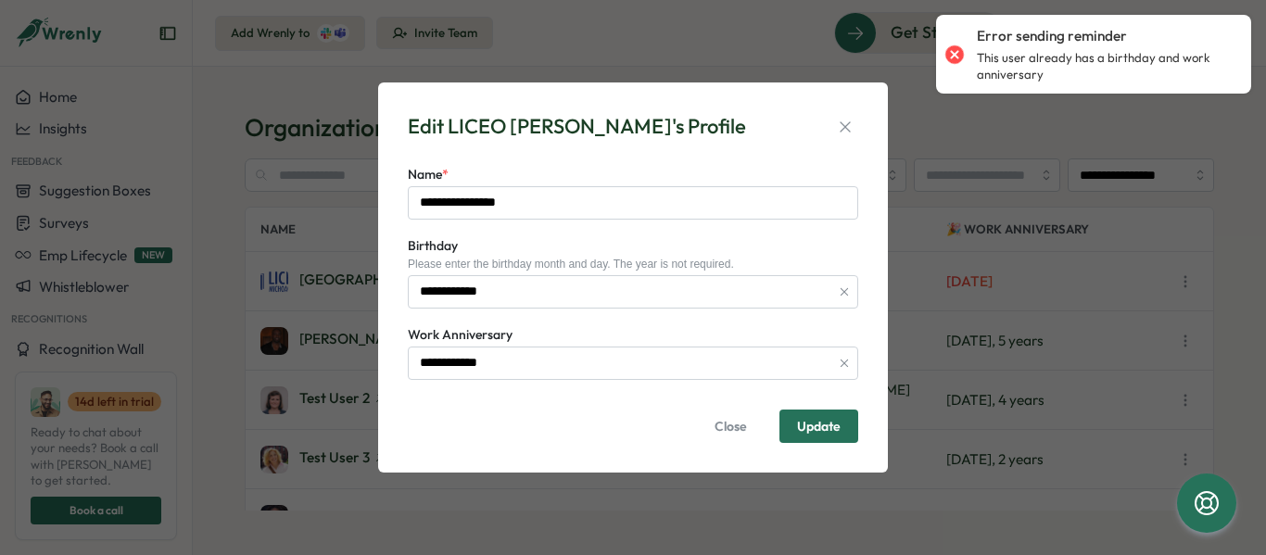
click at [723, 422] on span "Close" at bounding box center [731, 427] width 32 height 32
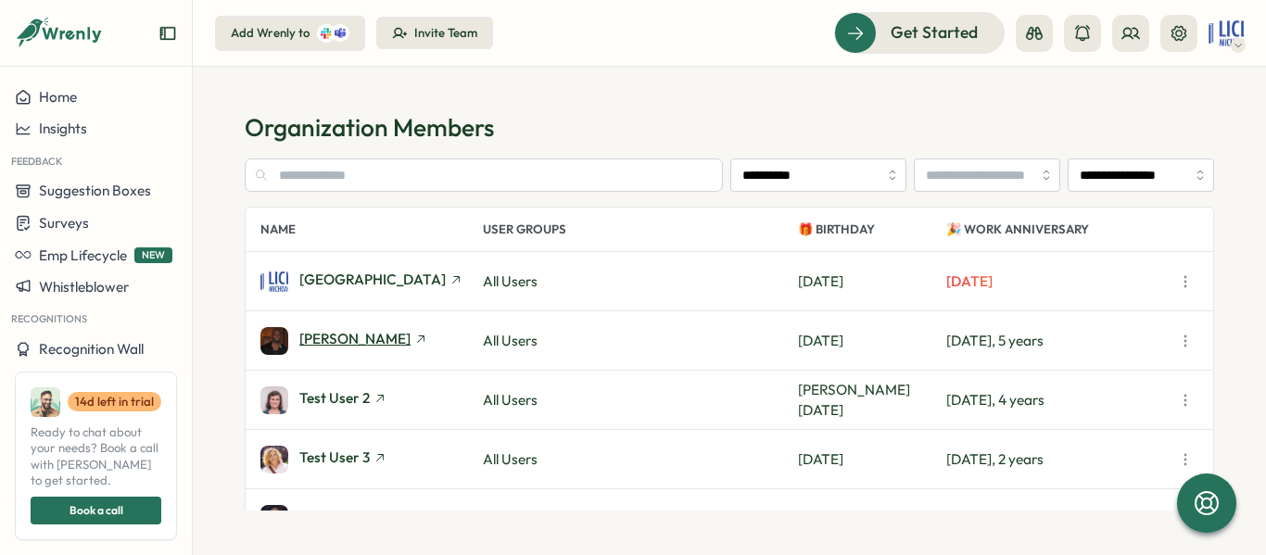
click at [417, 336] on icon at bounding box center [420, 339] width 7 height 7
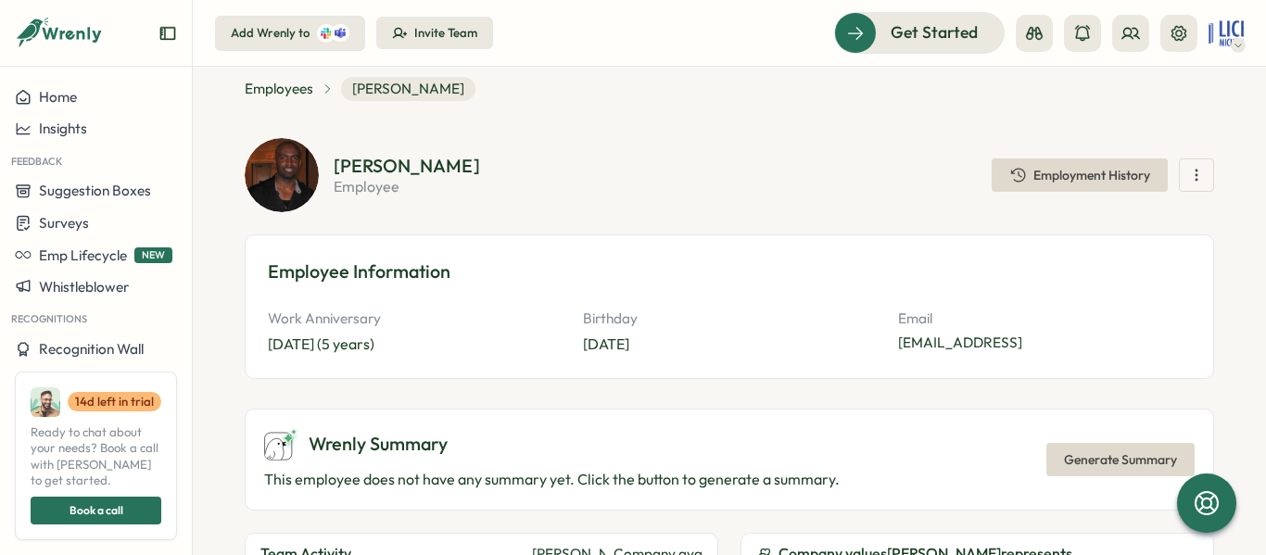
scroll to position [35, 0]
click at [874, 345] on div "Work Anniversary Aug 17, 2020 (5 years) Birthday Dec 16 Email wta1__xxf3-agoqpy…" at bounding box center [729, 331] width 923 height 47
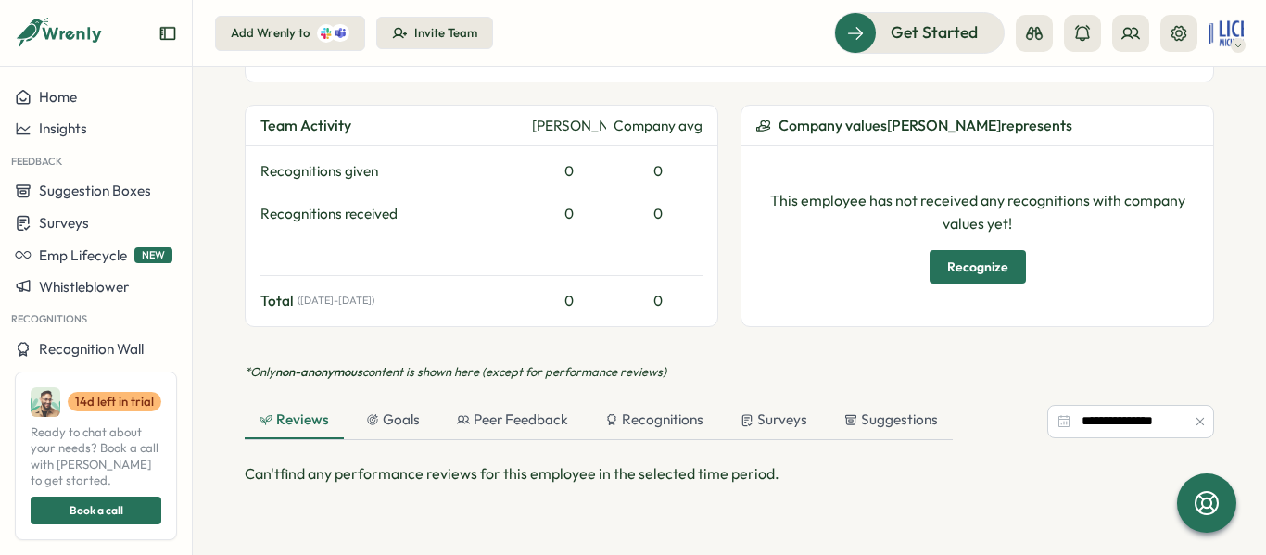
scroll to position [0, 0]
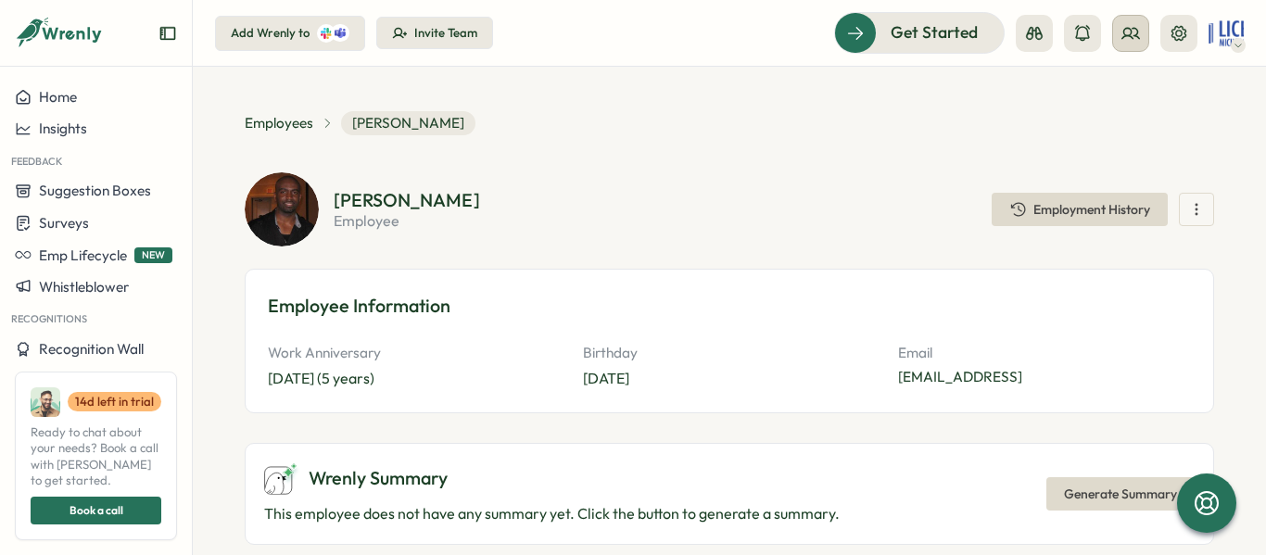
click at [1117, 41] on button at bounding box center [1130, 33] width 37 height 37
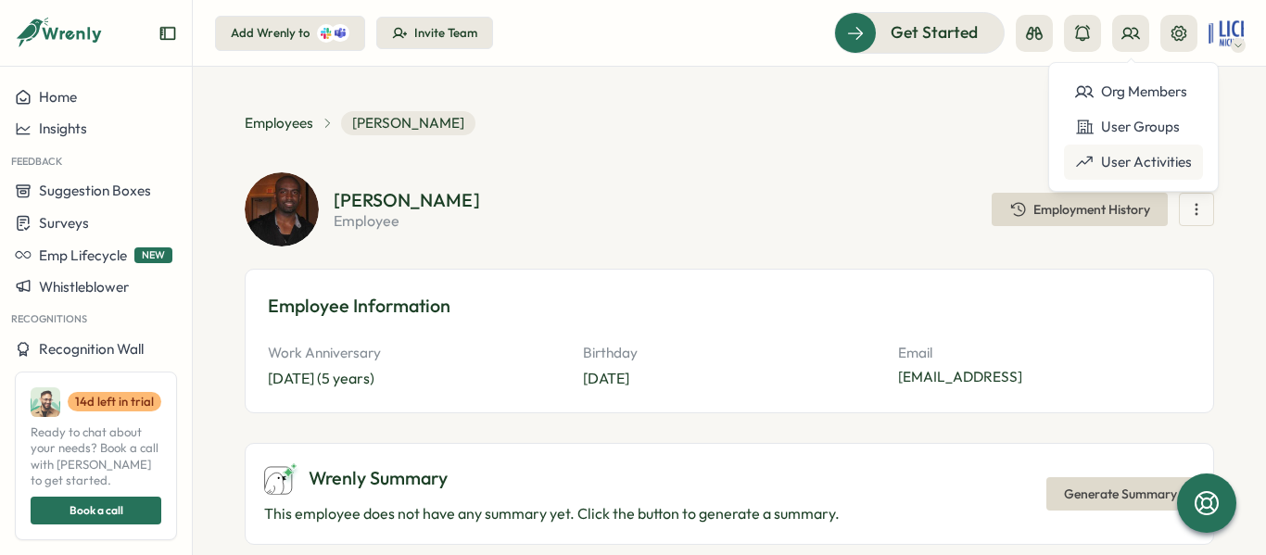
click at [1085, 152] on div "User Activities" at bounding box center [1133, 162] width 117 height 20
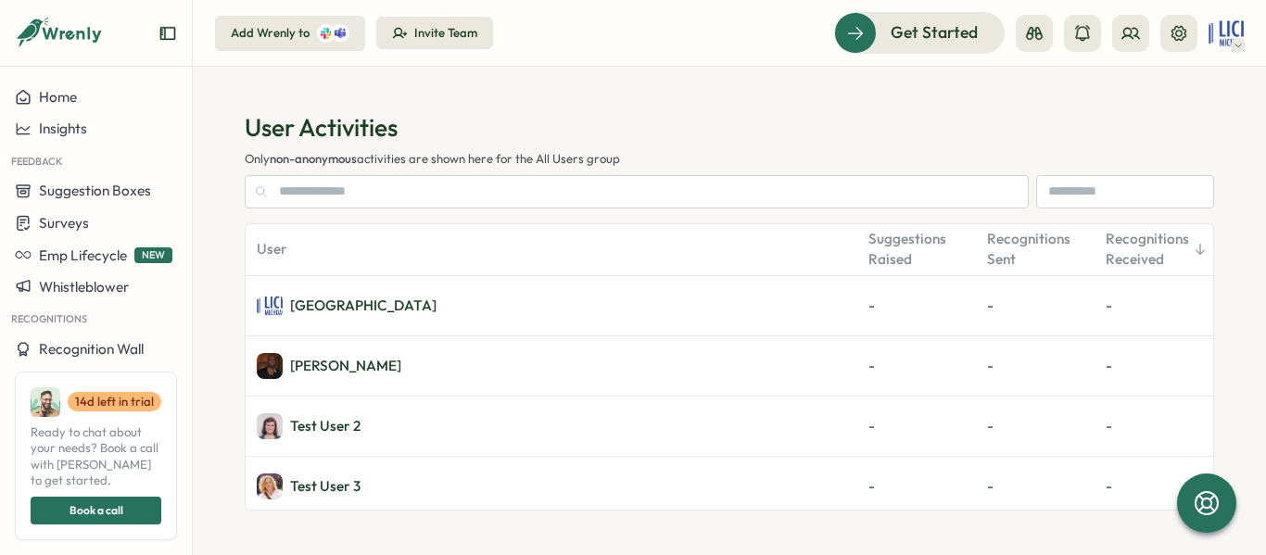
scroll to position [29, 0]
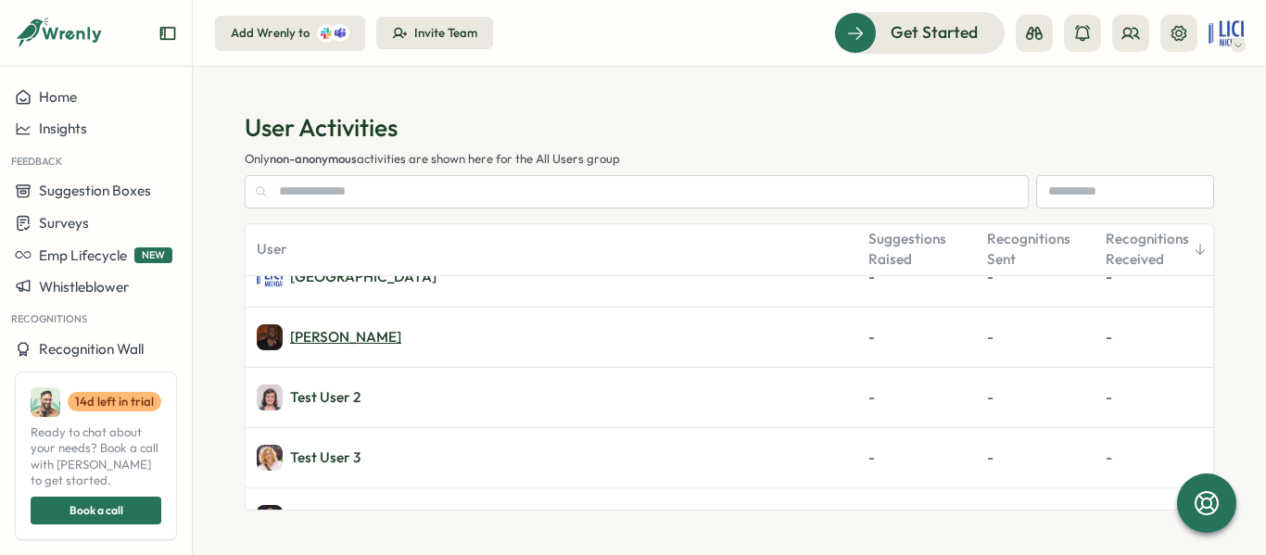
click at [343, 338] on div "[PERSON_NAME]" at bounding box center [345, 337] width 111 height 14
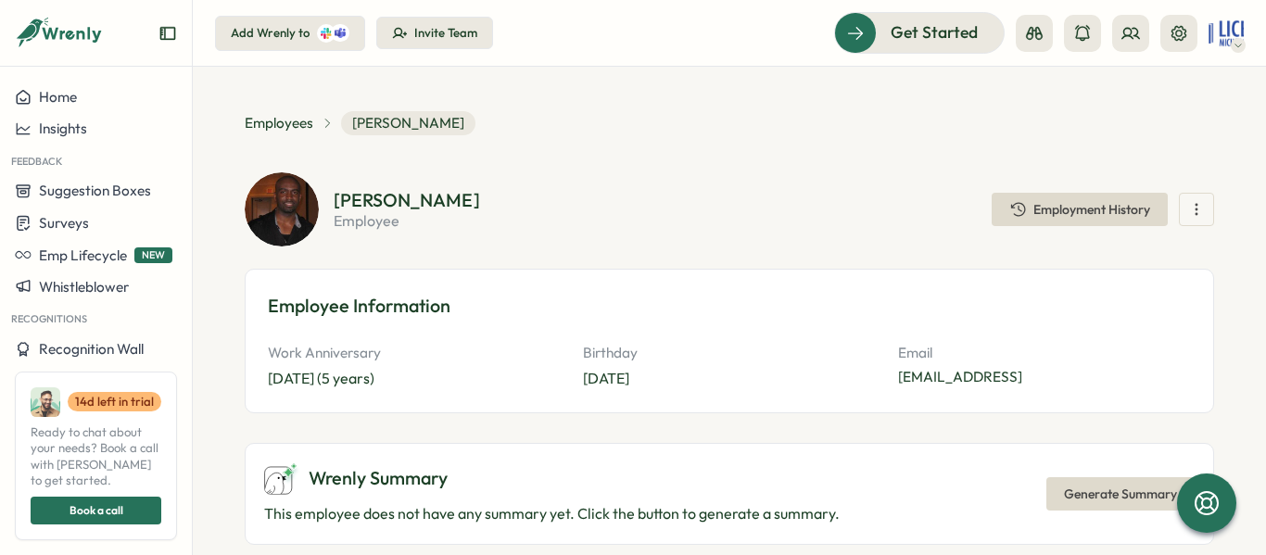
drag, startPoint x: 1093, startPoint y: 397, endPoint x: 1180, endPoint y: 228, distance: 189.9
click at [1180, 228] on div "[PERSON_NAME] employee Employment History" at bounding box center [730, 209] width 970 height 74
click at [1187, 210] on icon "button" at bounding box center [1196, 209] width 19 height 19
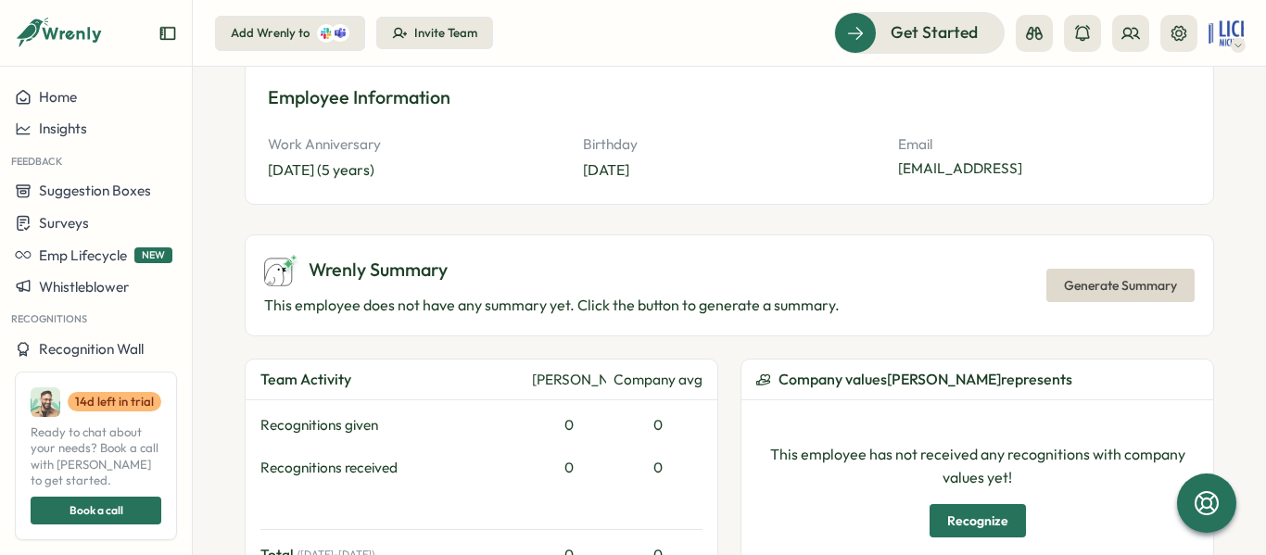
click at [515, 420] on div "Recognitions given" at bounding box center [392, 425] width 264 height 20
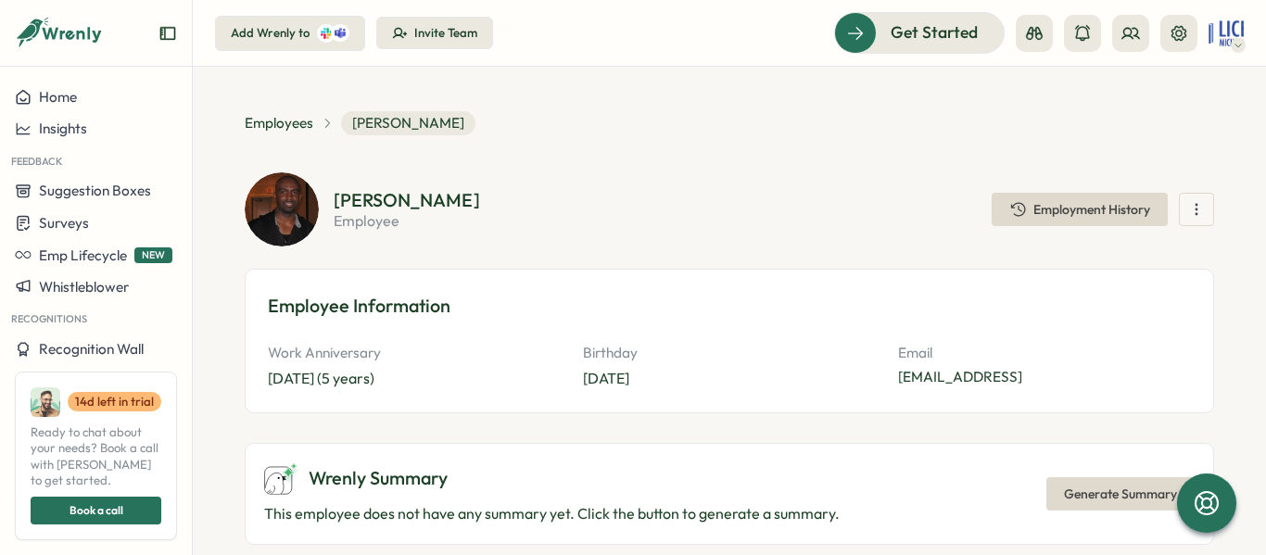
click at [443, 31] on div "Invite Team" at bounding box center [445, 33] width 63 height 17
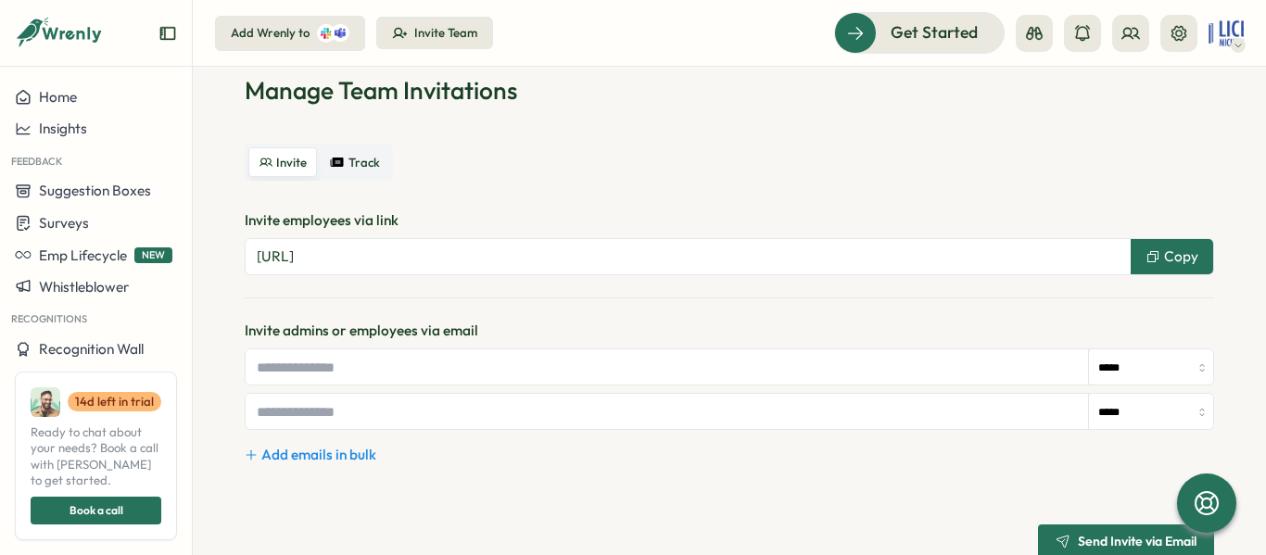
scroll to position [38, 0]
click at [362, 164] on span "Track" at bounding box center [365, 162] width 32 height 14
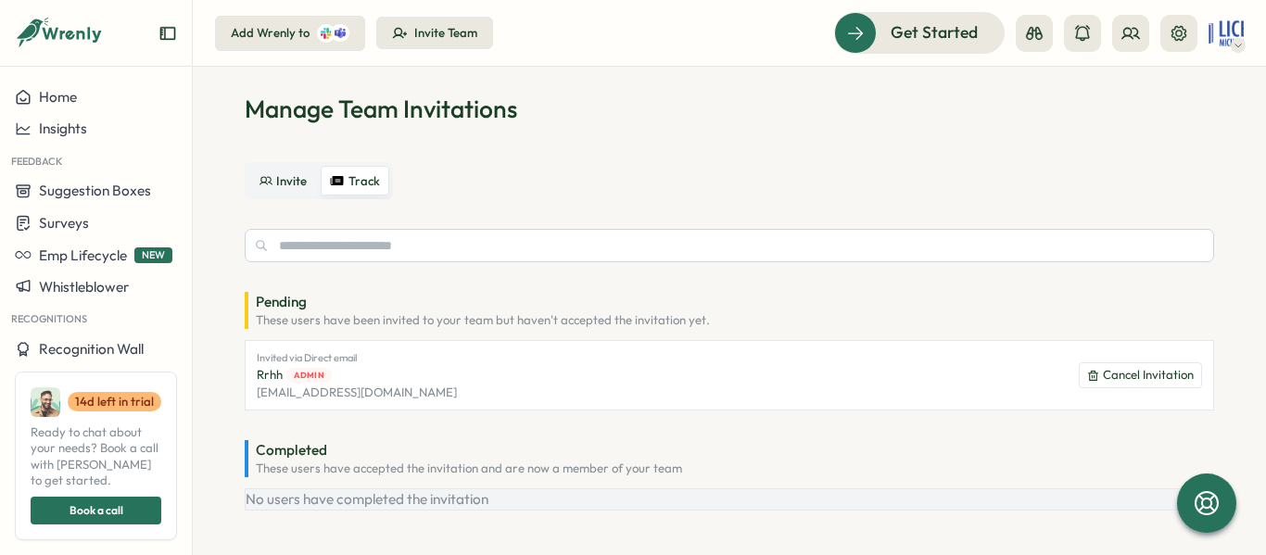
scroll to position [19, 0]
click at [290, 204] on div "Invite Track Pending These users have been invited to your team but haven't acc…" at bounding box center [730, 336] width 970 height 349
click at [285, 178] on span "Invite" at bounding box center [291, 181] width 31 height 14
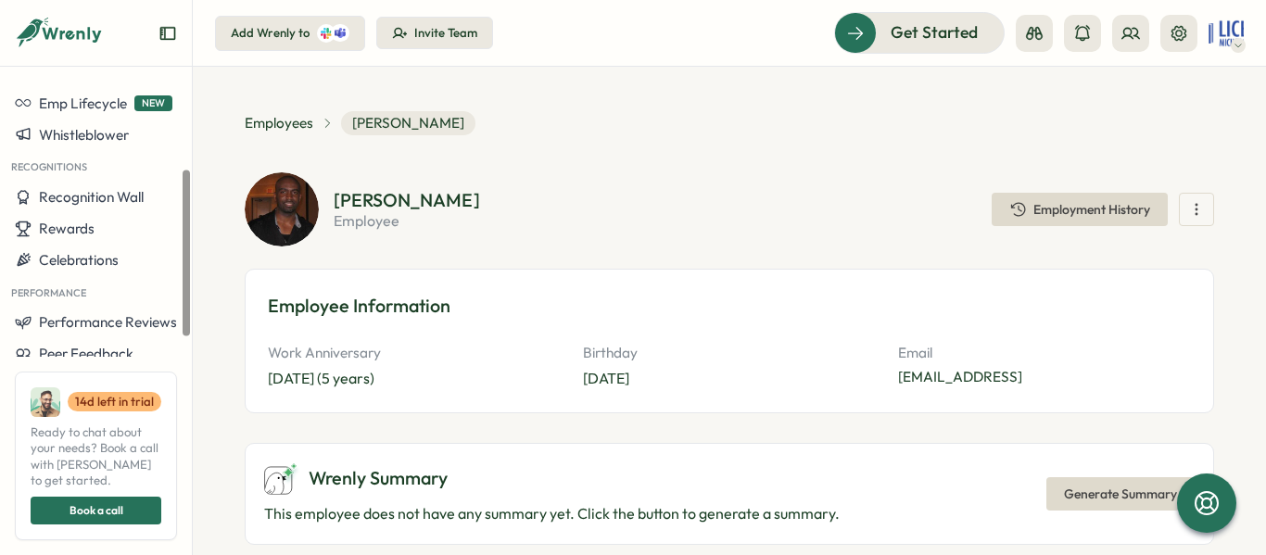
scroll to position [213, 0]
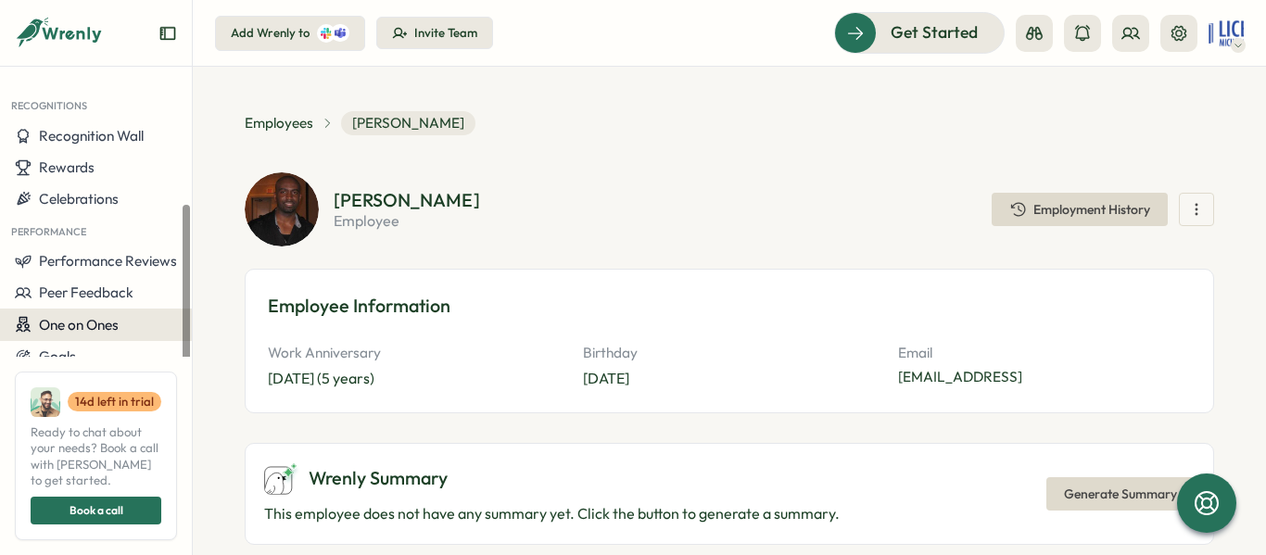
click at [95, 335] on button "One on Ones" at bounding box center [96, 325] width 192 height 32
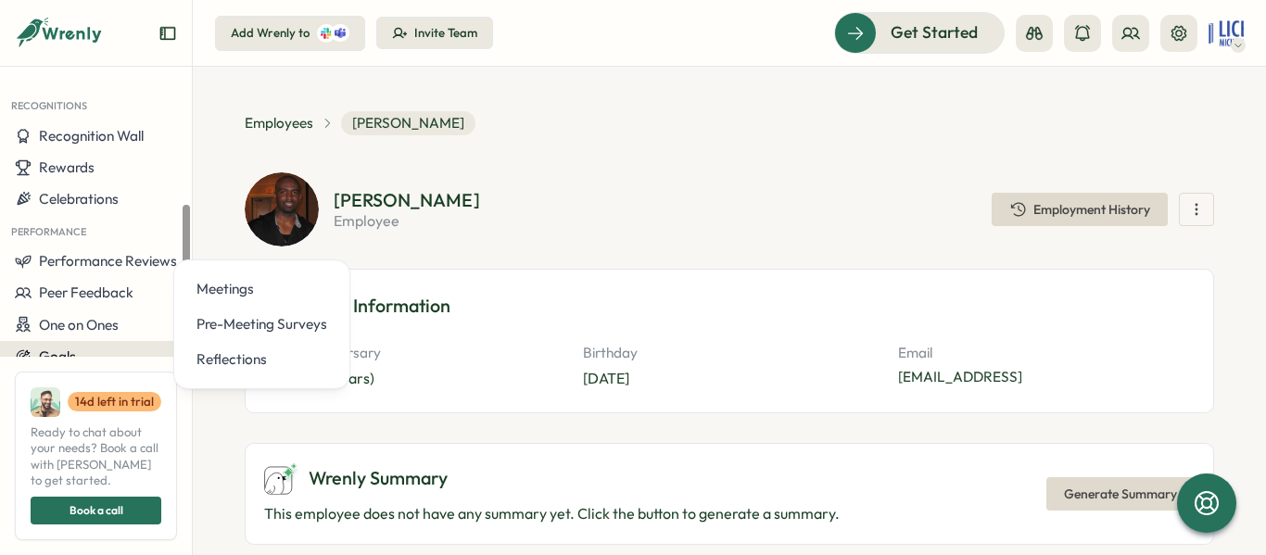
click at [83, 367] on button "Goals" at bounding box center [96, 357] width 192 height 32
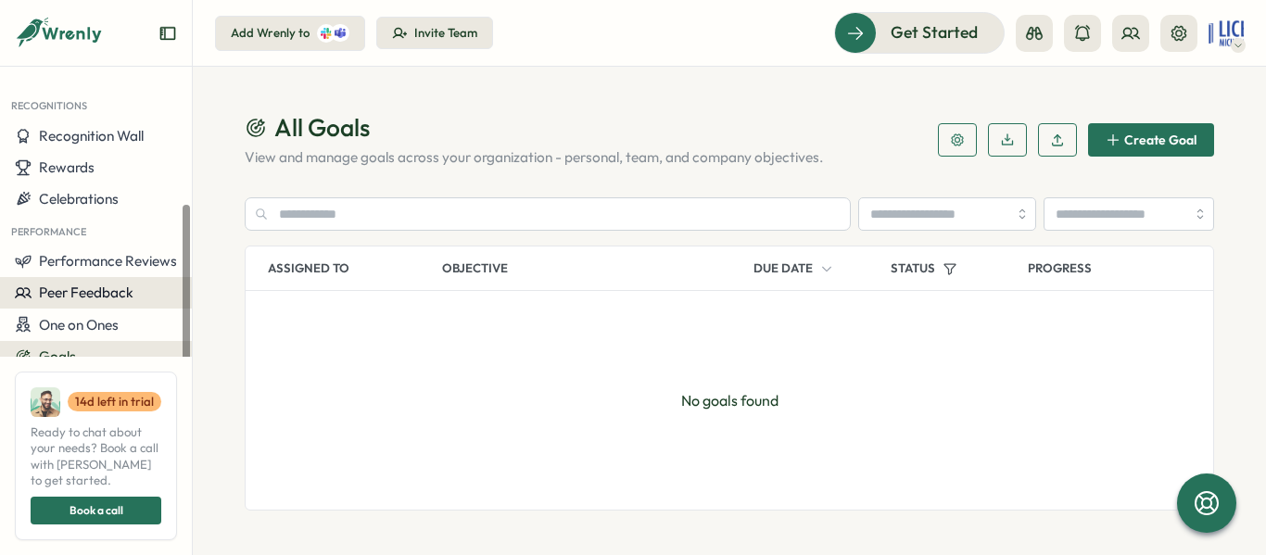
click at [105, 307] on button "Peer Feedback" at bounding box center [96, 293] width 192 height 32
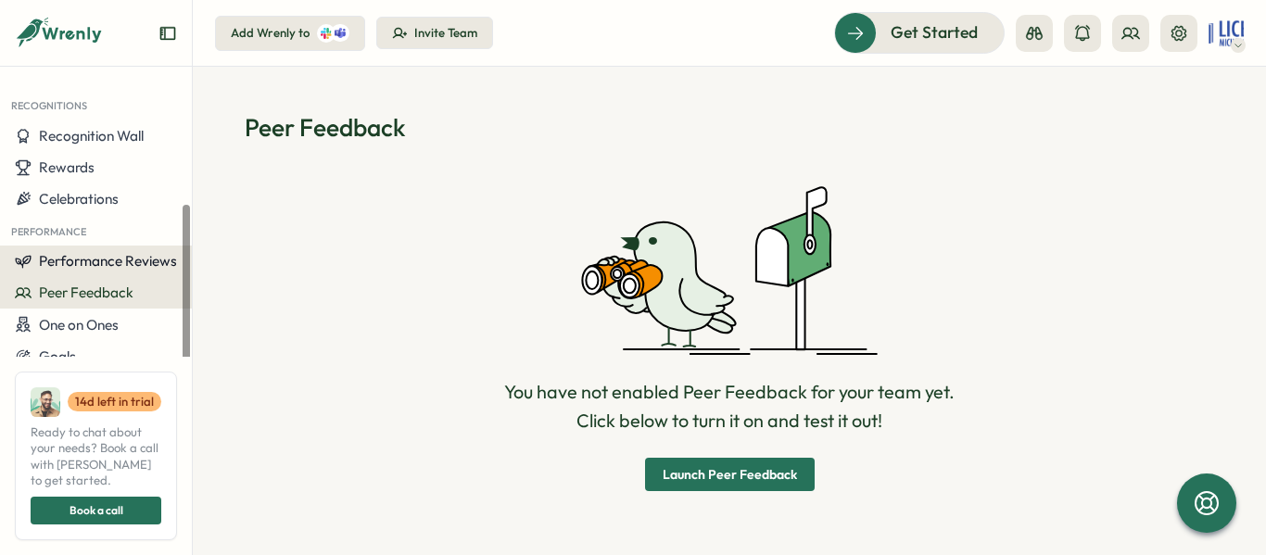
click at [114, 273] on button "Performance Reviews" at bounding box center [96, 262] width 192 height 32
click at [110, 229] on div "Performance" at bounding box center [96, 230] width 192 height 31
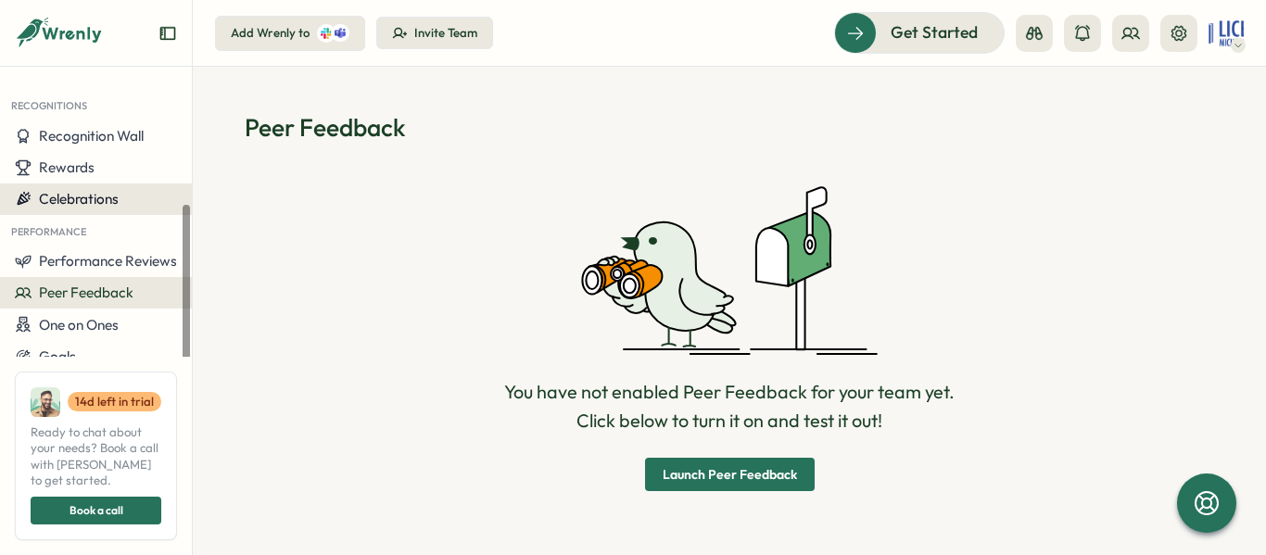
click at [110, 202] on span "Celebrations" at bounding box center [79, 199] width 80 height 18
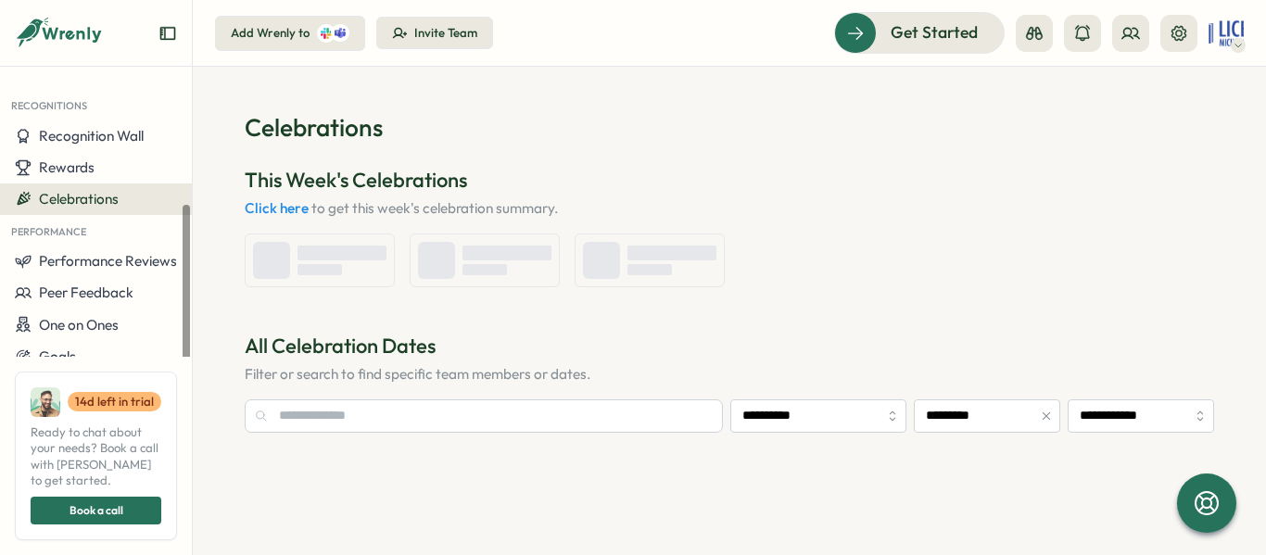
type input "**********"
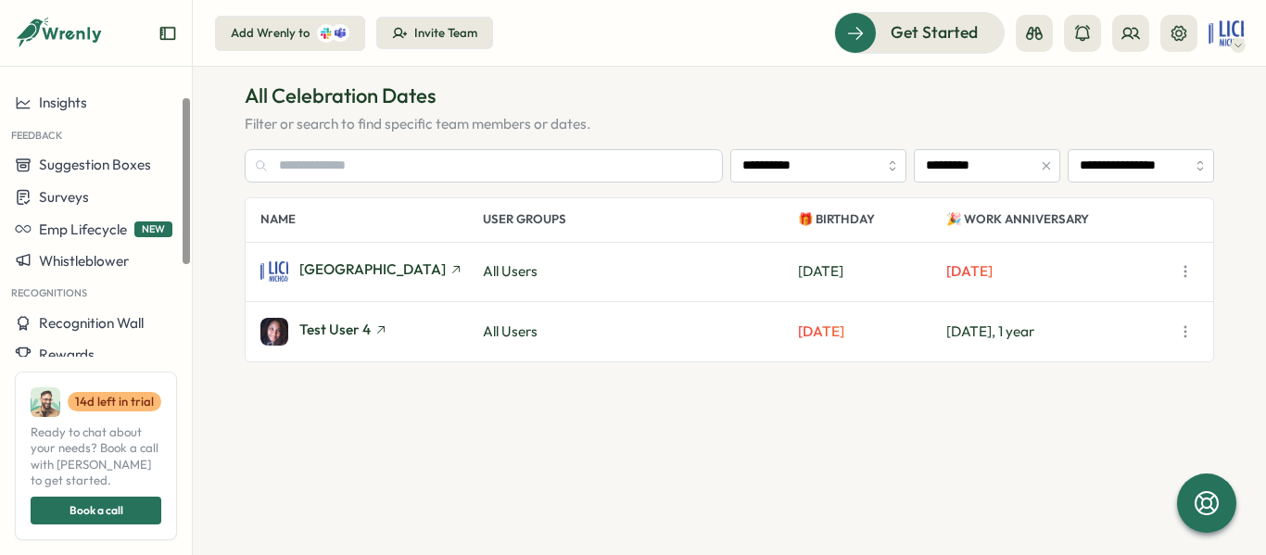
scroll to position [244, 0]
